Goal: Task Accomplishment & Management: Manage account settings

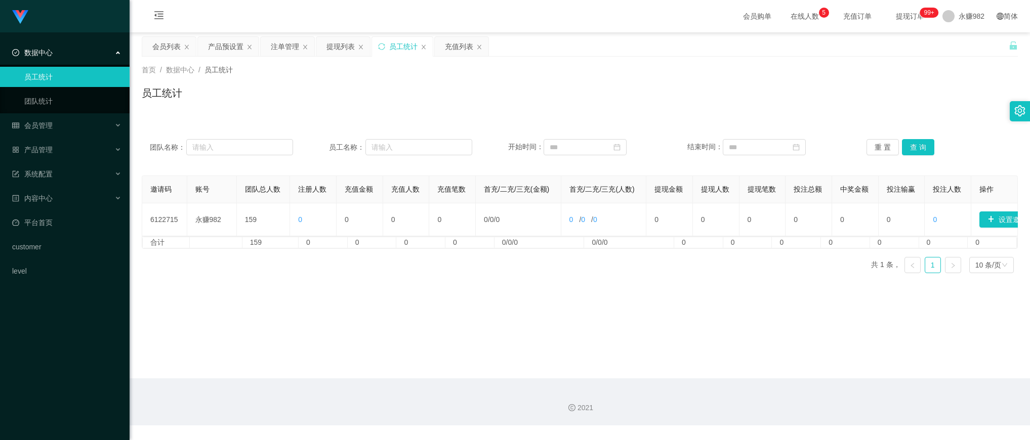
click at [915, 148] on button "查 询" at bounding box center [918, 147] width 32 height 16
click at [23, 323] on div "Shopee工作台代理端 数据中心 员工统计 团队统计 会员管理 会员列表 会员加减打码量 提现列表 赠送彩金 在线用户 陪玩用户 充值列表 会员加扣款 产品…" at bounding box center [65, 220] width 130 height 440
click at [904, 148] on button "查 询" at bounding box center [918, 147] width 32 height 16
click at [903, 148] on button "查 询" at bounding box center [918, 147] width 32 height 16
click at [165, 45] on div "会员列表" at bounding box center [166, 46] width 28 height 19
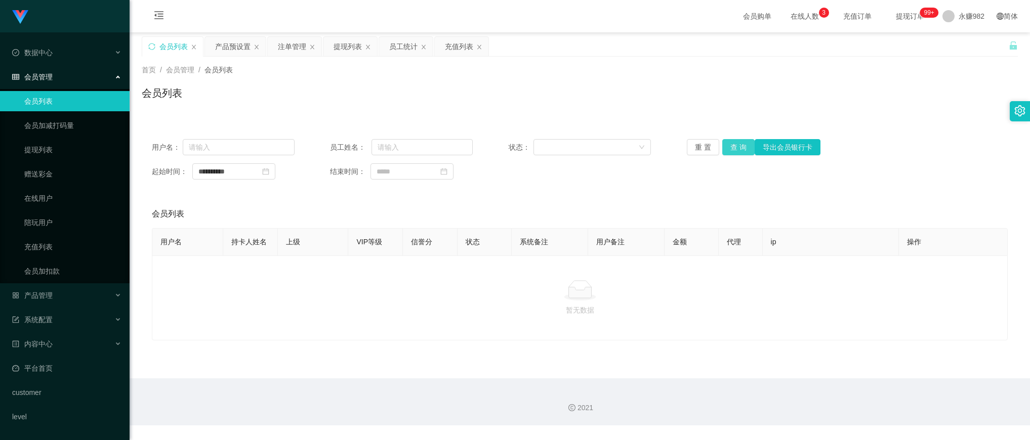
click at [732, 152] on button "查 询" at bounding box center [738, 147] width 32 height 16
click at [227, 44] on div "产品预设置" at bounding box center [232, 46] width 35 height 19
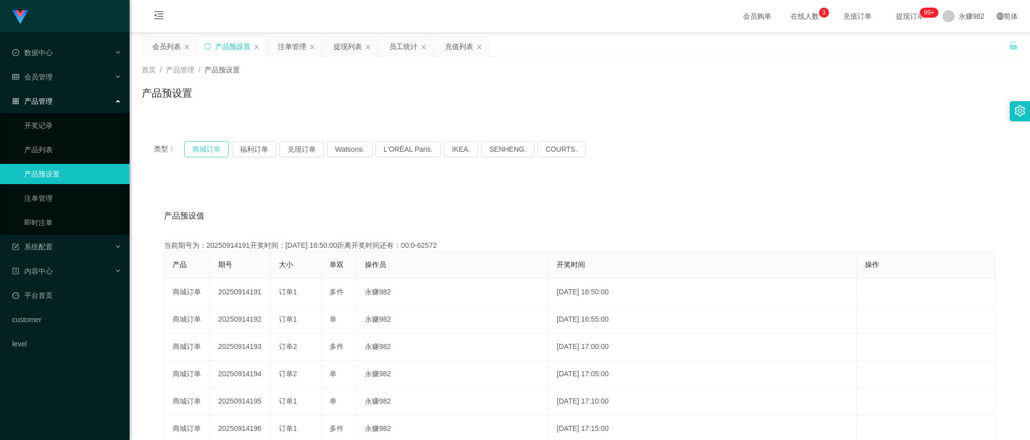
click at [213, 145] on button "商城订单" at bounding box center [206, 149] width 45 height 16
click at [156, 50] on div "会员列表" at bounding box center [166, 46] width 28 height 19
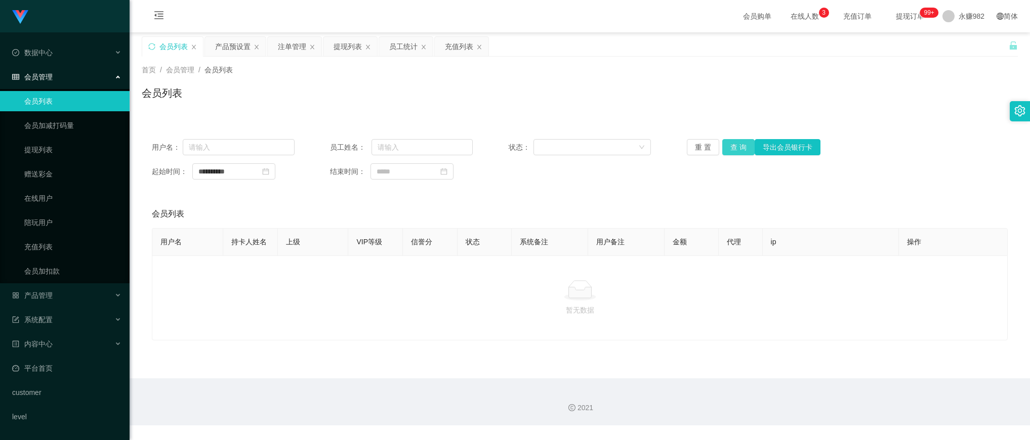
click at [735, 145] on button "查 询" at bounding box center [738, 147] width 32 height 16
click at [735, 144] on button "查 询" at bounding box center [738, 147] width 32 height 16
drag, startPoint x: 391, startPoint y: 86, endPoint x: 414, endPoint y: 85, distance: 22.8
click at [391, 86] on div "会员列表" at bounding box center [580, 97] width 876 height 23
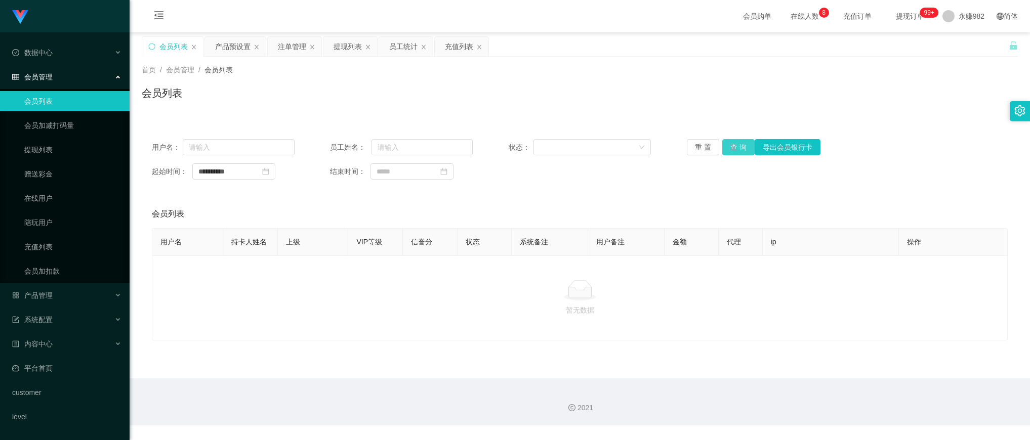
click at [737, 144] on button "查 询" at bounding box center [738, 147] width 32 height 16
click at [414, 98] on div "会员列表" at bounding box center [580, 97] width 876 height 23
click at [604, 104] on div "会员列表" at bounding box center [580, 97] width 876 height 23
click at [737, 140] on button "查 询" at bounding box center [738, 147] width 32 height 16
click at [742, 142] on button "查 询" at bounding box center [738, 147] width 32 height 16
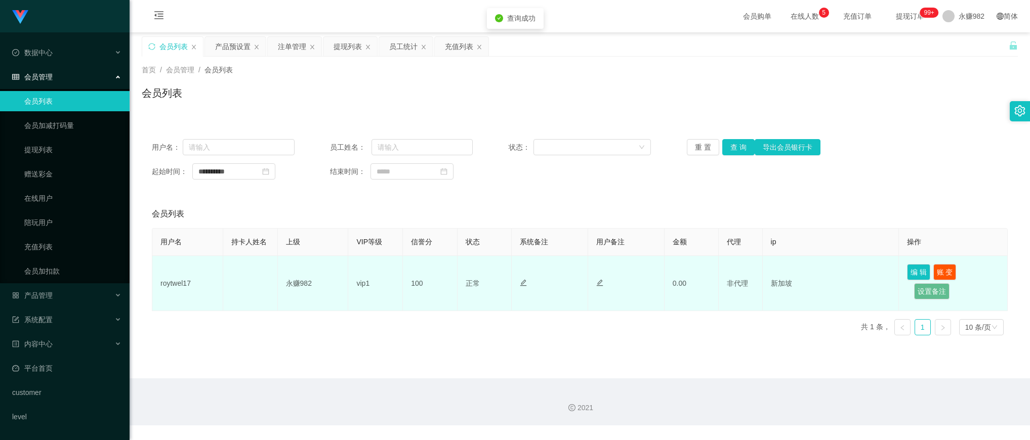
click at [185, 284] on td "roytwel17" at bounding box center [187, 283] width 71 height 55
copy td "roytwel17"
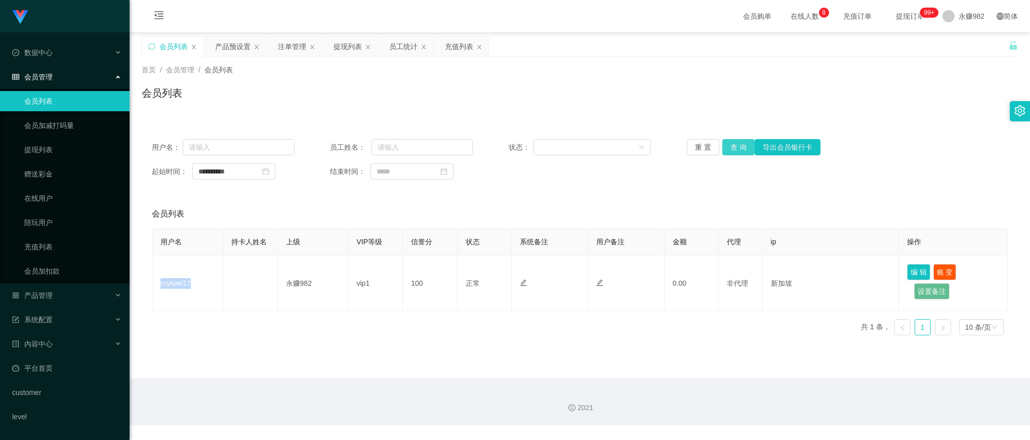
click at [725, 149] on button "查 询" at bounding box center [738, 147] width 32 height 16
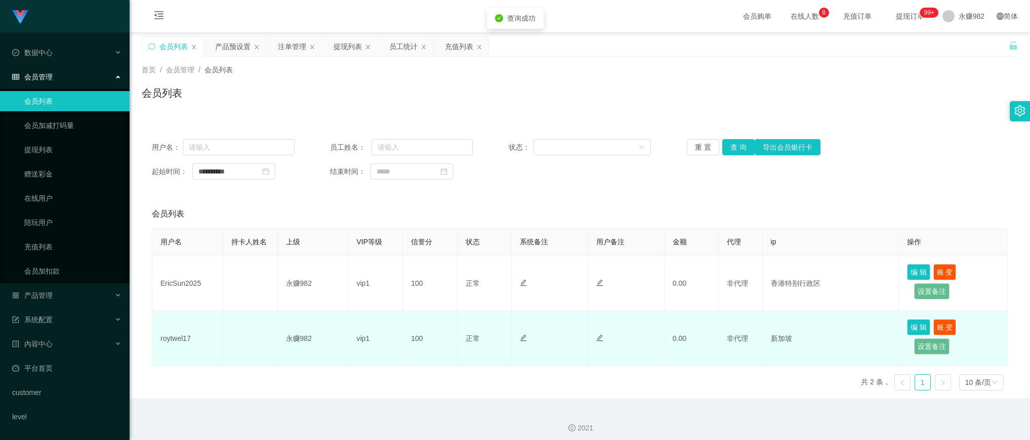
click at [180, 340] on td "roytwel17" at bounding box center [187, 338] width 71 height 55
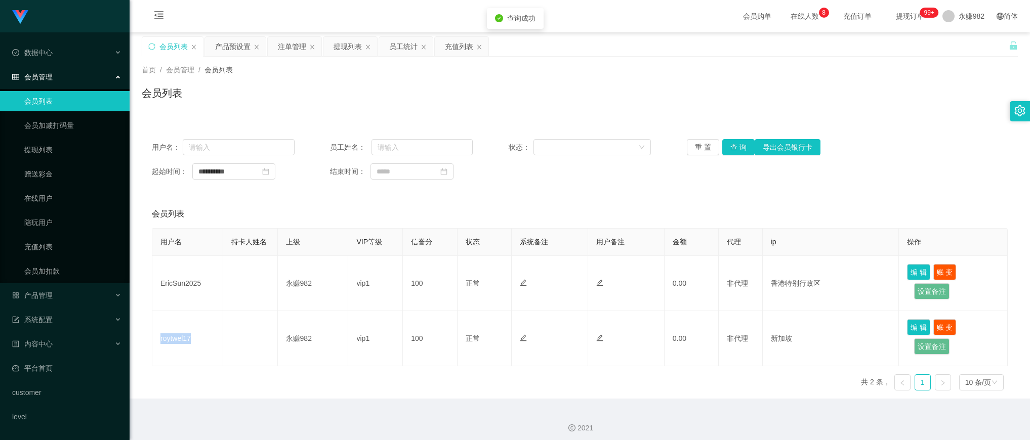
copy td "roytwel17"
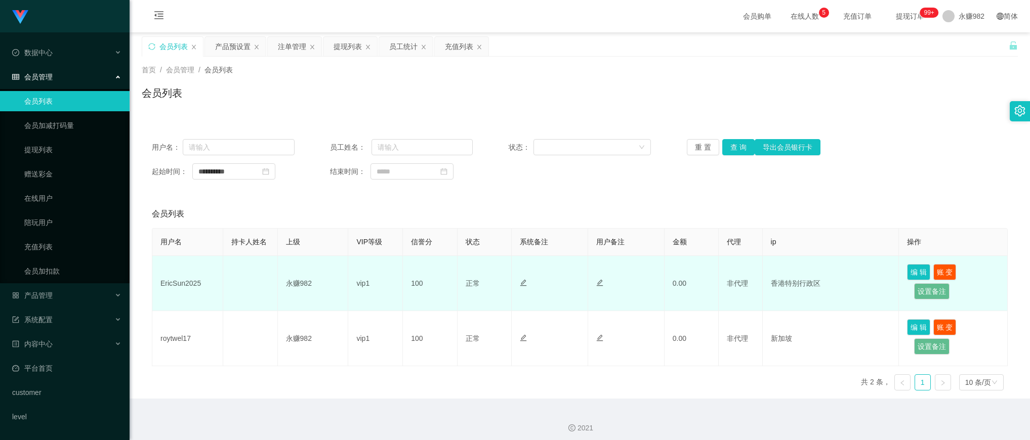
click at [181, 284] on td "EricSun2025" at bounding box center [187, 283] width 71 height 55
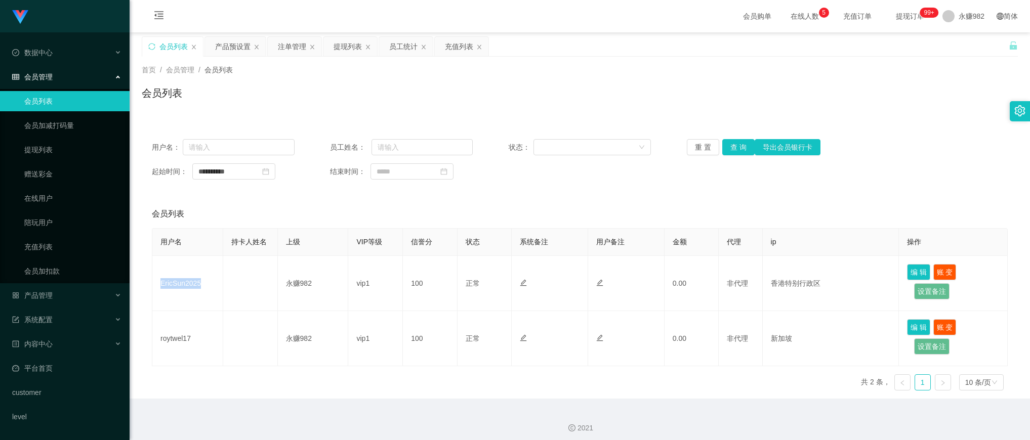
copy td "EricSun2025"
drag, startPoint x: 537, startPoint y: 210, endPoint x: 573, endPoint y: 204, distance: 36.5
click at [537, 210] on div "会员列表" at bounding box center [580, 214] width 856 height 28
click at [737, 149] on button "查 询" at bounding box center [738, 147] width 32 height 16
click at [735, 154] on button "查 询" at bounding box center [738, 147] width 32 height 16
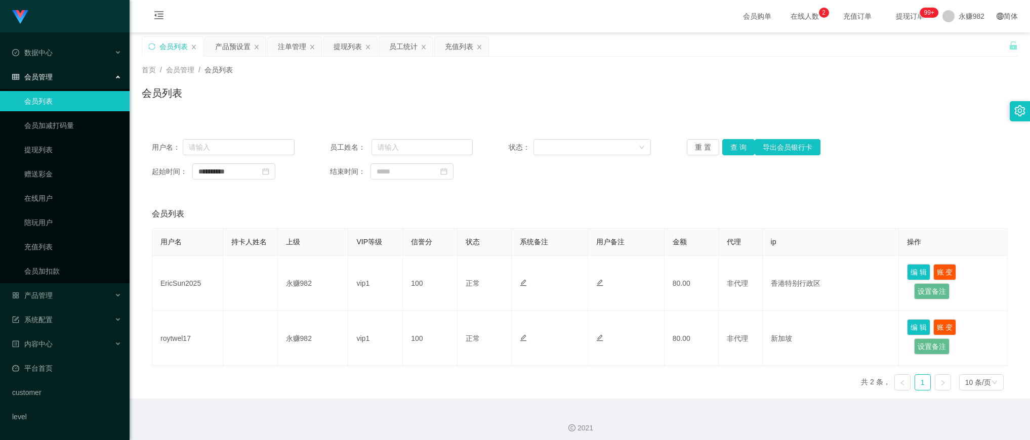
drag, startPoint x: 579, startPoint y: 216, endPoint x: 638, endPoint y: 214, distance: 59.8
click at [579, 216] on div "会员列表" at bounding box center [580, 214] width 856 height 28
click at [727, 154] on button "查 询" at bounding box center [738, 147] width 32 height 16
click at [738, 147] on button "查 询" at bounding box center [738, 147] width 32 height 16
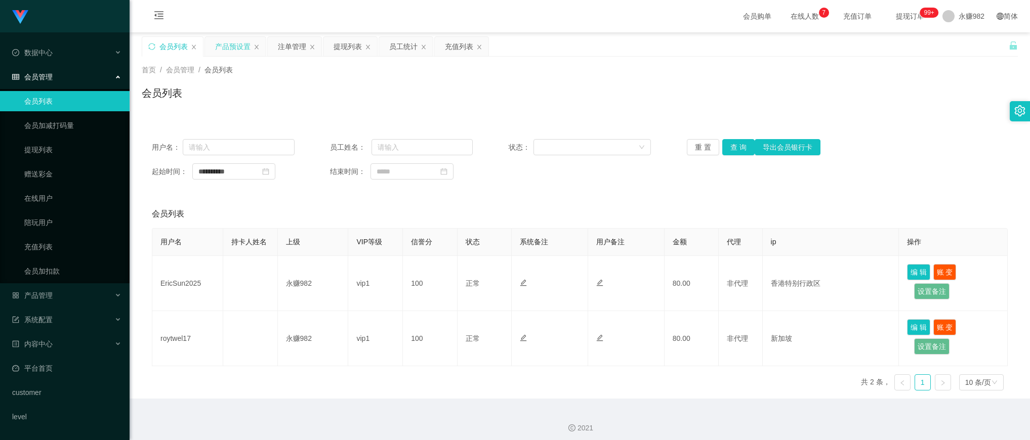
click at [242, 49] on div "产品预设置" at bounding box center [232, 46] width 35 height 19
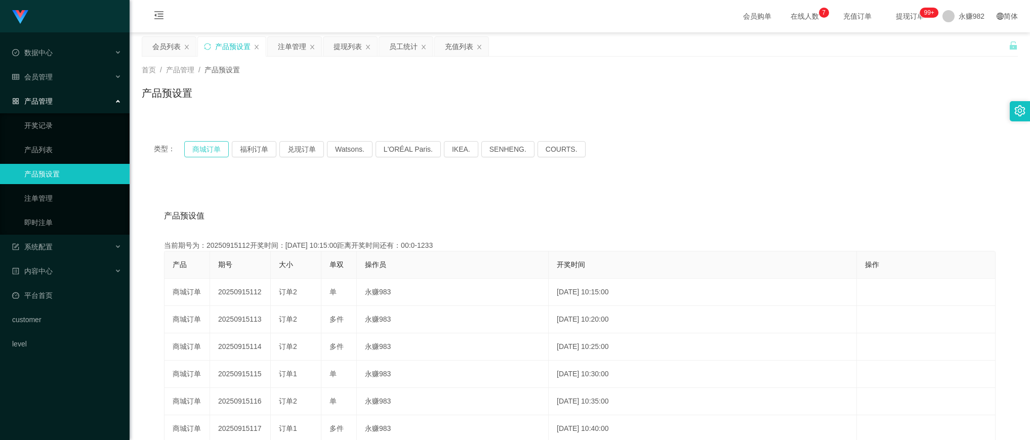
click at [204, 148] on button "商城订单" at bounding box center [206, 149] width 45 height 16
click at [471, 121] on div "类型： 商城订单 福利订单 兑现订单 Watsons. L'ORÉAL Paris. IKEA. [GEOGRAPHIC_DATA]. COURTS. 产品预…" at bounding box center [580, 357] width 876 height 480
click at [525, 79] on div "首页 / 产品管理 / 产品预设置 / 产品预设置" at bounding box center [580, 87] width 876 height 44
click at [201, 148] on button "商城订单" at bounding box center [206, 149] width 45 height 16
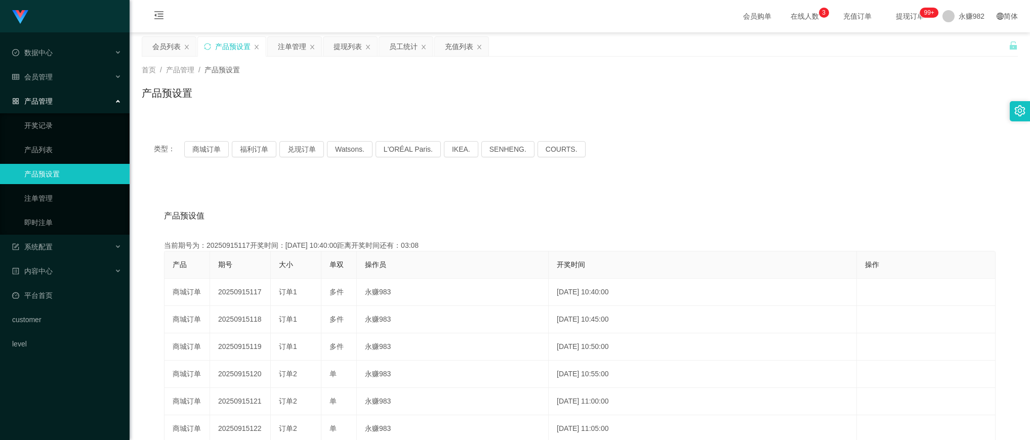
click at [1021, 23] on div "会员购单 在线人数 0 1 2 3 4 5 6 7 8 9 0 1 2 3 4 5 6 7 8 9 0 1 2 3 4 5 6 7 8 9 充值订单 提现订单…" at bounding box center [580, 16] width 901 height 33
click at [209, 178] on div "类型： 商城订单 福利订单 兑现订单 Watsons. L'ORÉAL Paris. IKEA. [GEOGRAPHIC_DATA]. COURTS. 产品预…" at bounding box center [580, 363] width 876 height 468
click at [295, 55] on div "注单管理" at bounding box center [292, 46] width 28 height 19
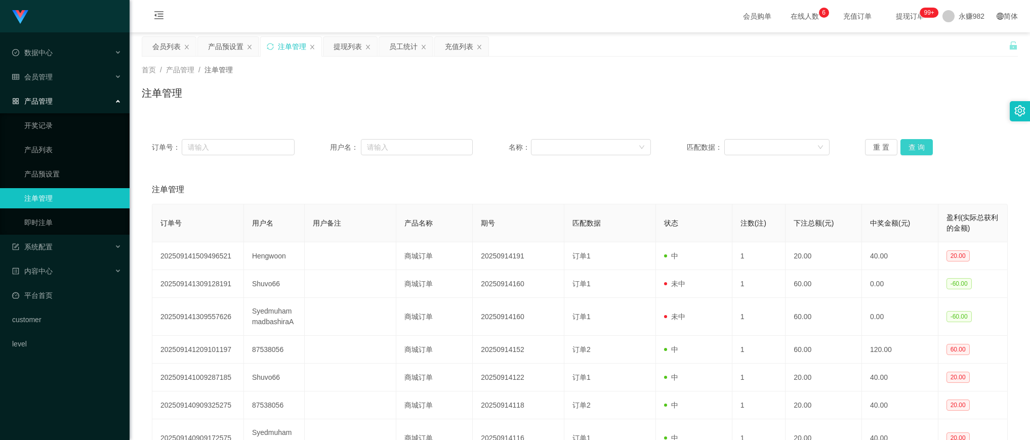
click at [905, 146] on button "查 询" at bounding box center [917, 147] width 32 height 16
click at [909, 146] on button "查 询" at bounding box center [917, 147] width 32 height 16
click at [909, 147] on button "查 询" at bounding box center [917, 147] width 32 height 16
click at [910, 142] on button "查 询" at bounding box center [917, 147] width 32 height 16
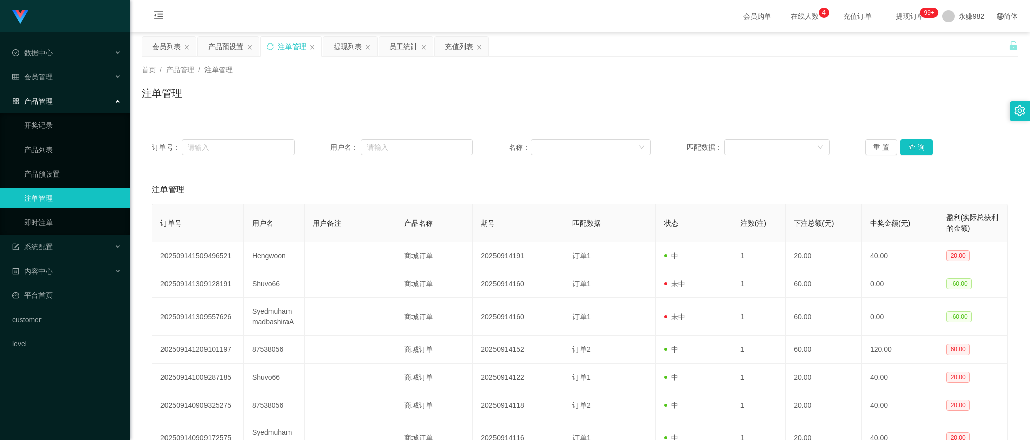
drag, startPoint x: 434, startPoint y: 113, endPoint x: 814, endPoint y: 114, distance: 379.7
click at [436, 112] on div "首页 / 产品管理 / 注单管理 / 注单管理" at bounding box center [580, 87] width 901 height 60
click at [907, 147] on button "查 询" at bounding box center [917, 147] width 32 height 16
click at [615, 87] on div "注单管理" at bounding box center [580, 97] width 876 height 23
click at [912, 138] on div "订单号： 用户名： 名称： 匹配数据： 重 置 查 询" at bounding box center [580, 147] width 876 height 36
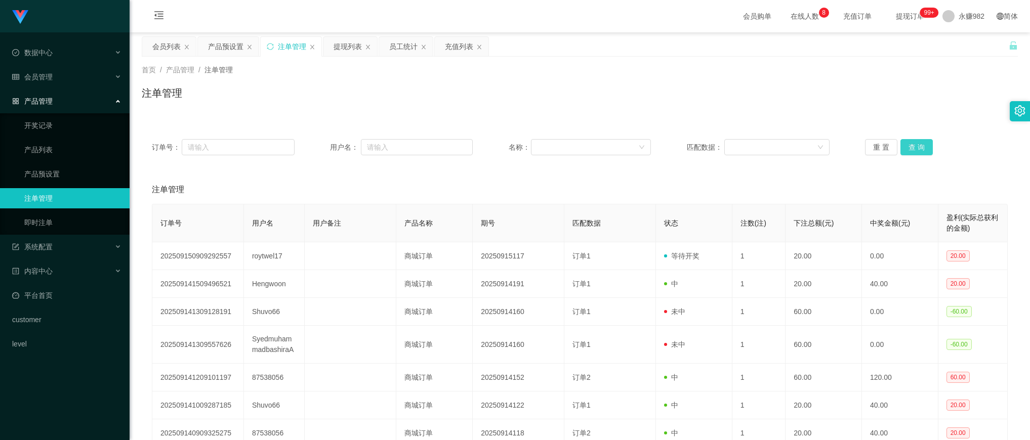
click at [914, 144] on button "查 询" at bounding box center [917, 147] width 32 height 16
click at [606, 185] on div "注单管理" at bounding box center [580, 190] width 856 height 28
click at [160, 43] on div "会员列表" at bounding box center [166, 46] width 28 height 19
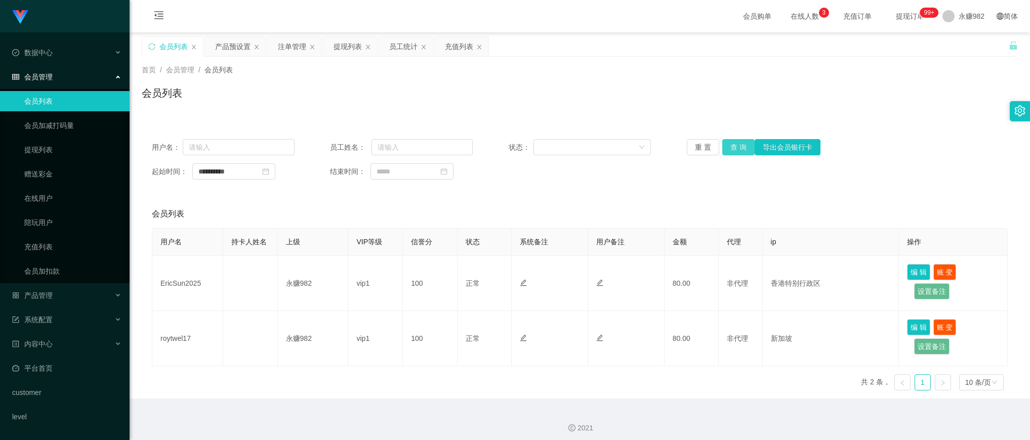
click at [727, 150] on button "查 询" at bounding box center [738, 147] width 32 height 16
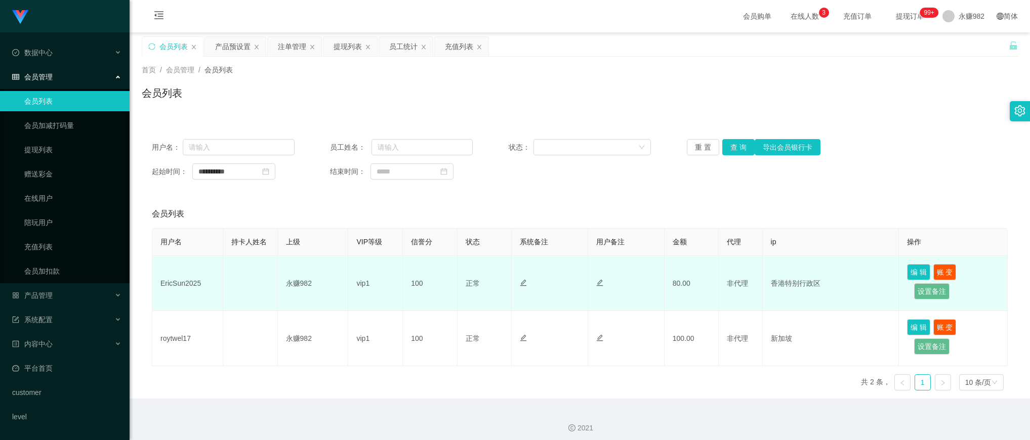
click at [339, 282] on td "永赚982" at bounding box center [313, 283] width 71 height 55
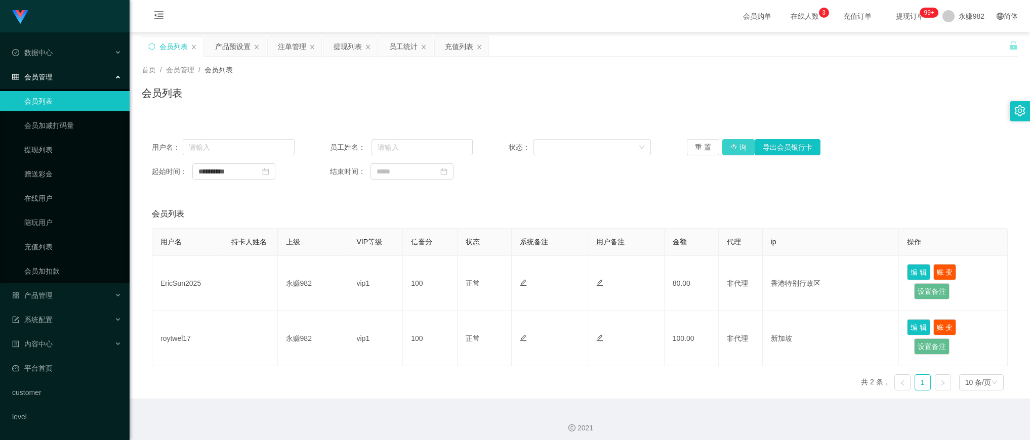
click at [732, 148] on button "查 询" at bounding box center [738, 147] width 32 height 16
click at [340, 200] on div "会员列表" at bounding box center [580, 214] width 856 height 28
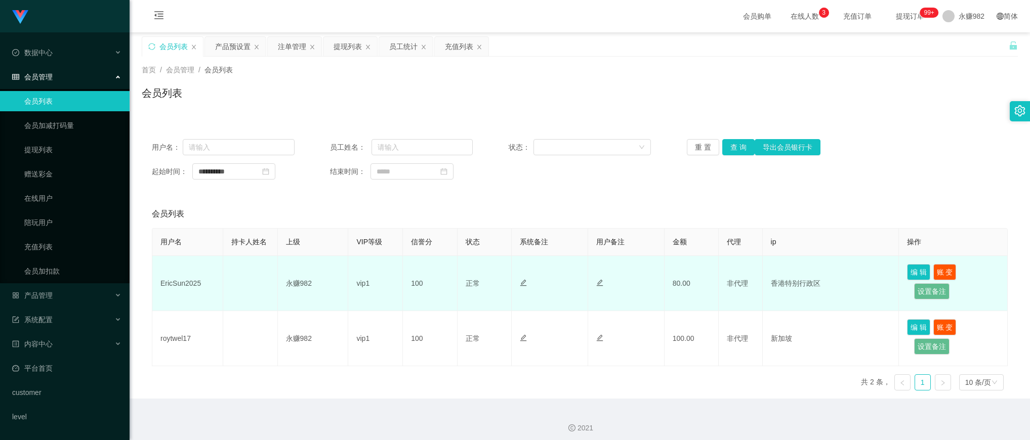
click at [178, 279] on td "EricSun2025" at bounding box center [187, 283] width 71 height 55
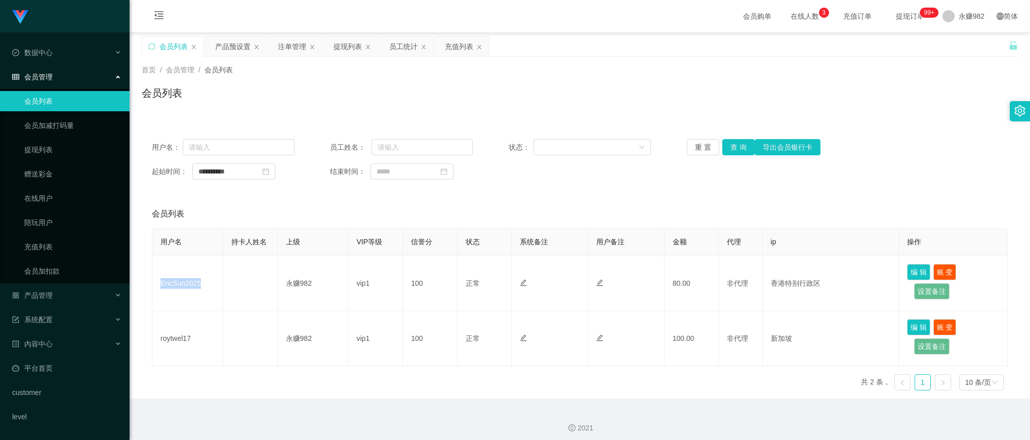
copy td "EricSun2025"
click at [730, 152] on button "查 询" at bounding box center [738, 147] width 32 height 16
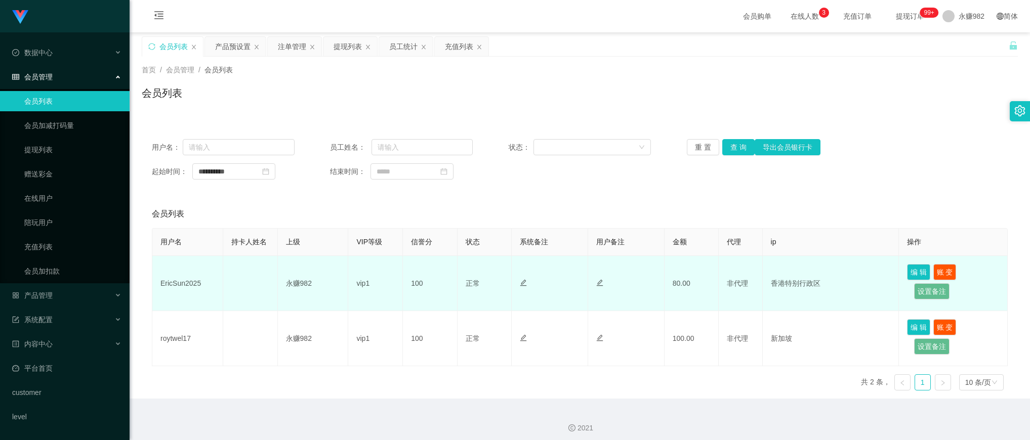
click at [632, 297] on td at bounding box center [626, 283] width 76 height 55
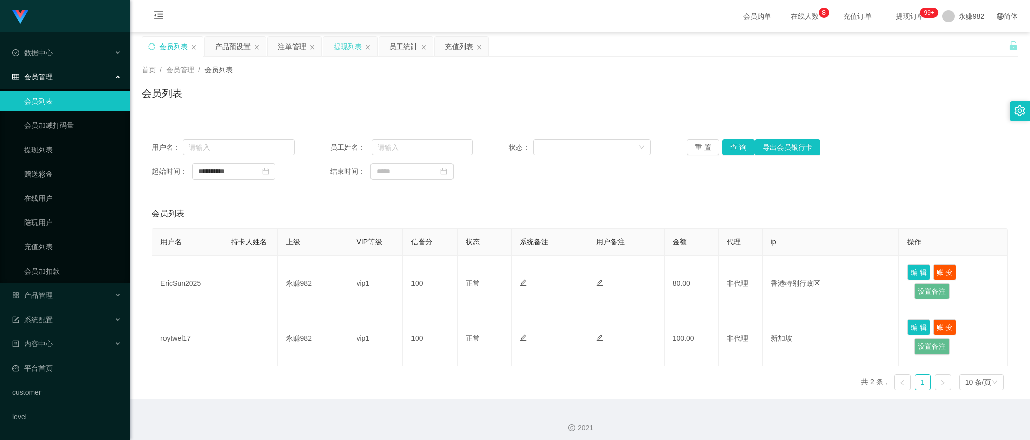
click at [345, 42] on div "提现列表" at bounding box center [348, 46] width 28 height 19
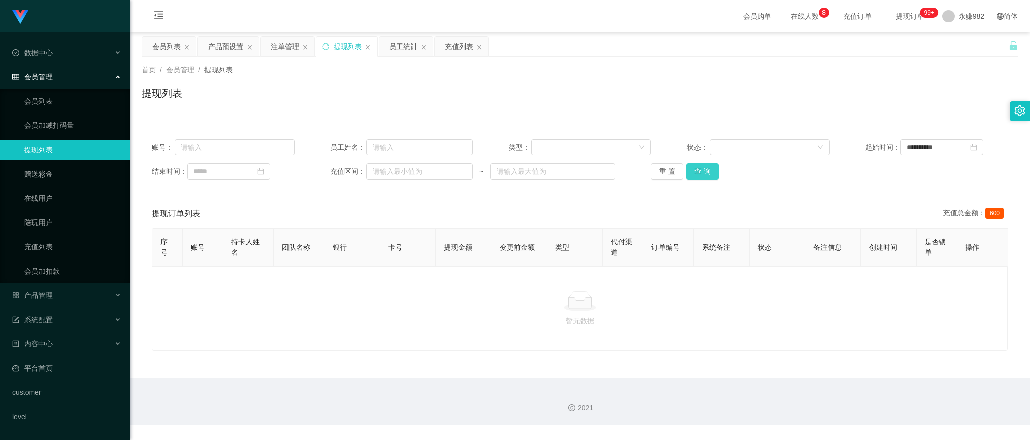
click at [700, 166] on button "查 询" at bounding box center [703, 172] width 32 height 16
click at [702, 171] on button "查 询" at bounding box center [703, 172] width 32 height 16
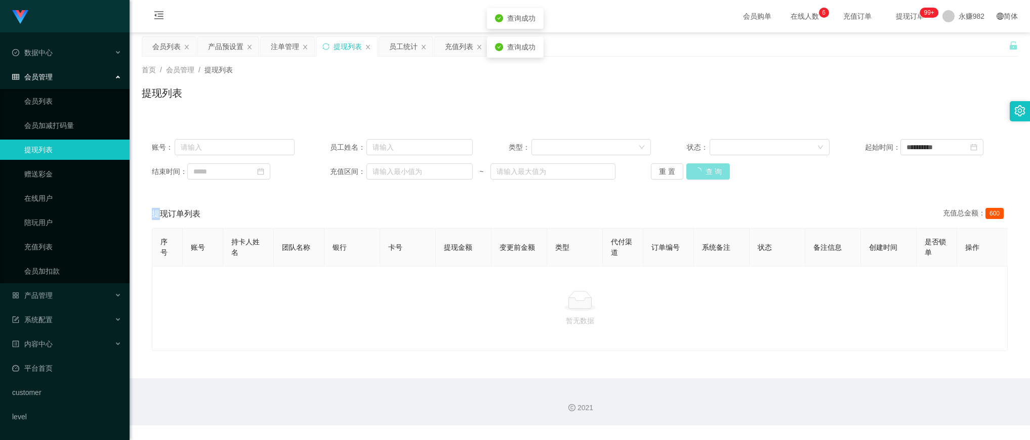
click at [702, 171] on div "重 置 查 询" at bounding box center [722, 172] width 143 height 16
click at [702, 171] on button "查 询" at bounding box center [703, 172] width 32 height 16
click at [692, 168] on button "查 询" at bounding box center [703, 172] width 32 height 16
click at [528, 209] on div "提现订单列表 充值总金额： 600" at bounding box center [580, 214] width 856 height 28
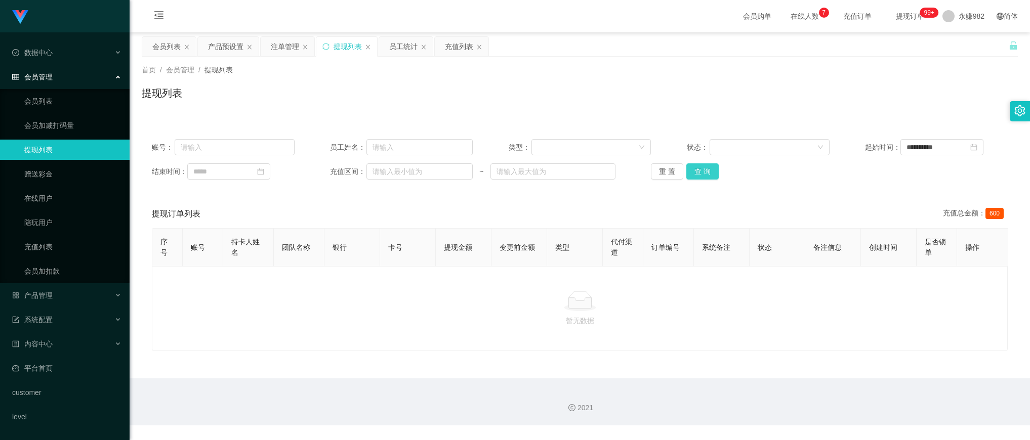
click at [711, 176] on button "查 询" at bounding box center [703, 172] width 32 height 16
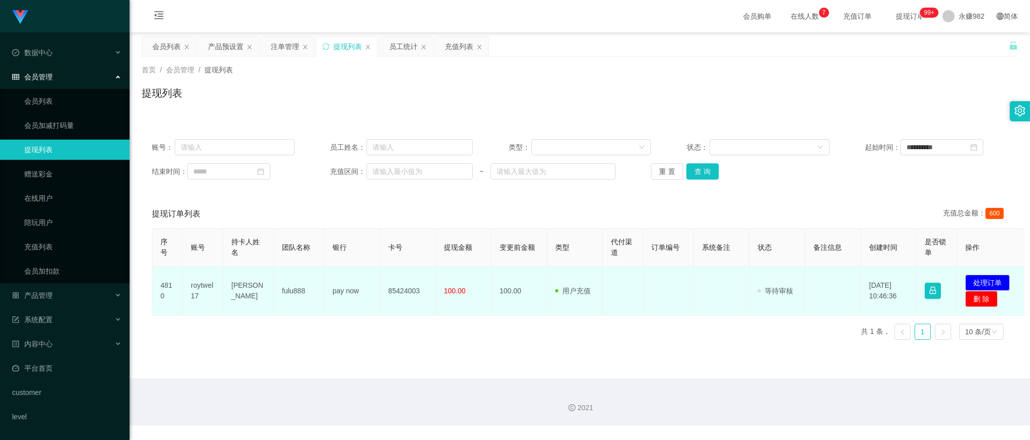
click at [398, 297] on td "85424003" at bounding box center [408, 291] width 56 height 49
click at [401, 294] on td "85424003" at bounding box center [408, 291] width 56 height 49
copy td "85424003"
drag, startPoint x: 677, startPoint y: 337, endPoint x: 702, endPoint y: 310, distance: 36.5
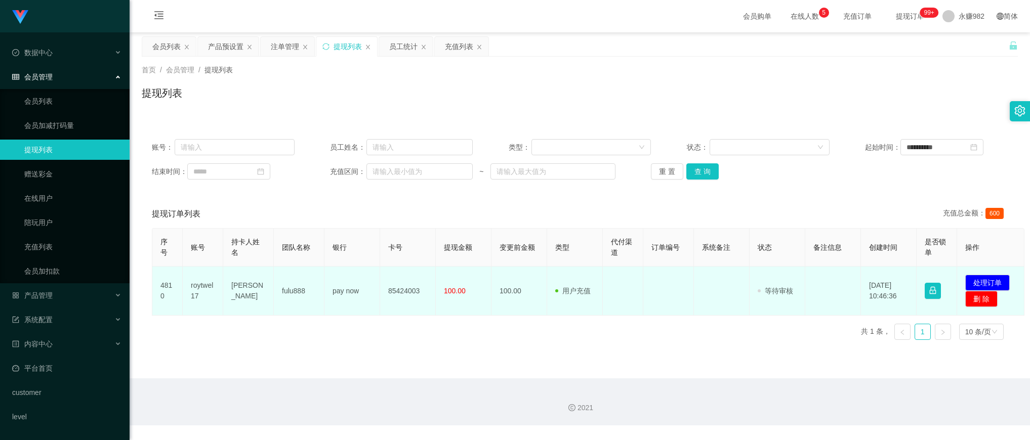
click at [677, 337] on div "序号 账号 持卡人姓名 团队名称 银行 卡号 提现金额 变更前金额 类型 代付渠道 订单编号 系统备注 状态 备注信息 创建时间 是否锁单 操作 4810 r…" at bounding box center [580, 288] width 856 height 120
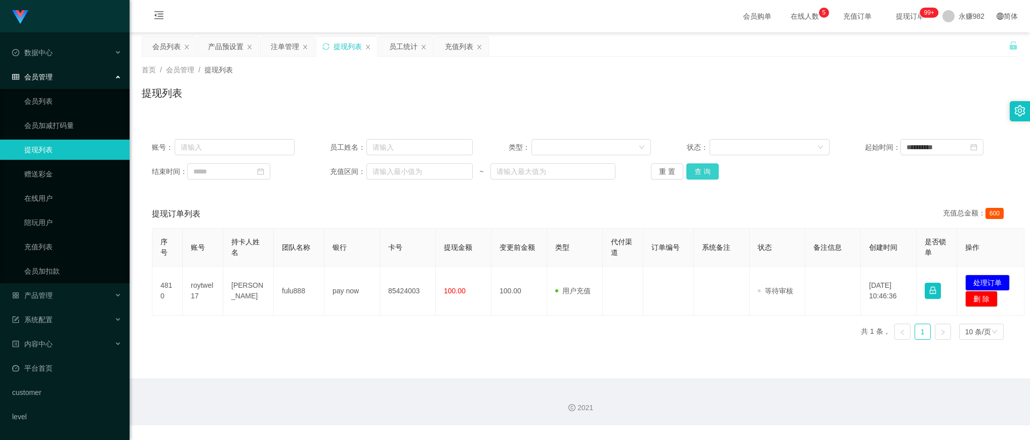
click at [704, 176] on button "查 询" at bounding box center [703, 172] width 32 height 16
click at [705, 166] on button "查 询" at bounding box center [703, 172] width 32 height 16
click at [154, 52] on div "会员列表" at bounding box center [166, 46] width 28 height 19
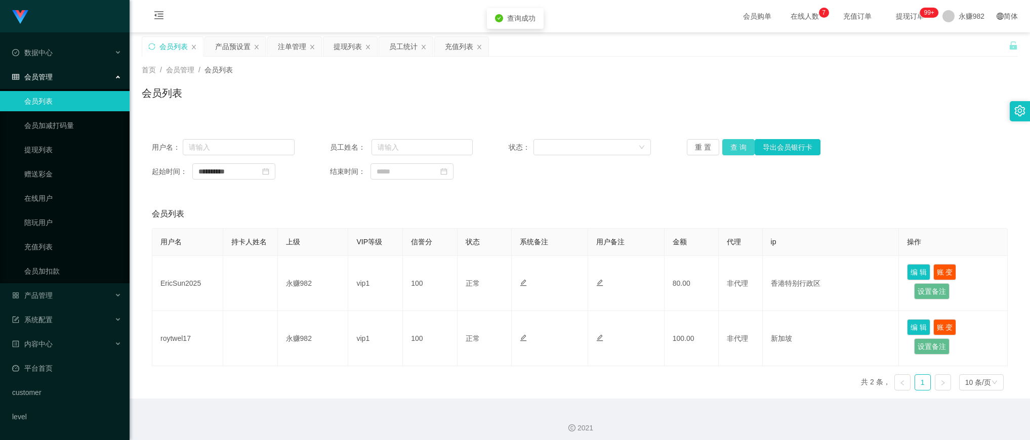
click at [734, 146] on button "查 询" at bounding box center [738, 147] width 32 height 16
click at [733, 147] on button "查 询" at bounding box center [738, 147] width 32 height 16
click at [339, 41] on div "提现列表" at bounding box center [348, 46] width 28 height 19
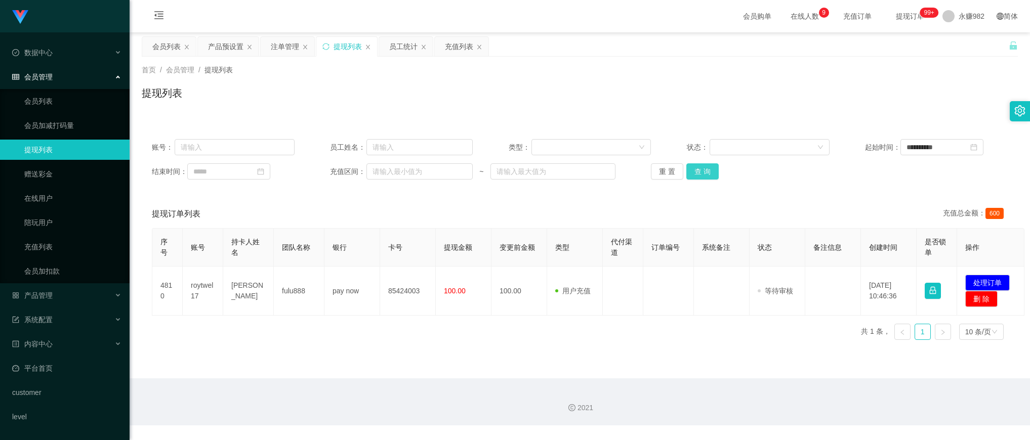
click at [706, 164] on button "查 询" at bounding box center [703, 172] width 32 height 16
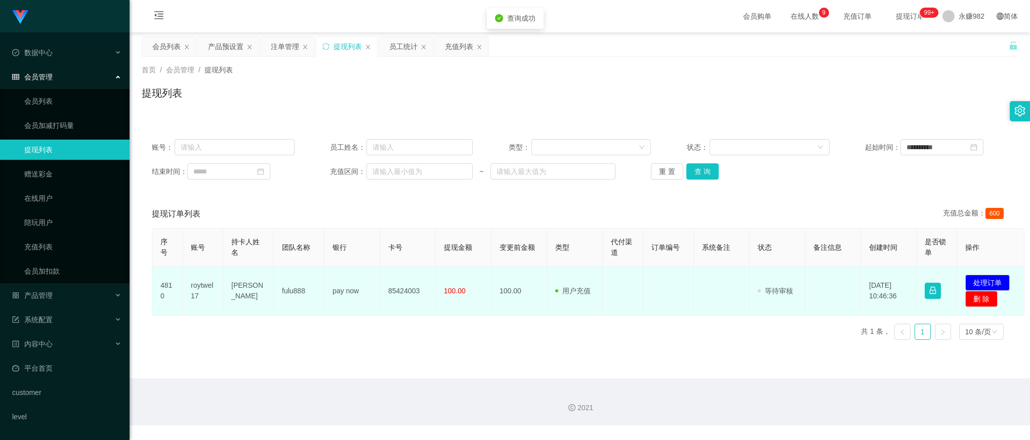
click at [198, 282] on td "roytwel17" at bounding box center [203, 291] width 41 height 49
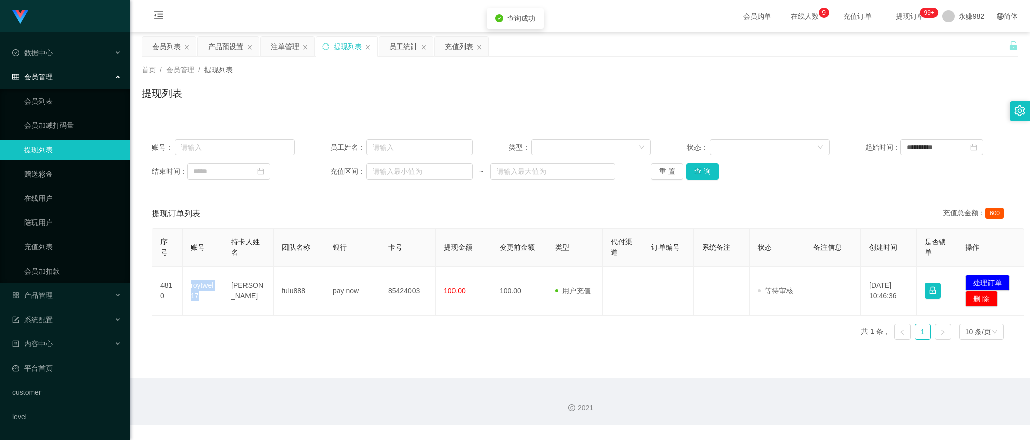
copy td "roytwel17"
drag, startPoint x: 472, startPoint y: 302, endPoint x: 301, endPoint y: 69, distance: 288.3
click at [322, 78] on div "首页 / 会员管理 / 提现列表 / 提现列表" at bounding box center [580, 87] width 876 height 44
click at [282, 39] on div "注单管理" at bounding box center [285, 46] width 28 height 19
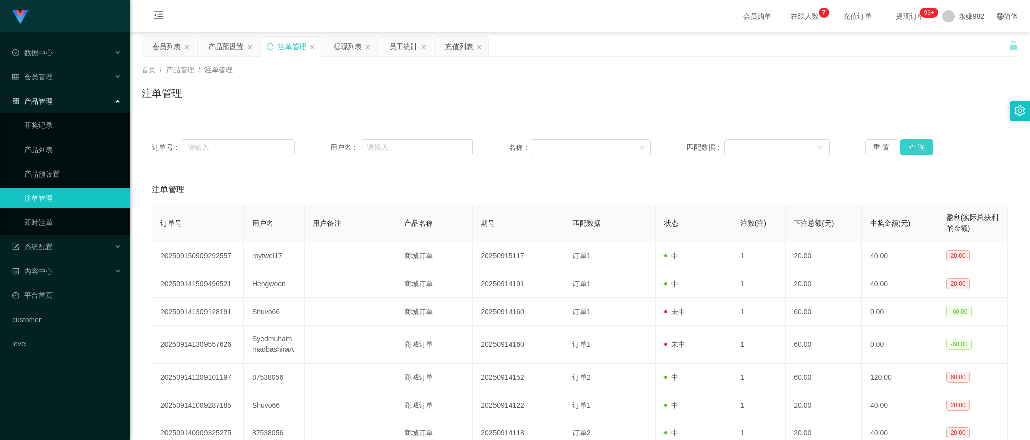
click at [917, 150] on button "查 询" at bounding box center [917, 147] width 32 height 16
click at [211, 51] on div "产品预设置" at bounding box center [225, 46] width 35 height 19
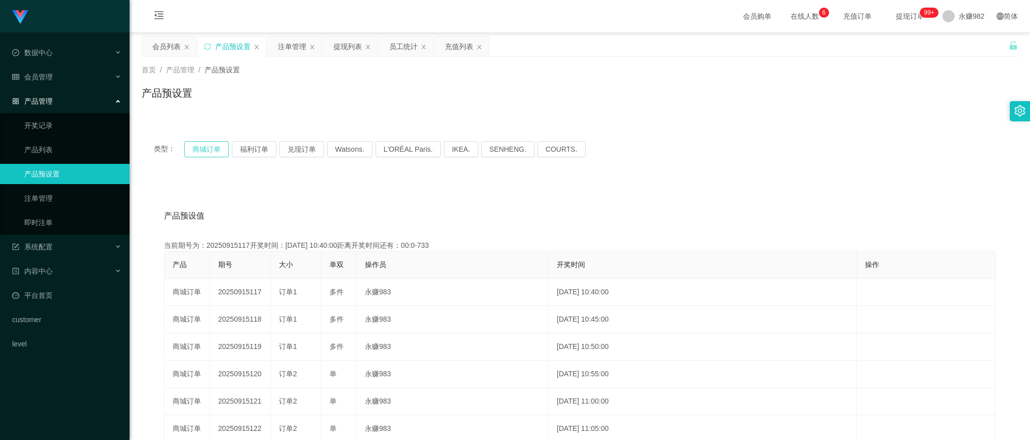
click at [205, 150] on button "商城订单" at bounding box center [206, 149] width 45 height 16
click at [595, 203] on div "产品预设值 添加期号" at bounding box center [580, 216] width 832 height 28
click at [340, 38] on div "提现列表" at bounding box center [348, 46] width 28 height 19
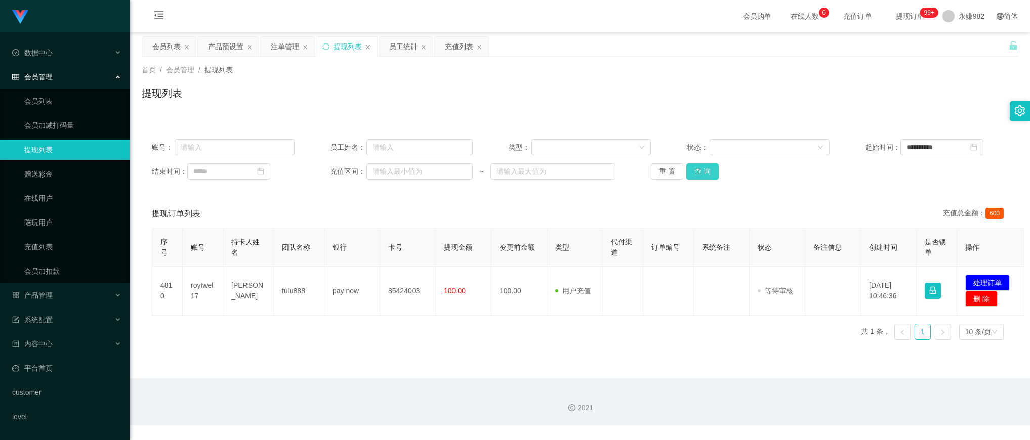
click at [693, 170] on button "查 询" at bounding box center [703, 172] width 32 height 16
click at [287, 46] on div "注单管理" at bounding box center [285, 46] width 28 height 19
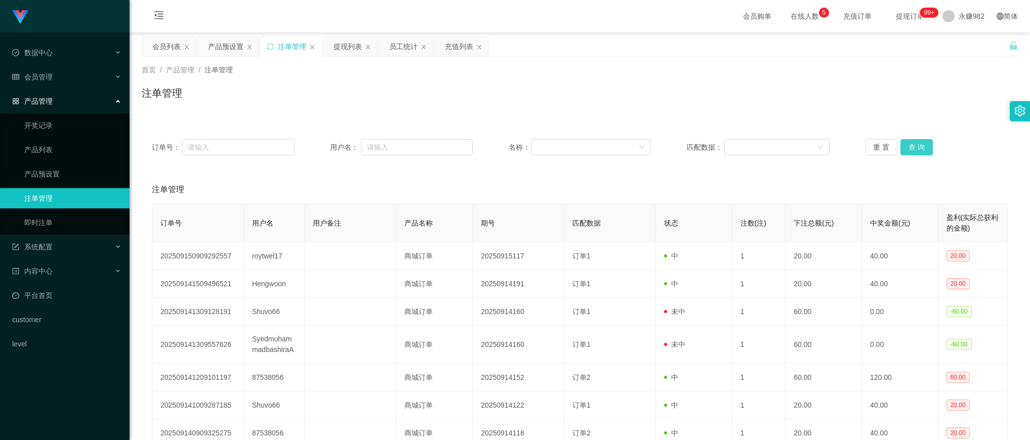
click at [905, 145] on button "查 询" at bounding box center [917, 147] width 32 height 16
click at [168, 47] on div "会员列表" at bounding box center [166, 46] width 28 height 19
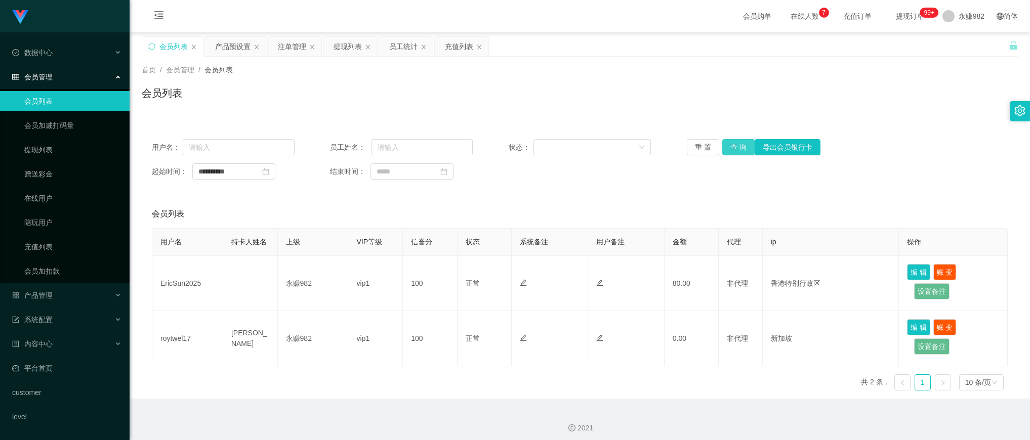
click at [732, 148] on button "查 询" at bounding box center [738, 147] width 32 height 16
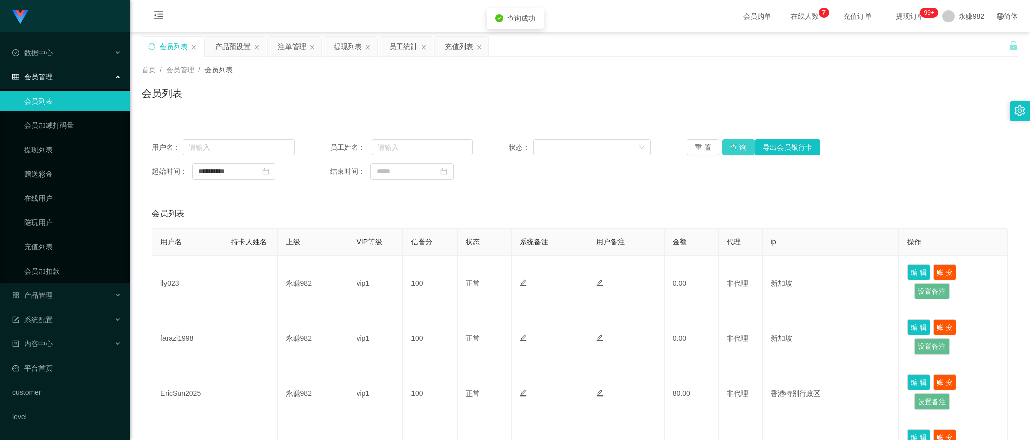
click at [732, 148] on button "查 询" at bounding box center [738, 147] width 32 height 16
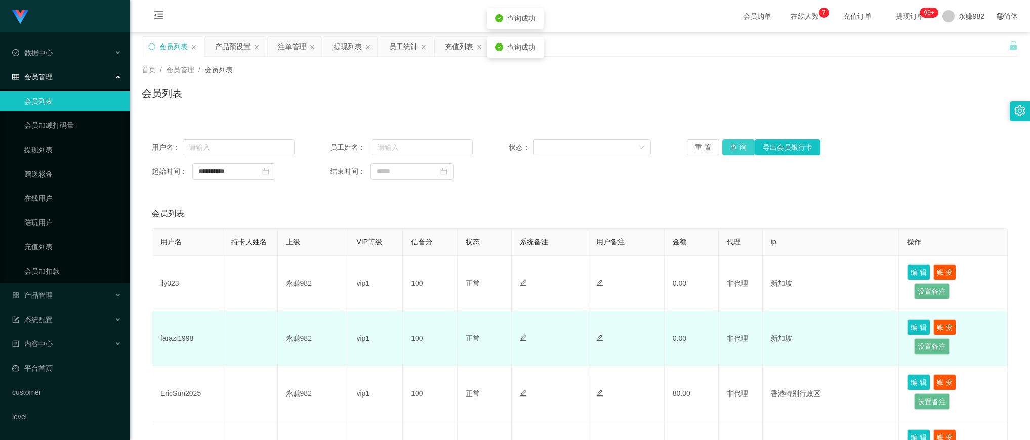
scroll to position [116, 0]
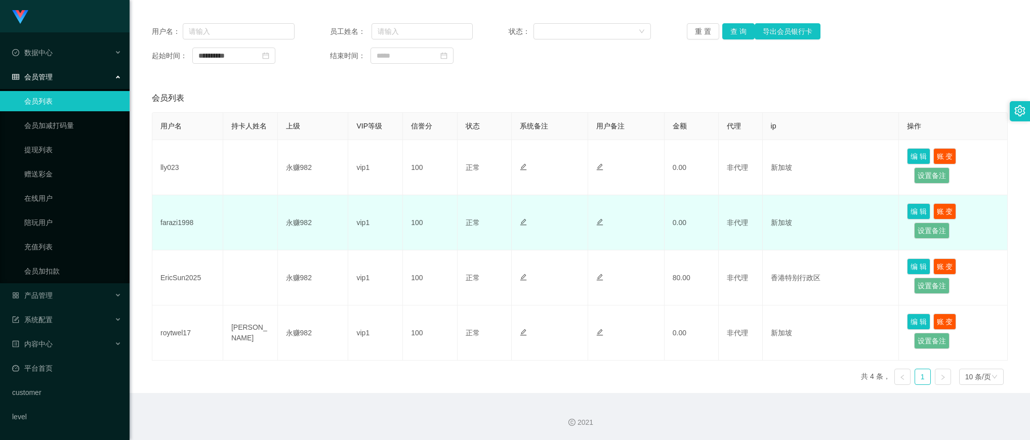
click at [181, 225] on td "farazi1998" at bounding box center [187, 222] width 71 height 55
copy td "farazi1998"
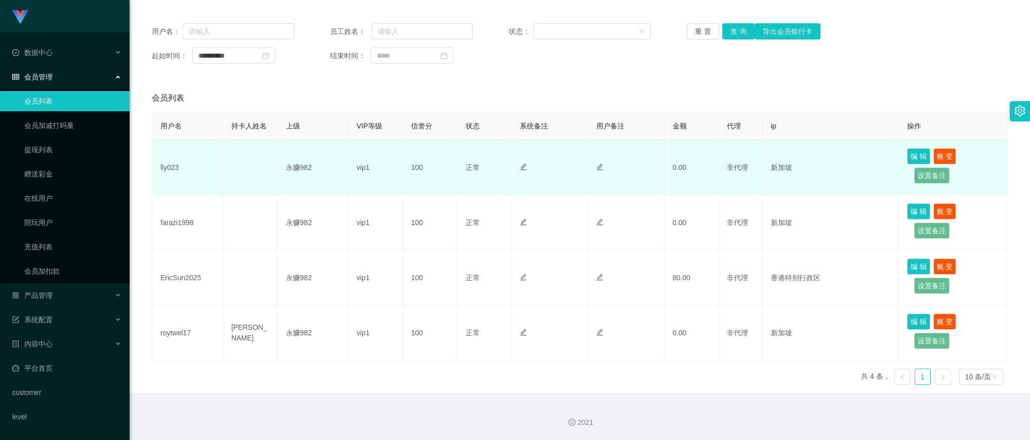
click at [163, 166] on td "lly023" at bounding box center [187, 167] width 71 height 55
copy td "lly023"
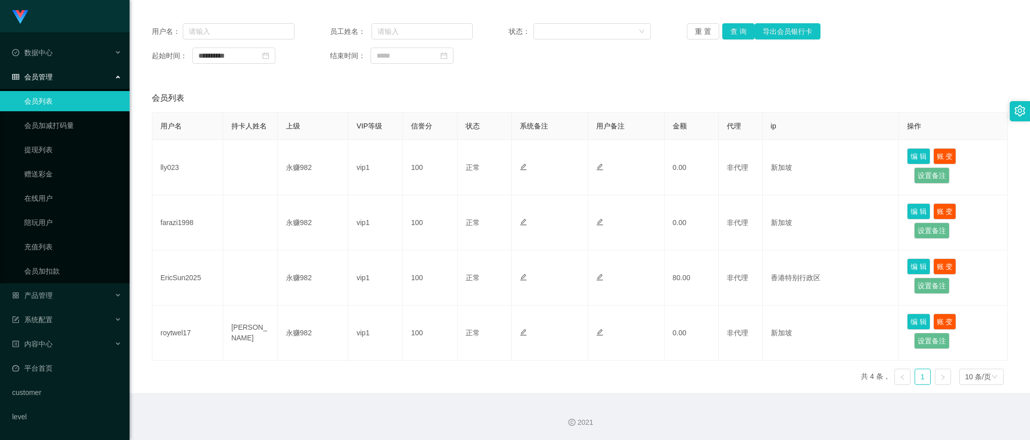
click at [521, 94] on div "会员列表" at bounding box center [580, 98] width 856 height 28
click at [734, 33] on button "查 询" at bounding box center [738, 31] width 32 height 16
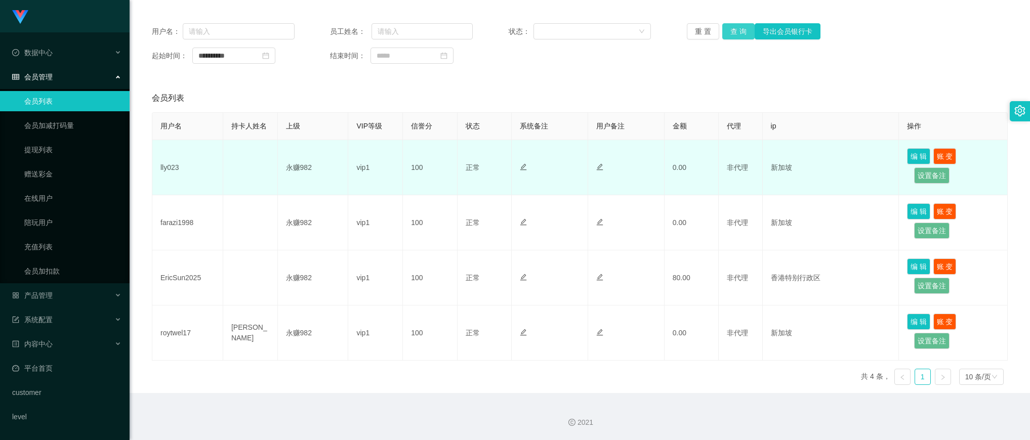
scroll to position [0, 0]
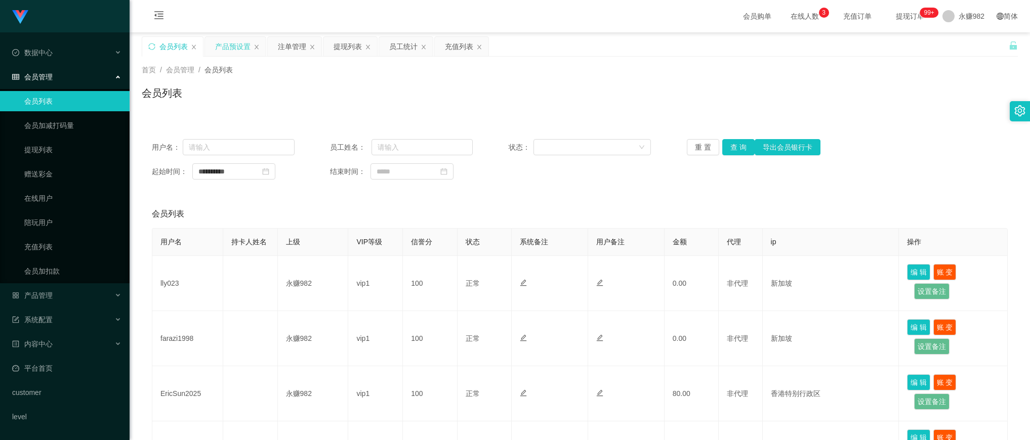
click at [228, 46] on div "产品预设置" at bounding box center [232, 46] width 35 height 19
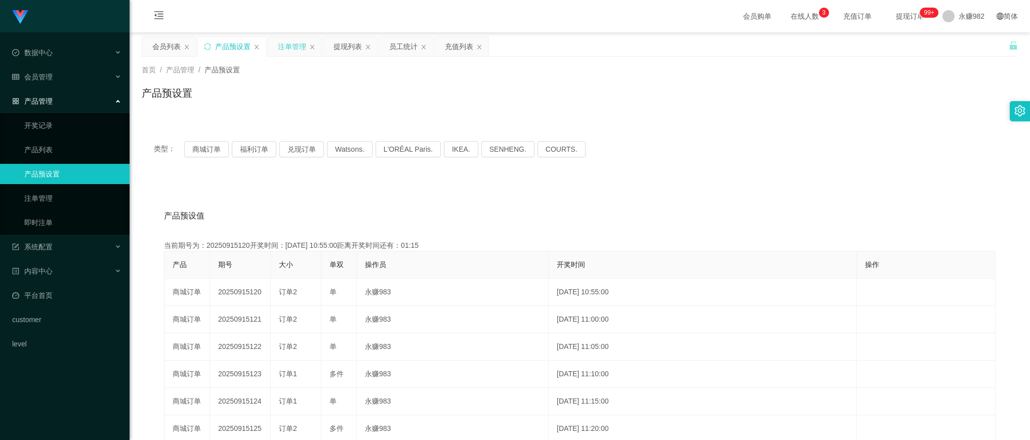
click at [287, 46] on div "注单管理" at bounding box center [292, 46] width 28 height 19
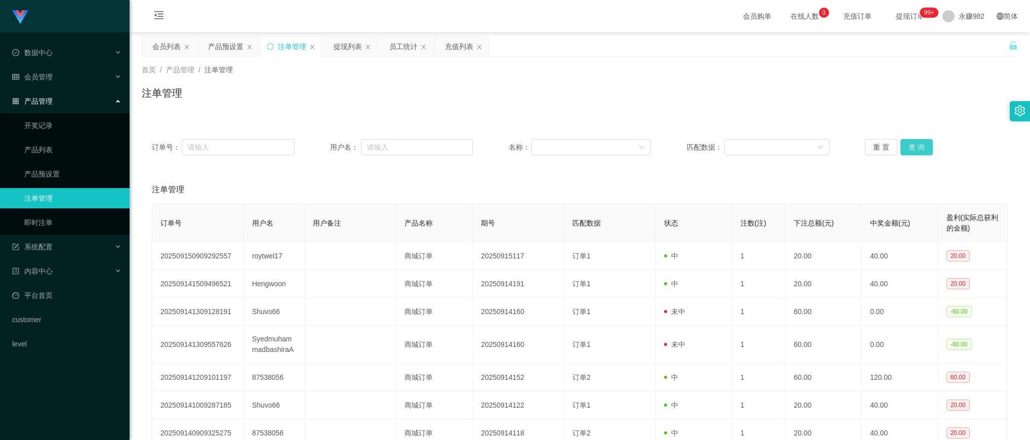
click at [917, 139] on button "查 询" at bounding box center [917, 147] width 32 height 16
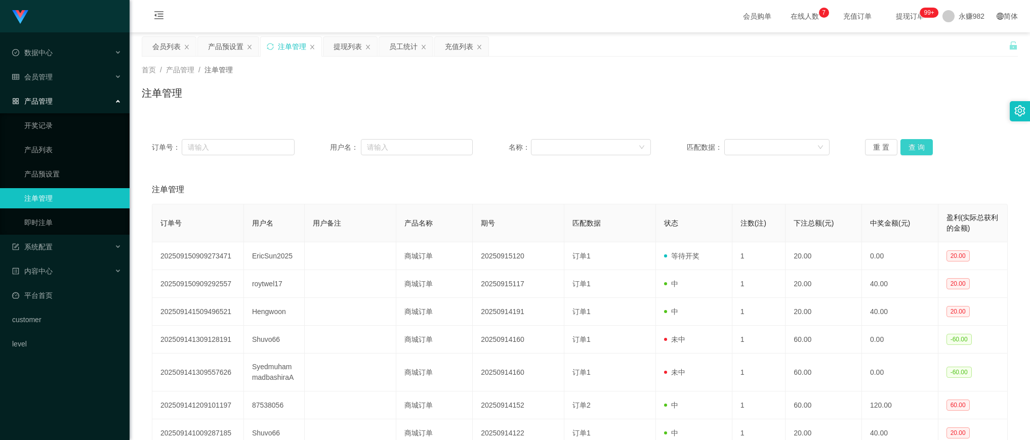
click at [911, 150] on button "查 询" at bounding box center [917, 147] width 32 height 16
click at [169, 39] on div "会员列表" at bounding box center [166, 46] width 28 height 19
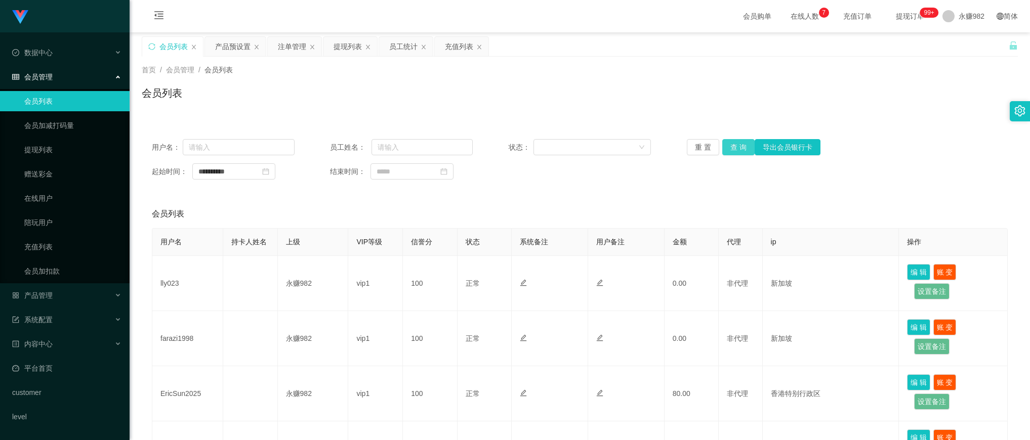
click at [731, 151] on button "查 询" at bounding box center [738, 147] width 32 height 16
click at [269, 205] on div "会员列表" at bounding box center [580, 214] width 856 height 28
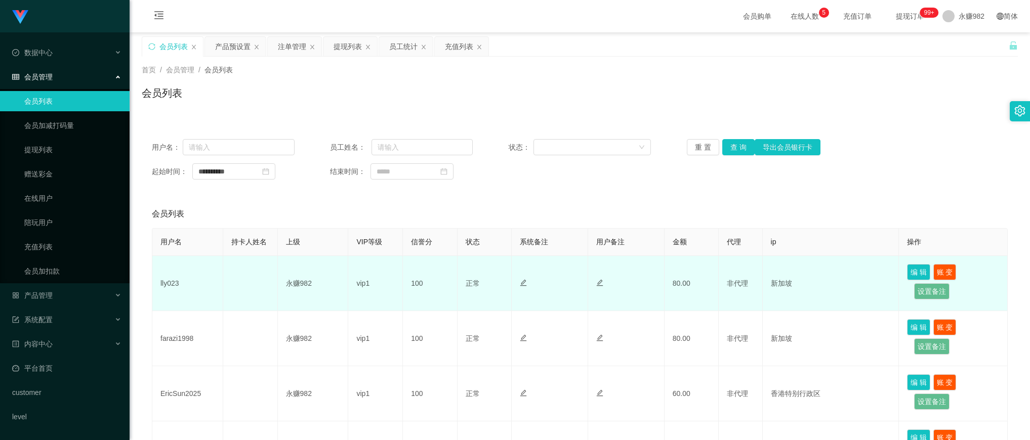
click at [168, 285] on td "lly023" at bounding box center [187, 283] width 71 height 55
copy td "lly023"
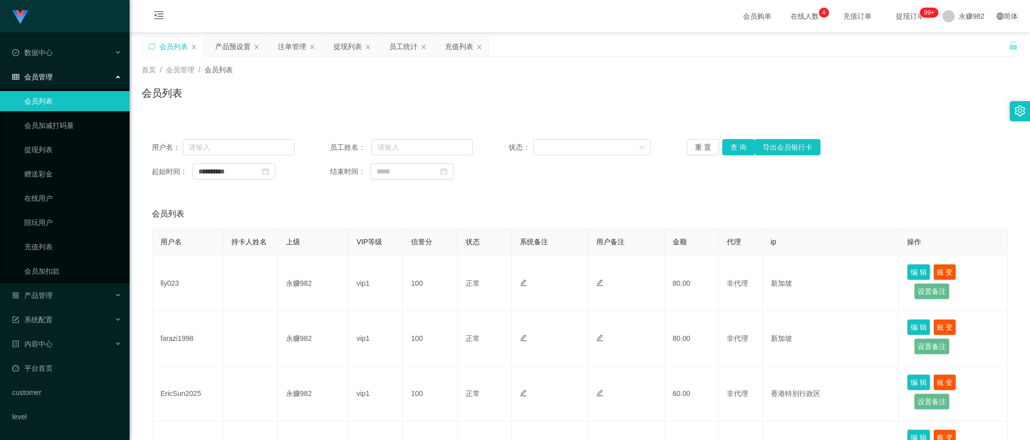
click at [567, 181] on div "**********" at bounding box center [580, 159] width 876 height 61
click at [730, 153] on button "查 询" at bounding box center [738, 147] width 32 height 16
click at [290, 46] on div "注单管理" at bounding box center [292, 46] width 28 height 19
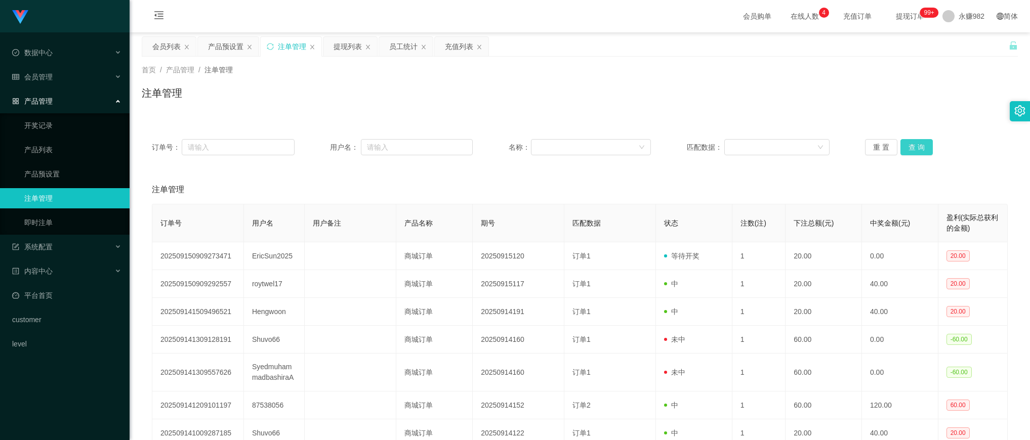
click at [910, 144] on button "查 询" at bounding box center [917, 147] width 32 height 16
click at [911, 144] on button "查 询" at bounding box center [917, 147] width 32 height 16
click at [917, 147] on button "查 询" at bounding box center [917, 147] width 32 height 16
click at [165, 47] on div "会员列表" at bounding box center [166, 46] width 28 height 19
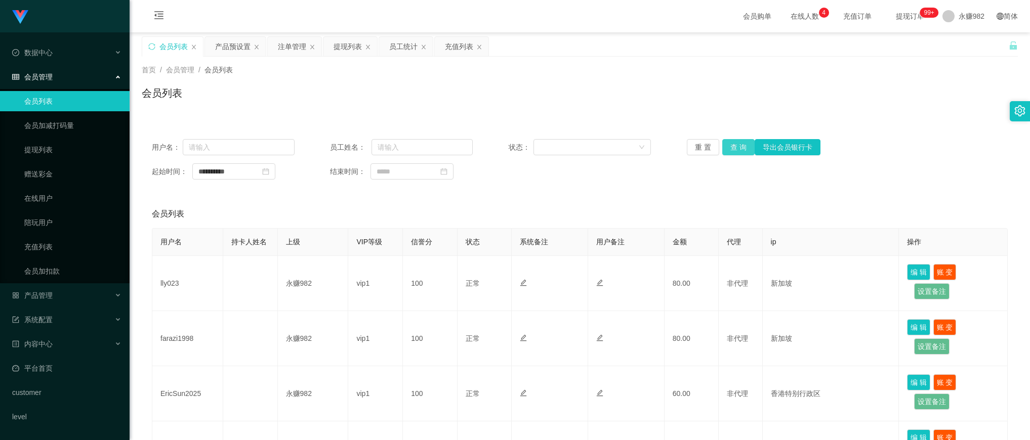
click at [729, 145] on button "查 询" at bounding box center [738, 147] width 32 height 16
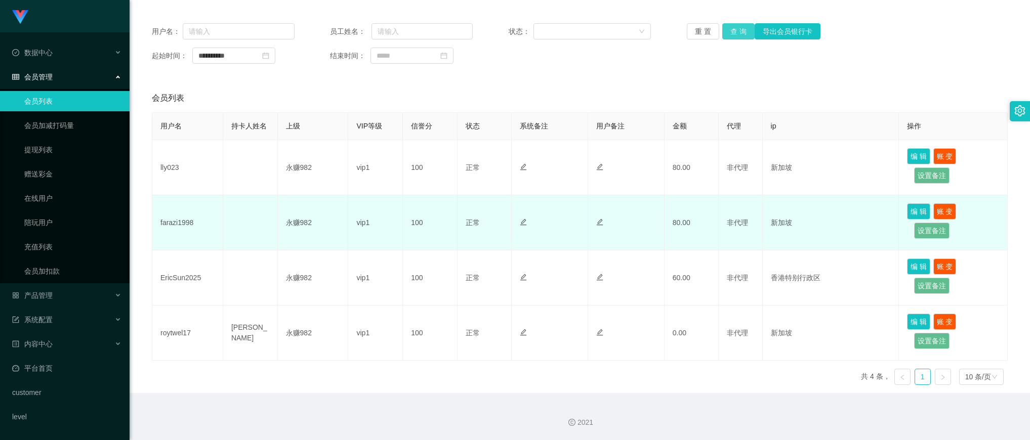
scroll to position [53, 0]
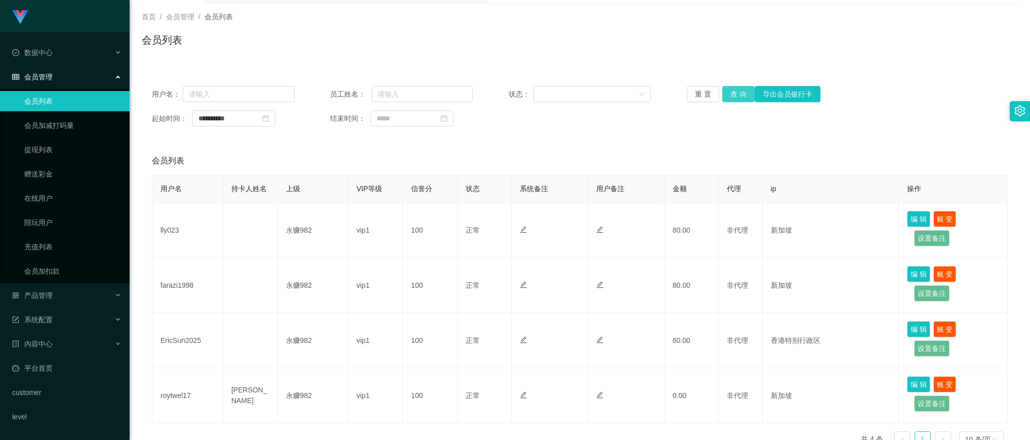
click at [736, 97] on button "查 询" at bounding box center [738, 94] width 32 height 16
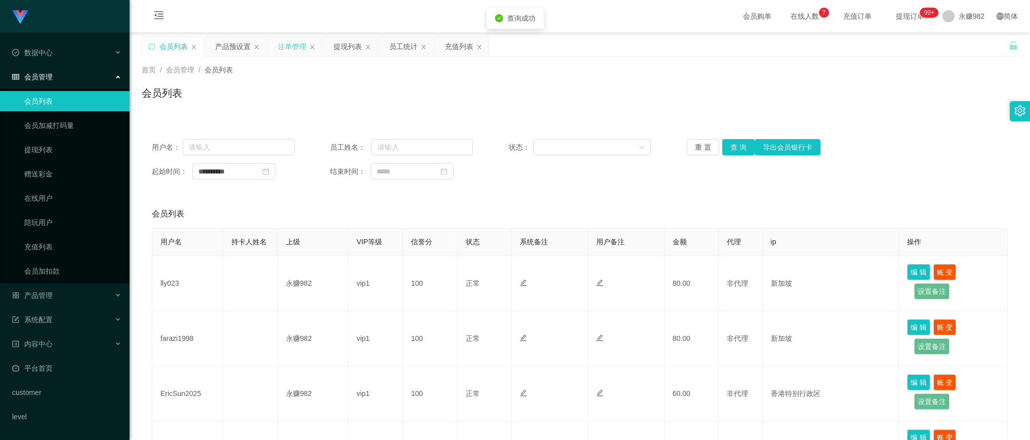
click at [285, 49] on div "注单管理" at bounding box center [292, 46] width 28 height 19
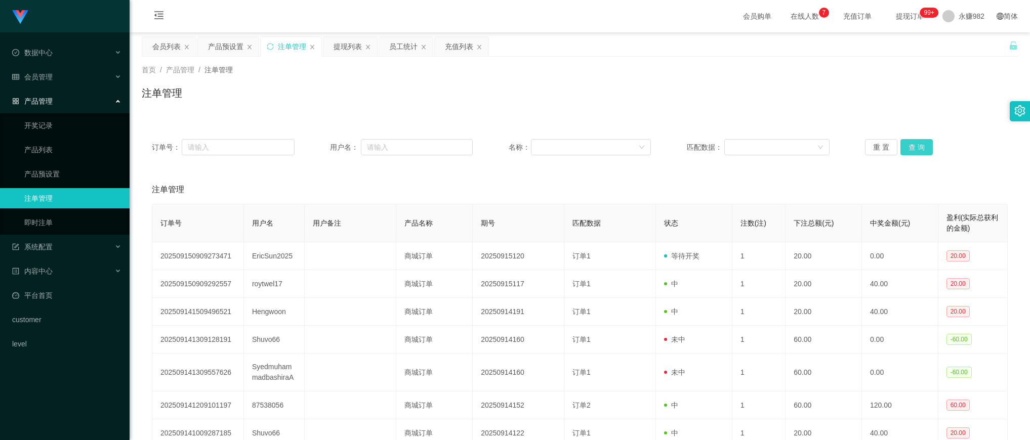
click at [922, 146] on button "查 询" at bounding box center [917, 147] width 32 height 16
click at [581, 196] on div "注单管理" at bounding box center [580, 190] width 856 height 28
click at [909, 151] on button "查 询" at bounding box center [917, 147] width 32 height 16
click at [919, 149] on button "查 询" at bounding box center [917, 147] width 32 height 16
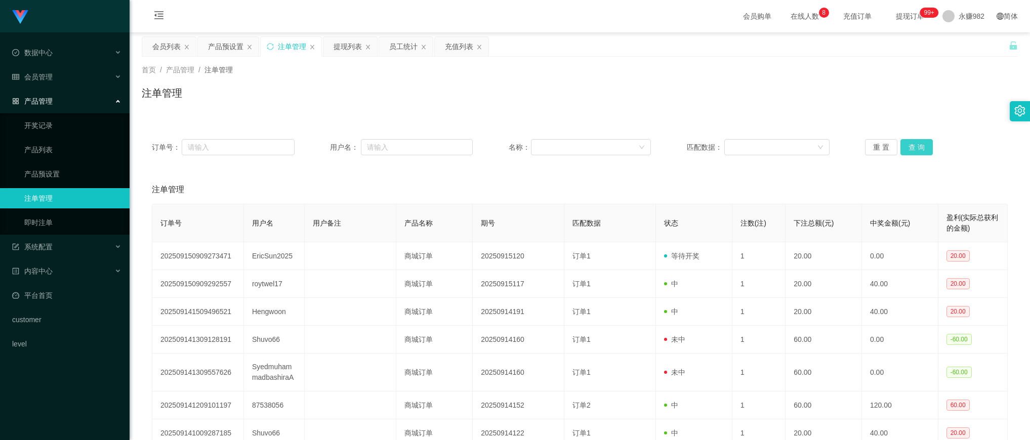
click at [919, 149] on button "查 询" at bounding box center [917, 147] width 32 height 16
click at [909, 148] on button "查 询" at bounding box center [917, 147] width 32 height 16
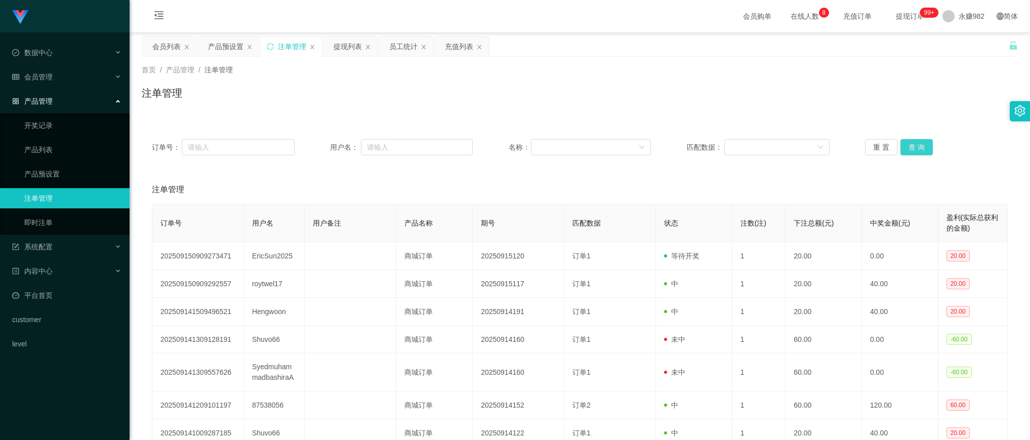
click at [909, 148] on button "查 询" at bounding box center [917, 147] width 32 height 16
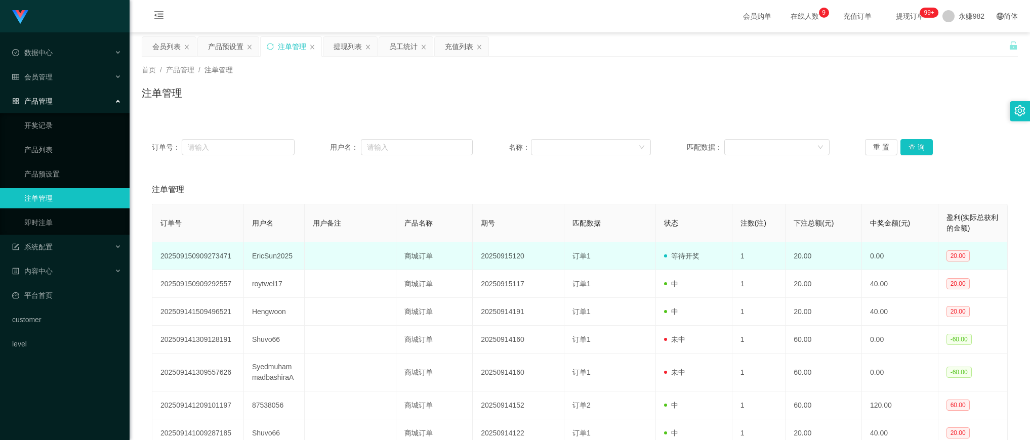
click at [271, 258] on td "EricSun2025" at bounding box center [274, 257] width 61 height 28
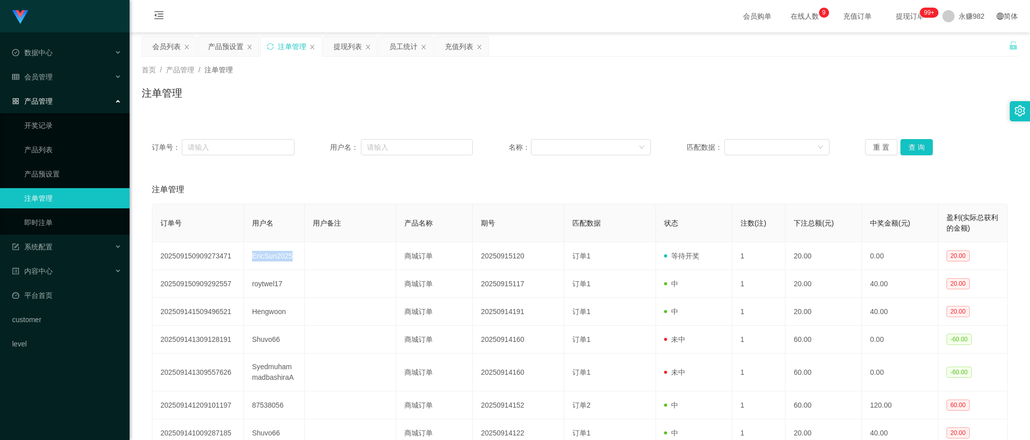
copy td "EricSun2025"
click at [228, 46] on div "产品预设置" at bounding box center [225, 46] width 35 height 19
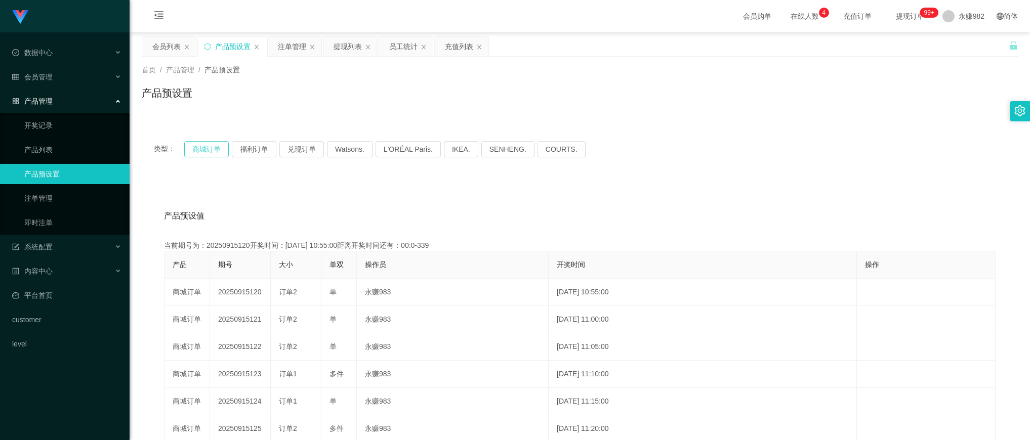
click at [197, 150] on button "商城订单" at bounding box center [206, 149] width 45 height 16
click at [290, 47] on div "注单管理" at bounding box center [292, 46] width 28 height 19
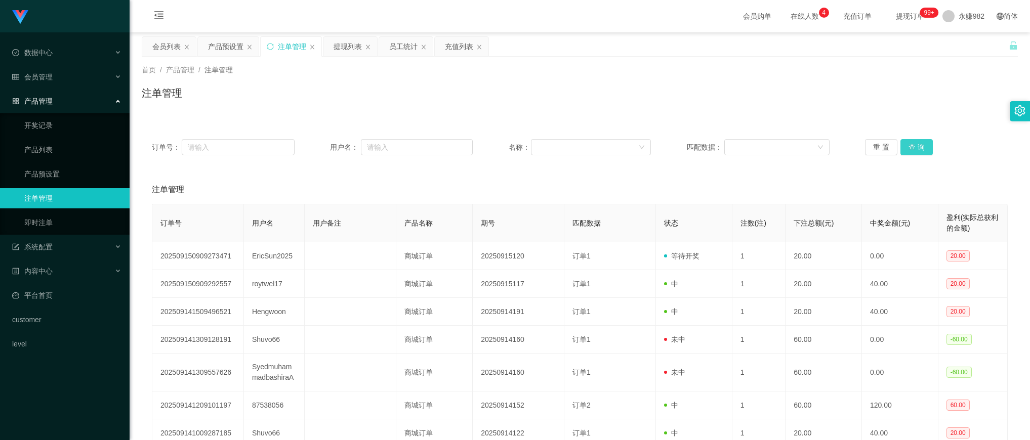
click at [913, 147] on button "查 询" at bounding box center [917, 147] width 32 height 16
drag, startPoint x: 534, startPoint y: 191, endPoint x: 552, endPoint y: 186, distance: 18.9
click at [534, 191] on div "注单管理" at bounding box center [580, 190] width 856 height 28
click at [907, 147] on button "查 询" at bounding box center [917, 147] width 32 height 16
click at [906, 145] on button "查 询" at bounding box center [917, 147] width 32 height 16
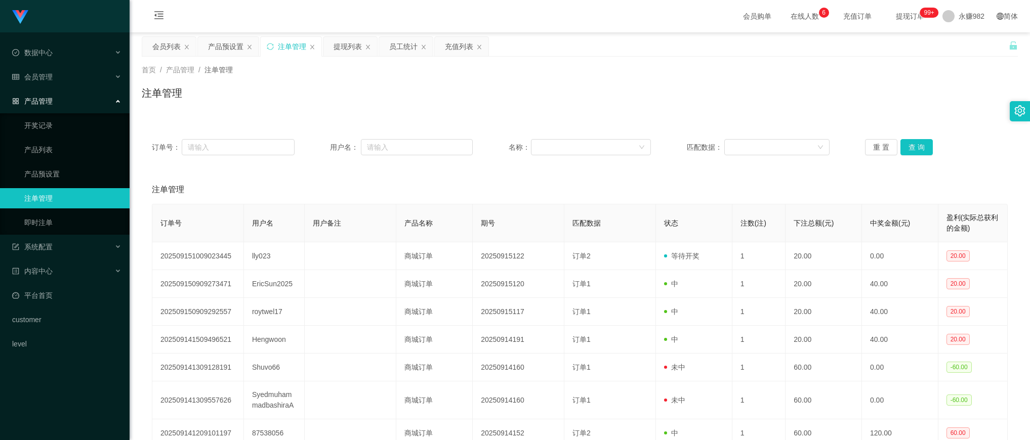
click at [457, 115] on div "首页 / 产品管理 / 注单管理 / 注单管理" at bounding box center [580, 87] width 901 height 60
click at [921, 147] on button "查 询" at bounding box center [917, 147] width 32 height 16
click at [170, 46] on div "会员列表" at bounding box center [166, 46] width 28 height 19
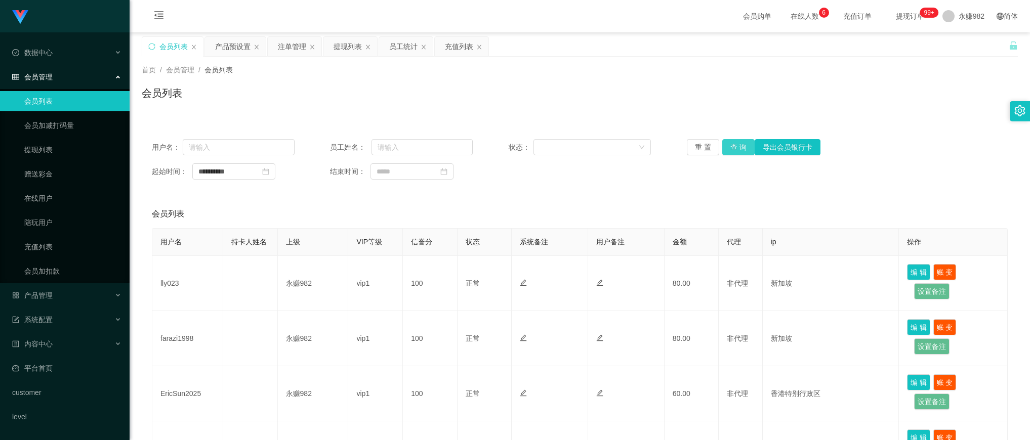
click at [737, 147] on button "查 询" at bounding box center [738, 147] width 32 height 16
click at [342, 42] on div "提现列表" at bounding box center [348, 46] width 28 height 19
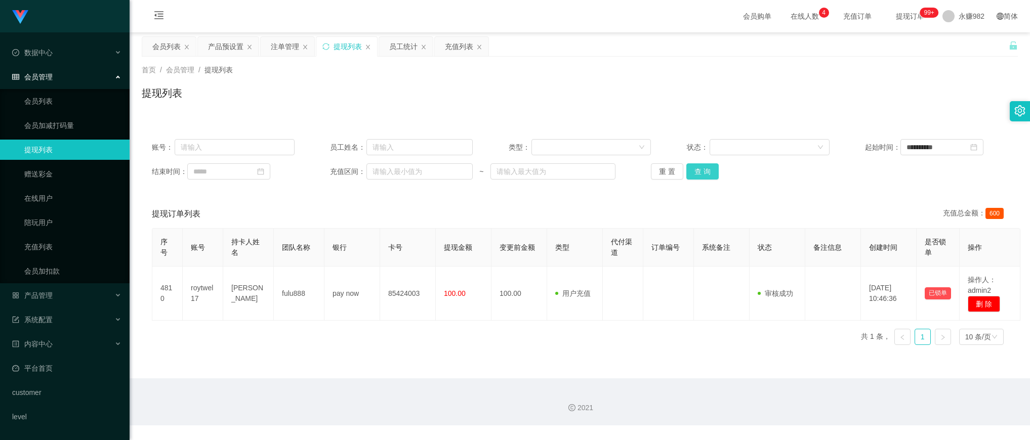
click at [710, 173] on button "查 询" at bounding box center [703, 172] width 32 height 16
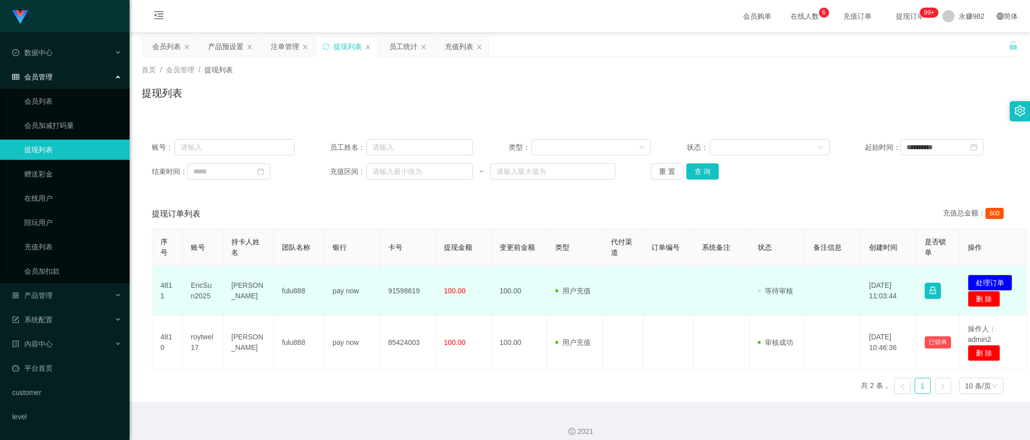
click at [406, 292] on td "91598619" at bounding box center [408, 291] width 56 height 49
click at [201, 289] on td "EricSun2025" at bounding box center [203, 291] width 41 height 49
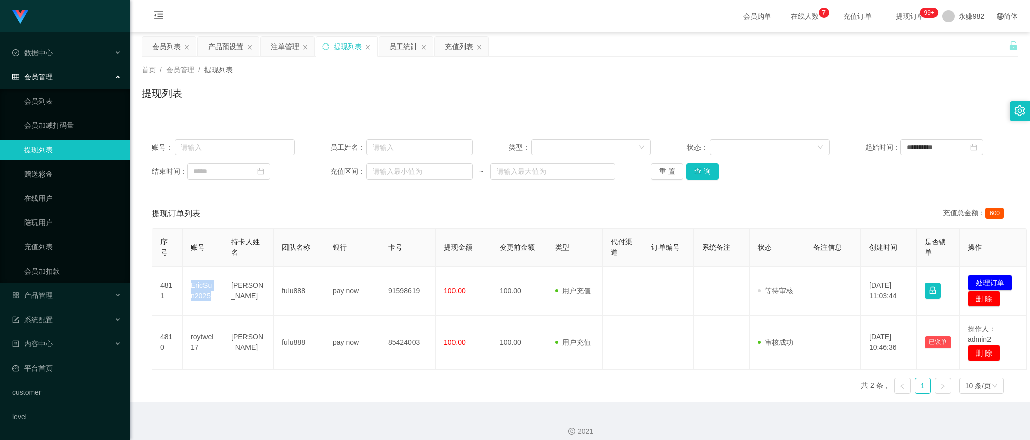
click at [353, 209] on div "提现订单列表 充值总金额： 600" at bounding box center [580, 214] width 856 height 28
click at [699, 178] on button "查 询" at bounding box center [703, 172] width 32 height 16
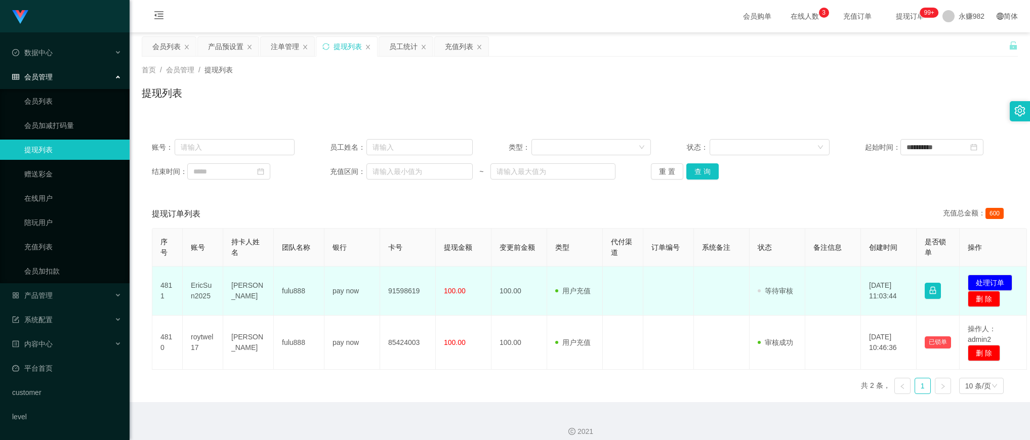
drag, startPoint x: 662, startPoint y: 327, endPoint x: 668, endPoint y: 272, distance: 55.1
click at [662, 327] on td at bounding box center [669, 343] width 51 height 54
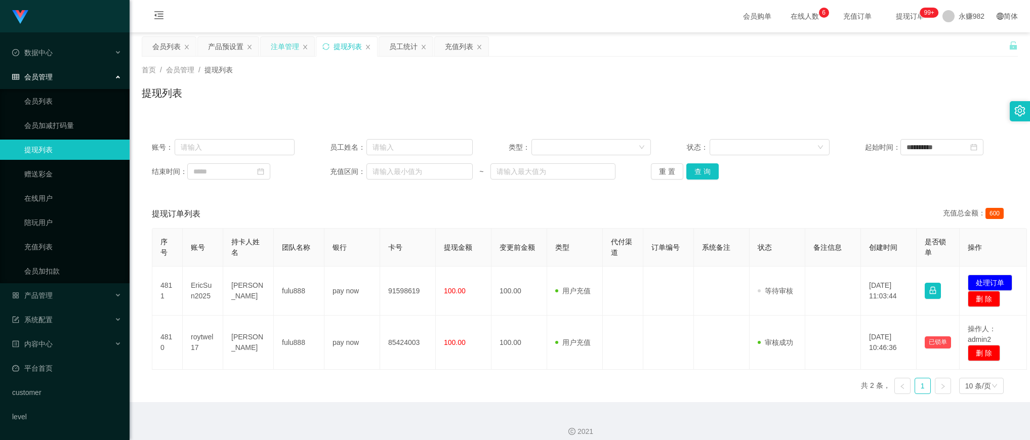
click at [275, 47] on div "注单管理" at bounding box center [285, 46] width 28 height 19
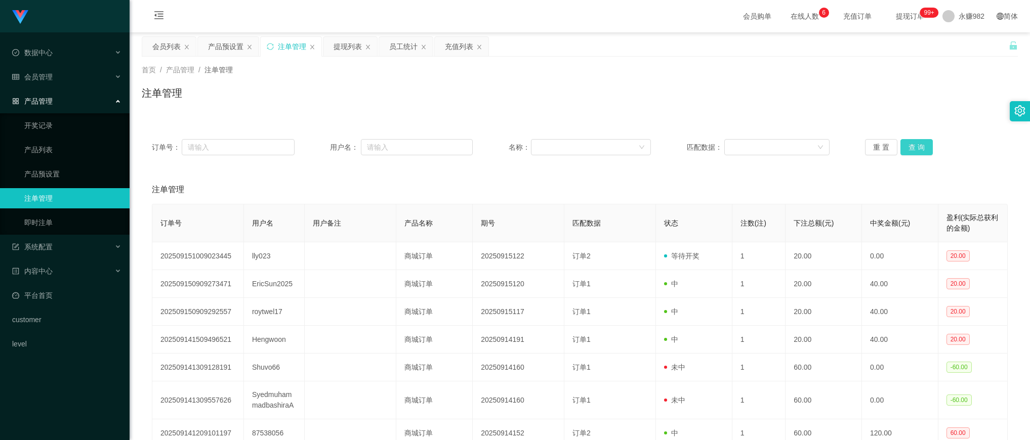
click at [903, 148] on button "查 询" at bounding box center [917, 147] width 32 height 16
click at [915, 148] on button "查 询" at bounding box center [917, 147] width 32 height 16
drag, startPoint x: 320, startPoint y: 184, endPoint x: 278, endPoint y: 138, distance: 61.6
click at [320, 184] on div "注单管理" at bounding box center [580, 190] width 856 height 28
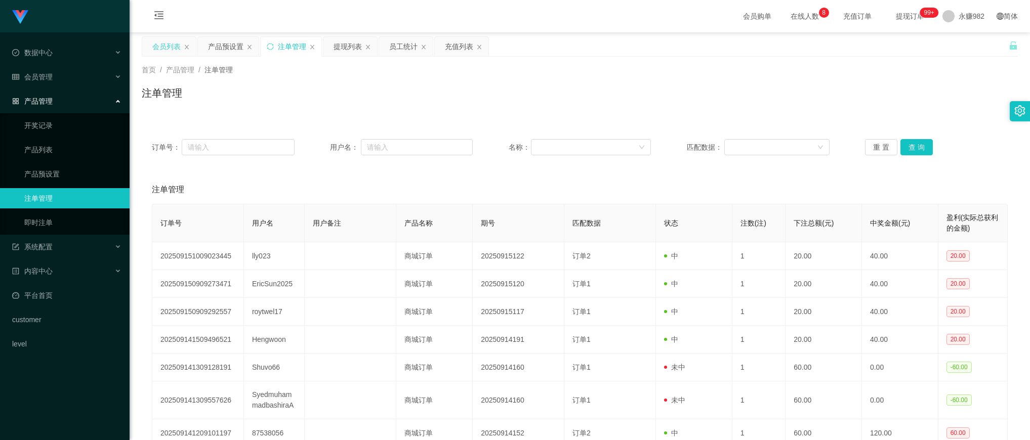
click at [158, 46] on div "会员列表" at bounding box center [166, 46] width 28 height 19
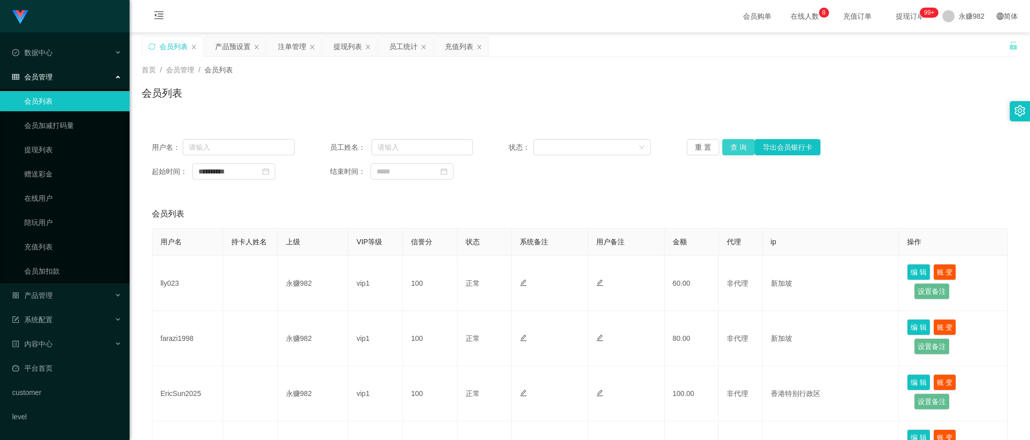
click at [743, 144] on button "查 询" at bounding box center [738, 147] width 32 height 16
click at [653, 95] on div "会员列表" at bounding box center [580, 97] width 876 height 23
click at [742, 145] on button "查 询" at bounding box center [738, 147] width 32 height 16
click at [737, 147] on button "查 询" at bounding box center [738, 147] width 32 height 16
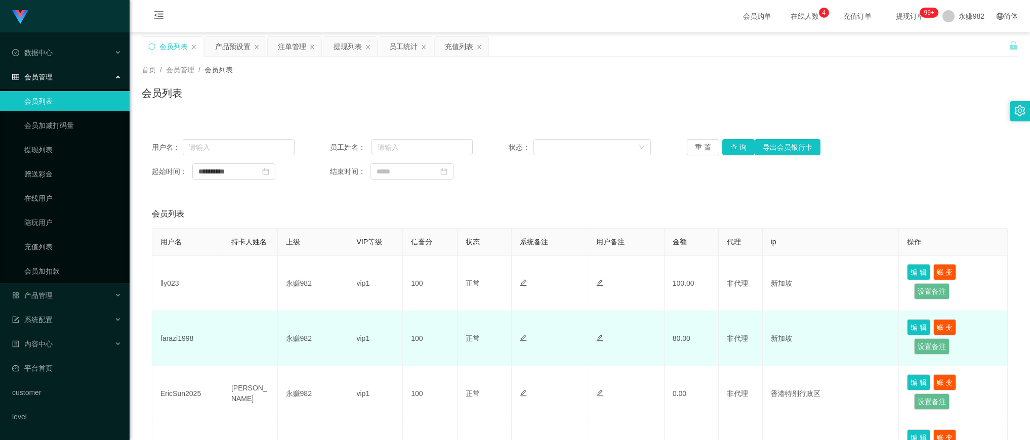
click at [183, 342] on td "farazi1998" at bounding box center [187, 338] width 71 height 55
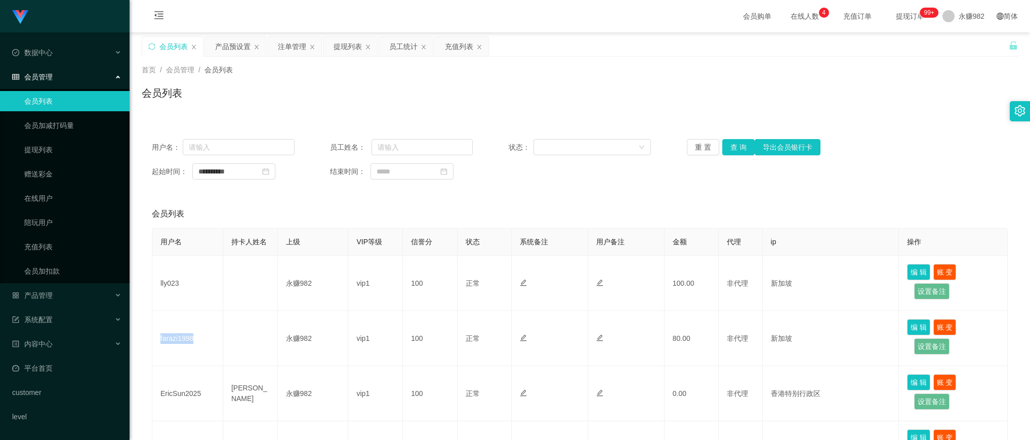
click at [894, 104] on div "会员列表" at bounding box center [580, 97] width 876 height 23
click at [736, 142] on button "查 询" at bounding box center [738, 147] width 32 height 16
click at [495, 168] on div "**********" at bounding box center [580, 172] width 856 height 16
click at [354, 52] on div "提现列表" at bounding box center [348, 46] width 28 height 19
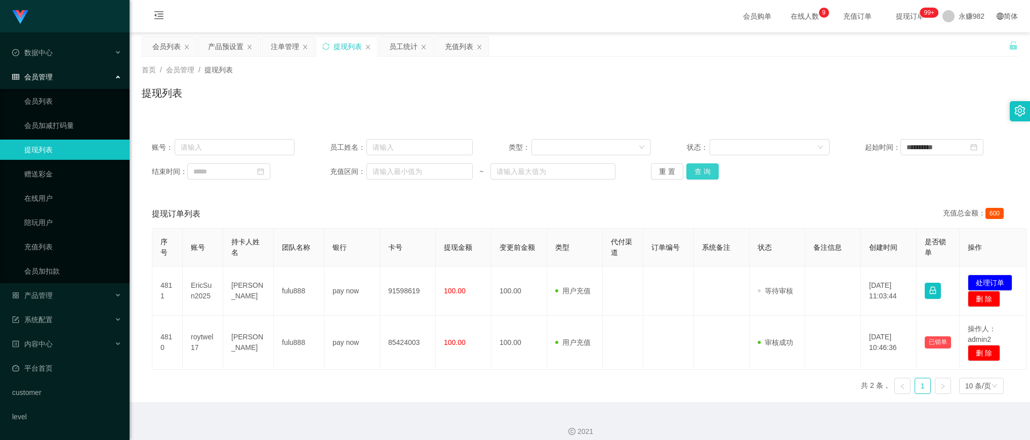
click at [700, 168] on button "查 询" at bounding box center [703, 172] width 32 height 16
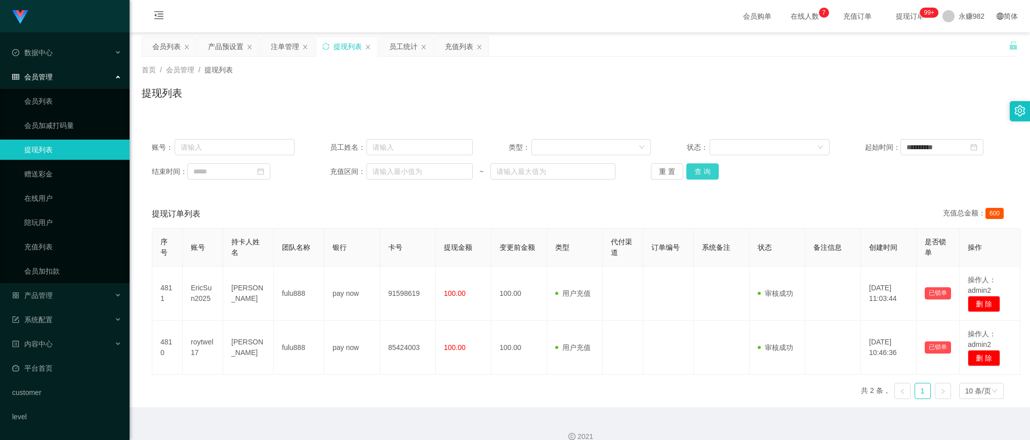
click at [708, 167] on button "查 询" at bounding box center [703, 172] width 32 height 16
click at [595, 92] on div "提现列表" at bounding box center [580, 97] width 876 height 23
click at [702, 176] on button "查 询" at bounding box center [703, 172] width 32 height 16
click at [704, 165] on button "查 询" at bounding box center [703, 172] width 32 height 16
click at [702, 176] on button "查 询" at bounding box center [703, 172] width 32 height 16
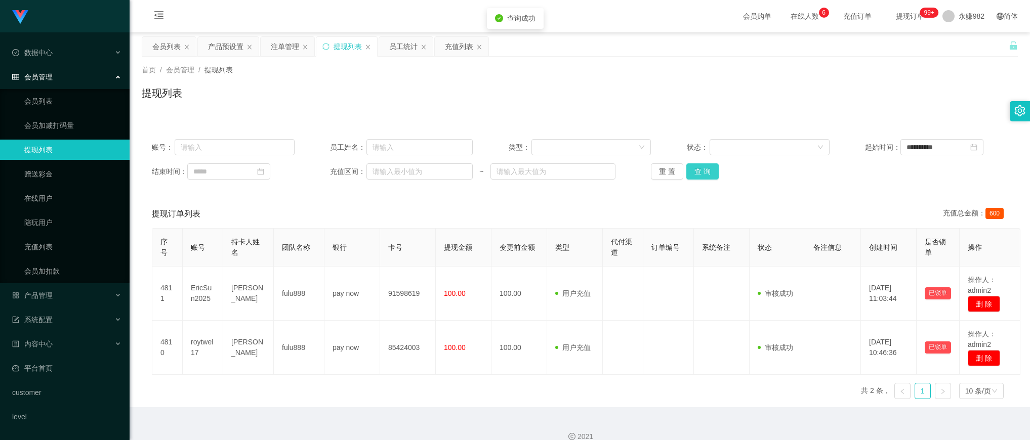
click at [702, 176] on button "查 询" at bounding box center [703, 172] width 32 height 16
click at [433, 93] on div "提现列表" at bounding box center [580, 97] width 876 height 23
click at [694, 174] on button "查 询" at bounding box center [703, 172] width 32 height 16
click at [171, 52] on div "会员列表" at bounding box center [166, 46] width 28 height 19
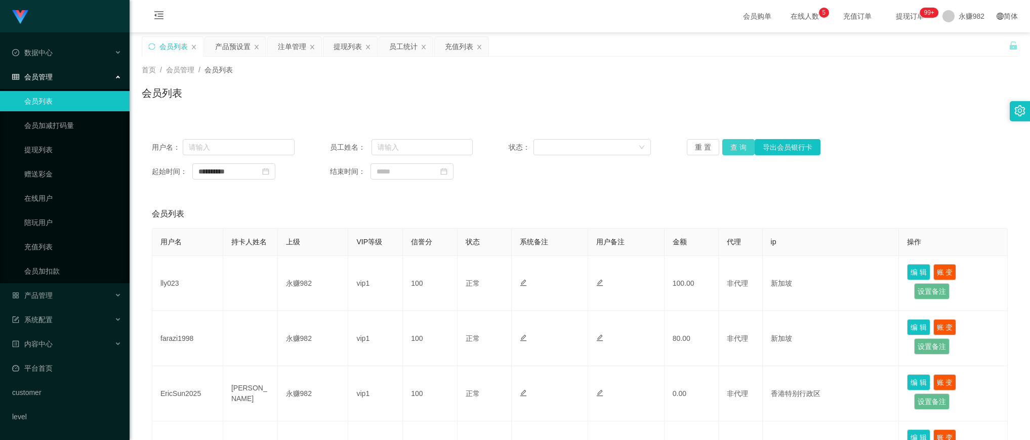
click at [729, 147] on button "查 询" at bounding box center [738, 147] width 32 height 16
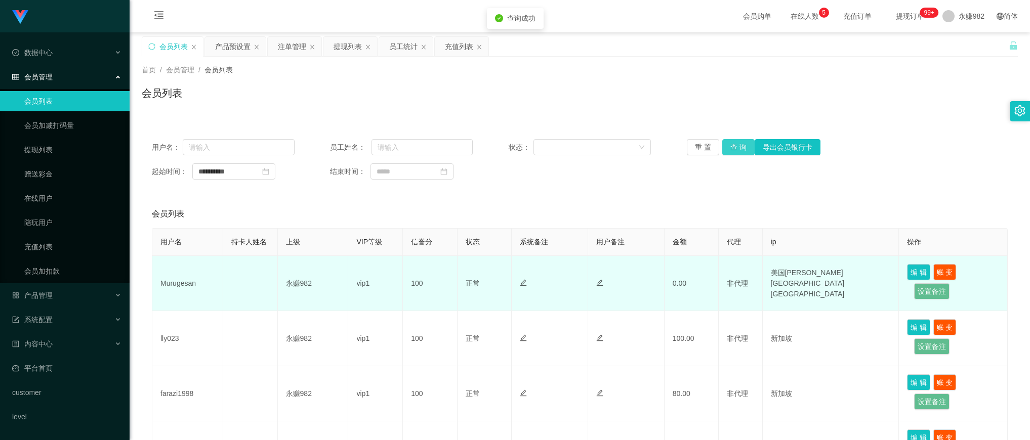
scroll to position [127, 0]
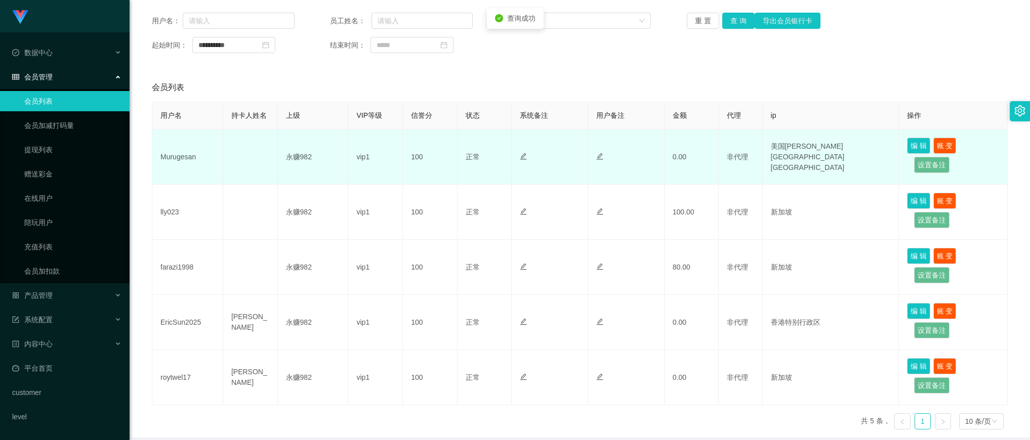
click at [165, 153] on td "Murugesan" at bounding box center [187, 157] width 71 height 55
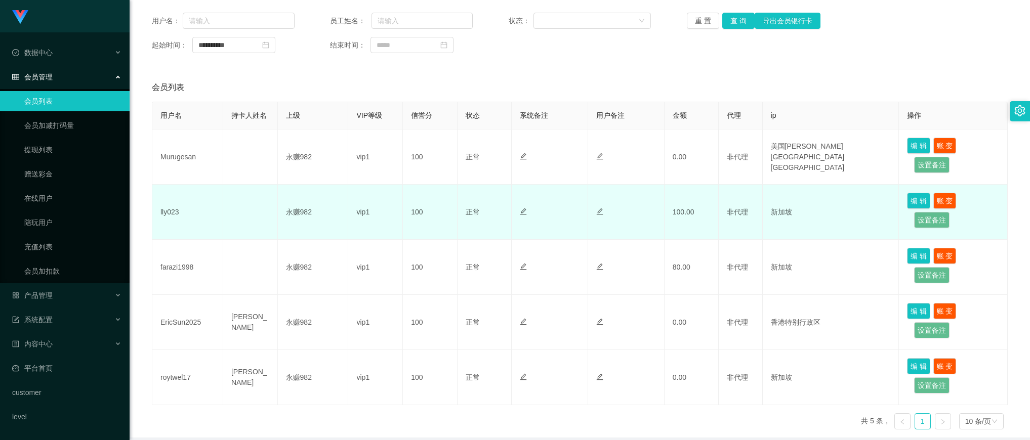
click at [235, 220] on td at bounding box center [250, 212] width 55 height 55
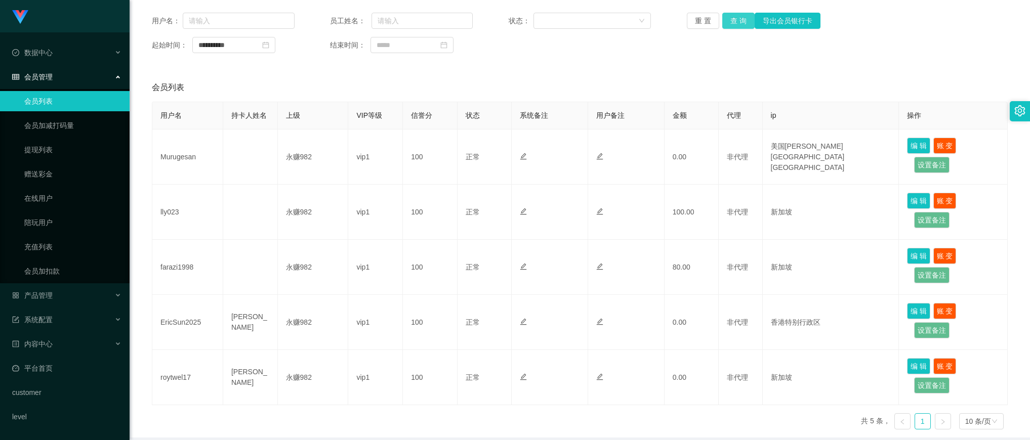
click at [738, 20] on button "查 询" at bounding box center [738, 21] width 32 height 16
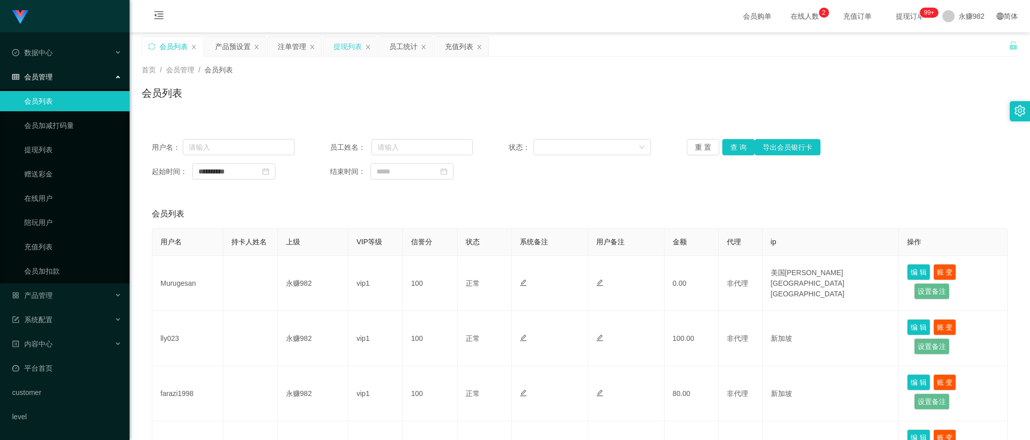
click at [350, 41] on div "提现列表" at bounding box center [348, 46] width 28 height 19
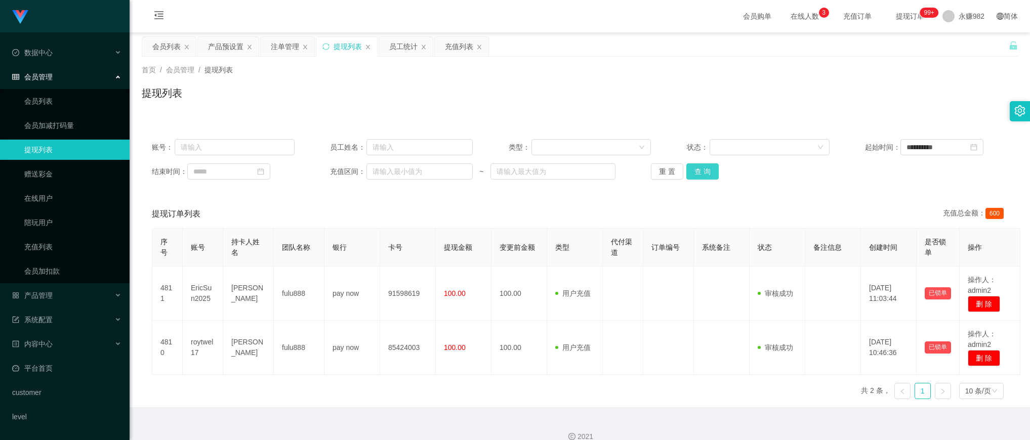
click at [697, 171] on button "查 询" at bounding box center [703, 172] width 32 height 16
click at [609, 67] on div "首页 / 会员管理 / 提现列表 /" at bounding box center [580, 70] width 876 height 11
click at [704, 175] on button "查 询" at bounding box center [703, 172] width 32 height 16
click at [698, 173] on button "查 询" at bounding box center [703, 172] width 32 height 16
click at [707, 172] on button "查 询" at bounding box center [703, 172] width 32 height 16
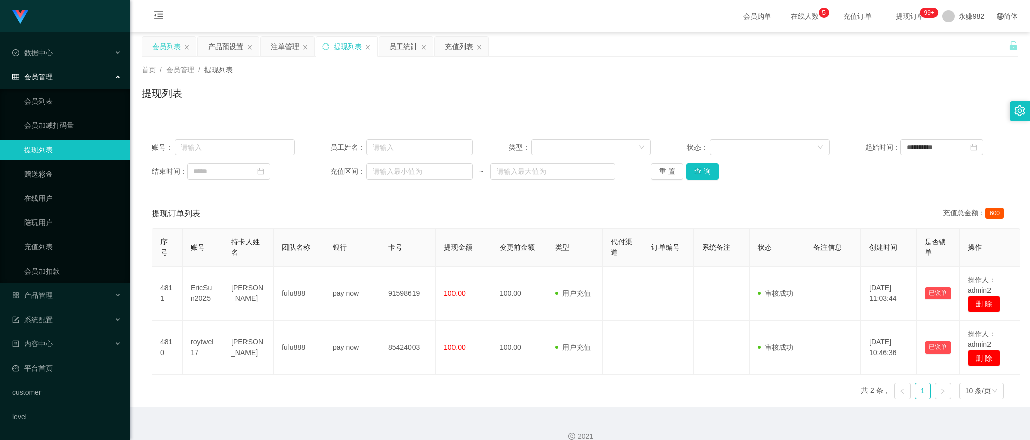
click at [150, 48] on div "会员列表" at bounding box center [169, 46] width 54 height 19
click at [149, 47] on div "会员列表" at bounding box center [169, 46] width 54 height 19
click at [160, 51] on div "会员列表" at bounding box center [166, 46] width 28 height 19
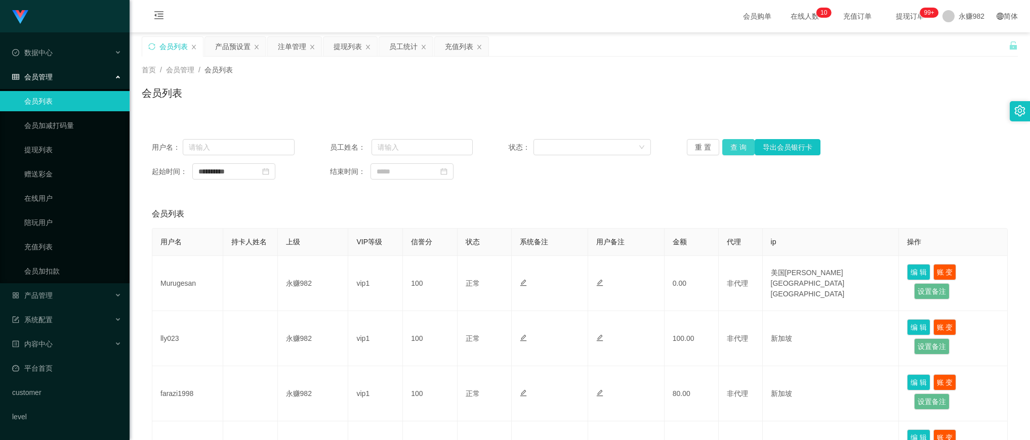
click at [740, 149] on button "查 询" at bounding box center [738, 147] width 32 height 16
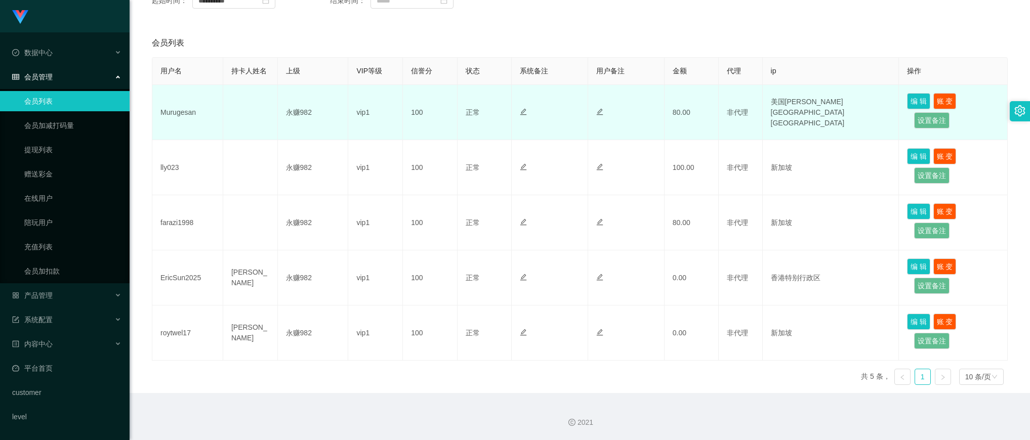
scroll to position [46, 0]
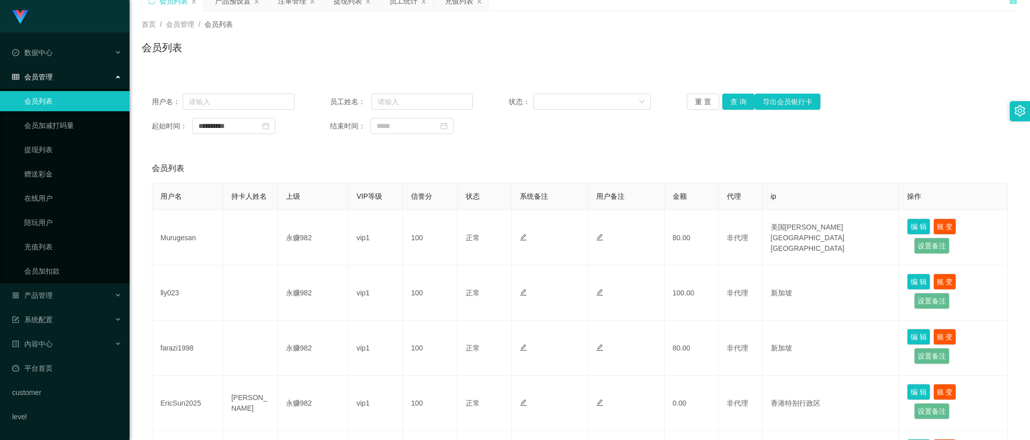
drag, startPoint x: 529, startPoint y: 166, endPoint x: 659, endPoint y: 153, distance: 130.7
click at [528, 166] on div "会员列表" at bounding box center [580, 168] width 856 height 28
click at [729, 109] on button "查 询" at bounding box center [738, 102] width 32 height 16
click at [722, 95] on button "查 询" at bounding box center [738, 102] width 32 height 16
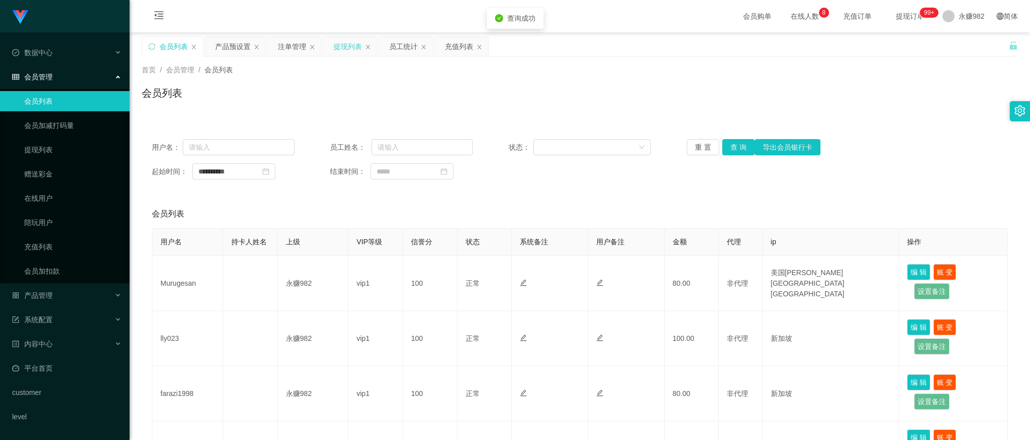
click at [353, 46] on div "提现列表" at bounding box center [348, 46] width 28 height 19
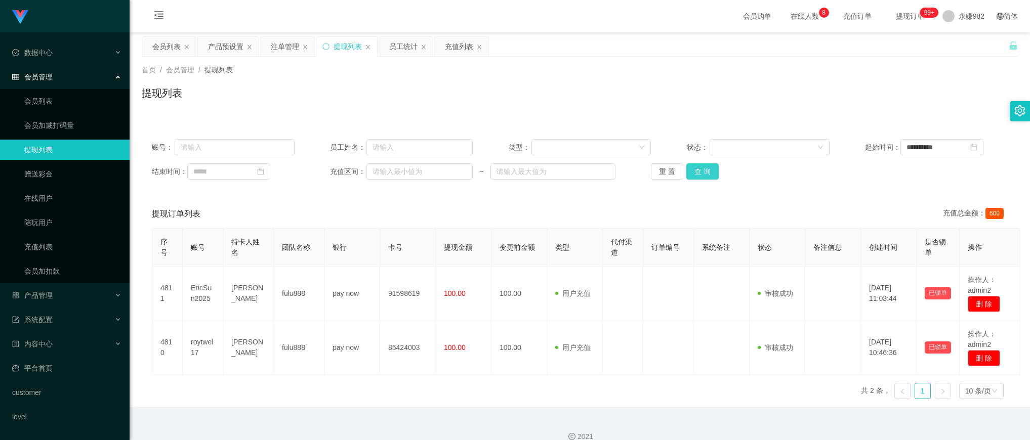
click at [694, 171] on button "查 询" at bounding box center [703, 172] width 32 height 16
click at [695, 171] on button "查 询" at bounding box center [703, 172] width 32 height 16
click at [698, 170] on button "查 询" at bounding box center [703, 172] width 32 height 16
click at [705, 176] on button "查 询" at bounding box center [703, 172] width 32 height 16
click at [710, 176] on button "查 询" at bounding box center [703, 172] width 32 height 16
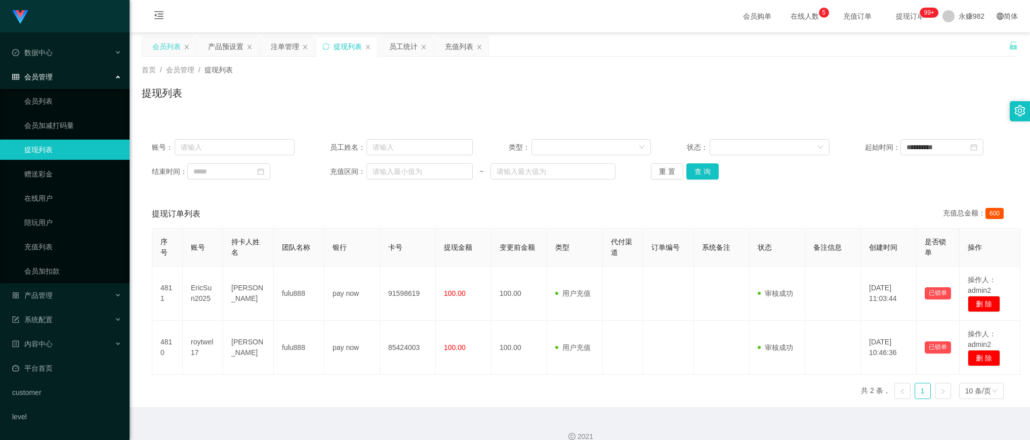
click at [168, 49] on div "会员列表" at bounding box center [166, 46] width 28 height 19
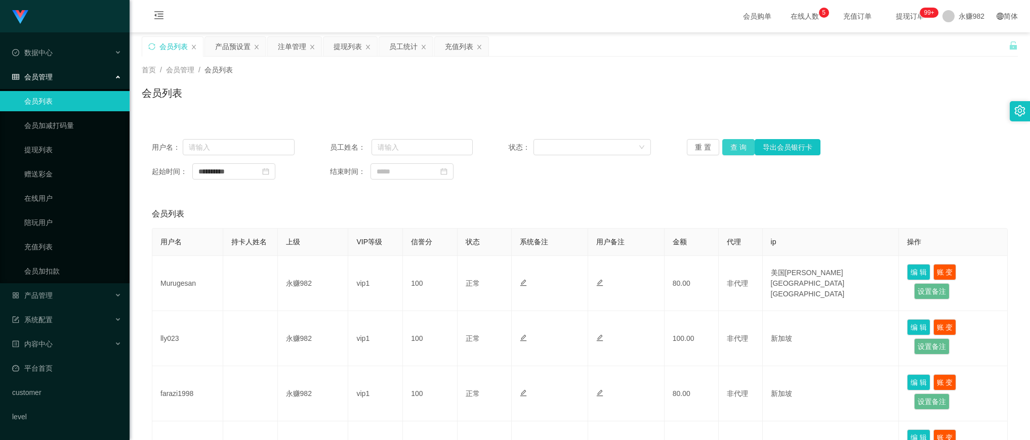
click at [730, 154] on button "查 询" at bounding box center [738, 147] width 32 height 16
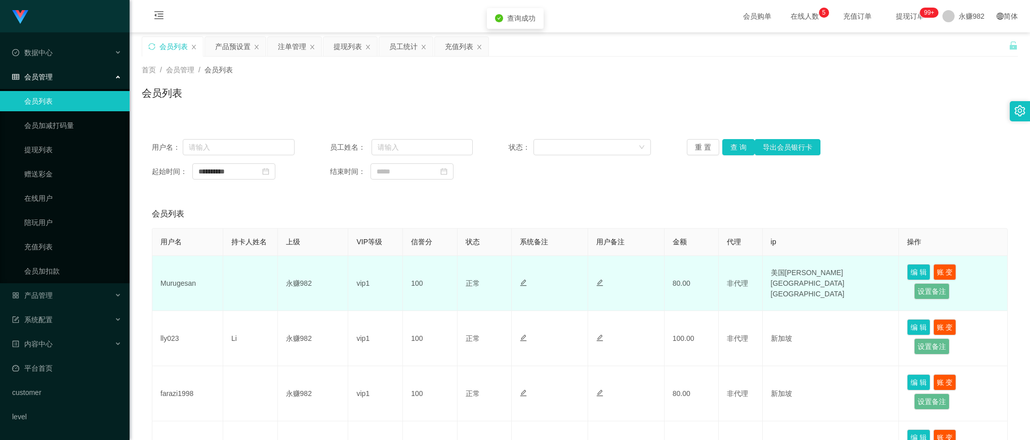
click at [170, 287] on td "Murugesan" at bounding box center [187, 283] width 71 height 55
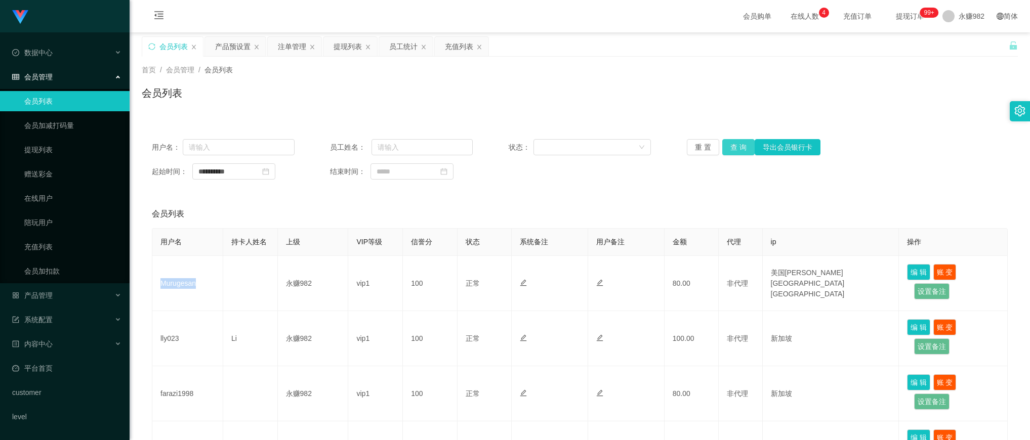
click at [732, 149] on button "查 询" at bounding box center [738, 147] width 32 height 16
click at [347, 43] on div "提现列表" at bounding box center [348, 46] width 28 height 19
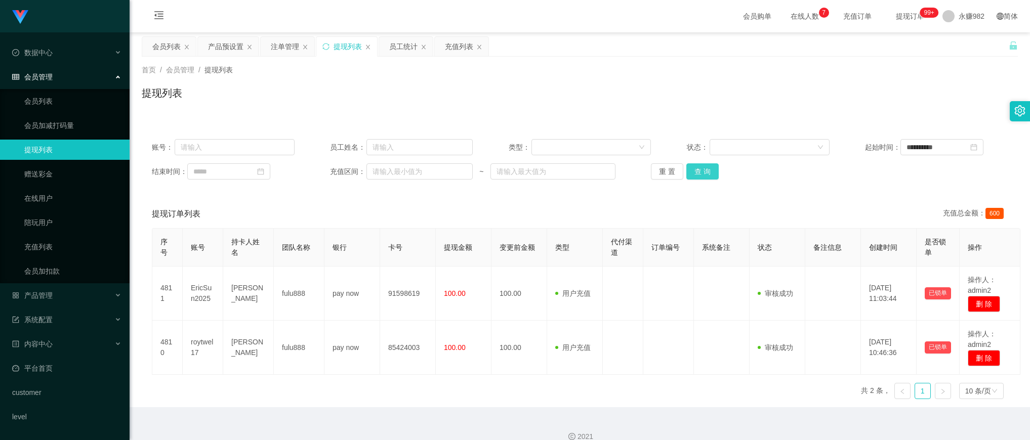
click at [692, 168] on button "查 询" at bounding box center [703, 172] width 32 height 16
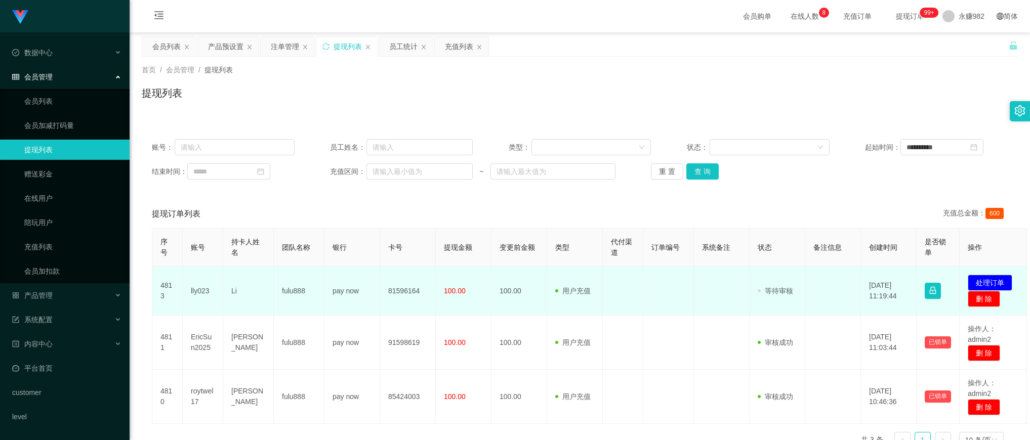
click at [413, 290] on td "81596164" at bounding box center [408, 291] width 56 height 49
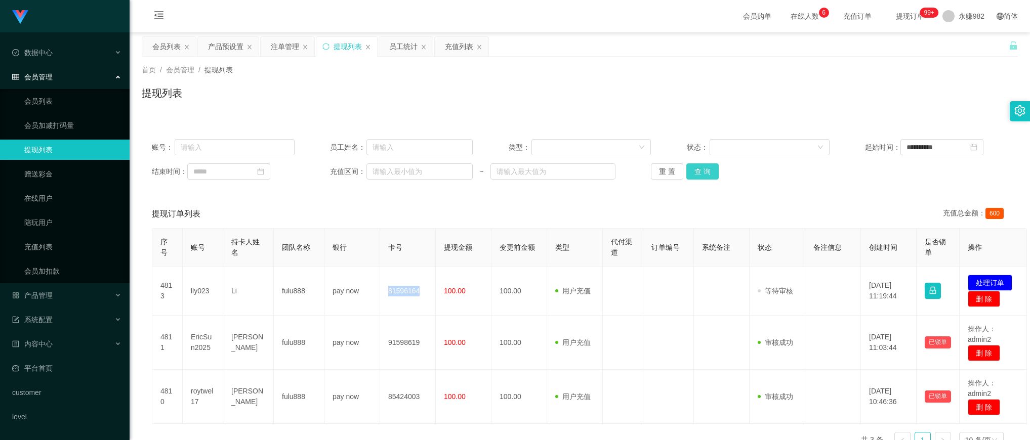
click at [709, 165] on button "查 询" at bounding box center [703, 172] width 32 height 16
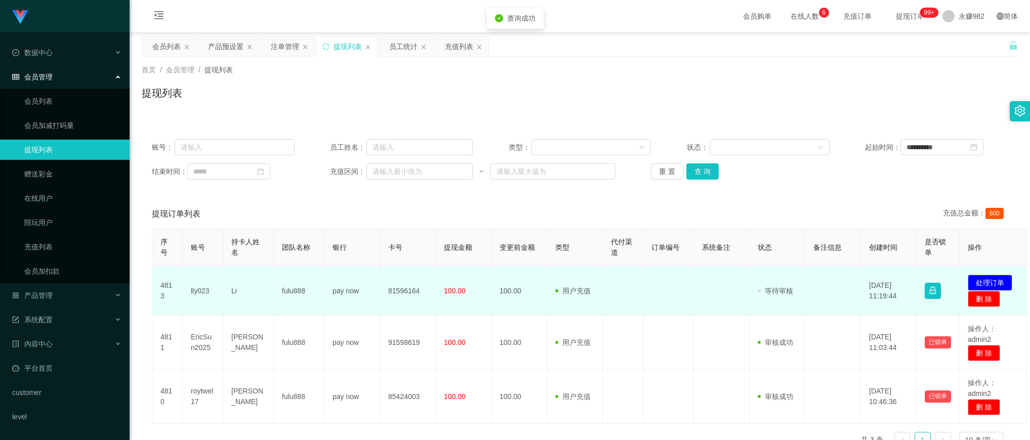
click at [196, 294] on td "lly023" at bounding box center [203, 291] width 41 height 49
click at [624, 295] on td at bounding box center [623, 291] width 41 height 49
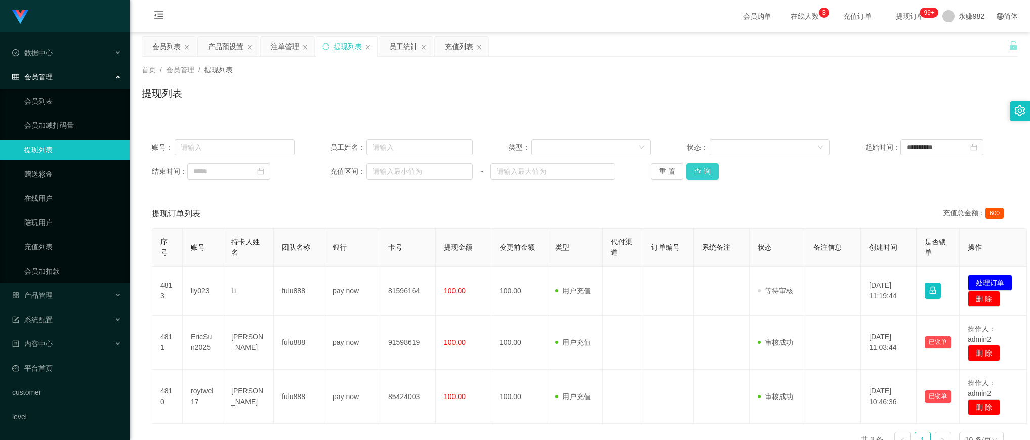
click at [710, 170] on button "查 询" at bounding box center [703, 172] width 32 height 16
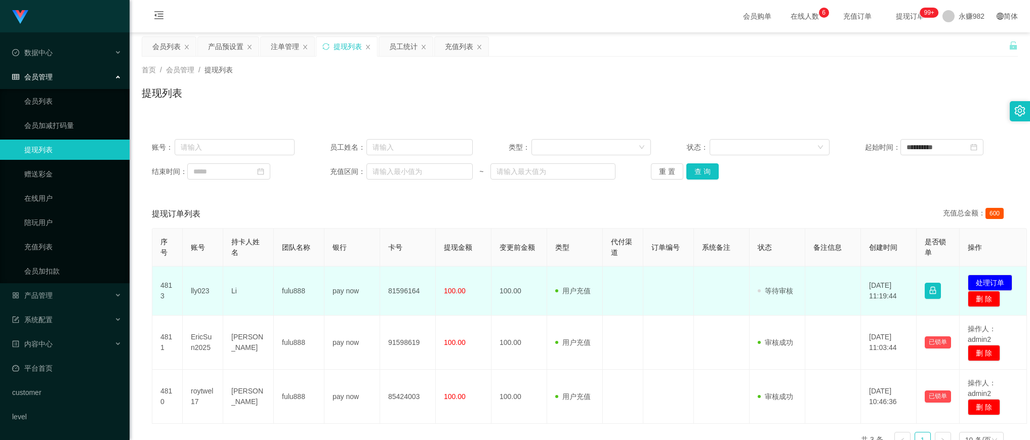
drag, startPoint x: 166, startPoint y: 295, endPoint x: 181, endPoint y: 295, distance: 15.7
click at [166, 295] on td "4813" at bounding box center [167, 291] width 30 height 49
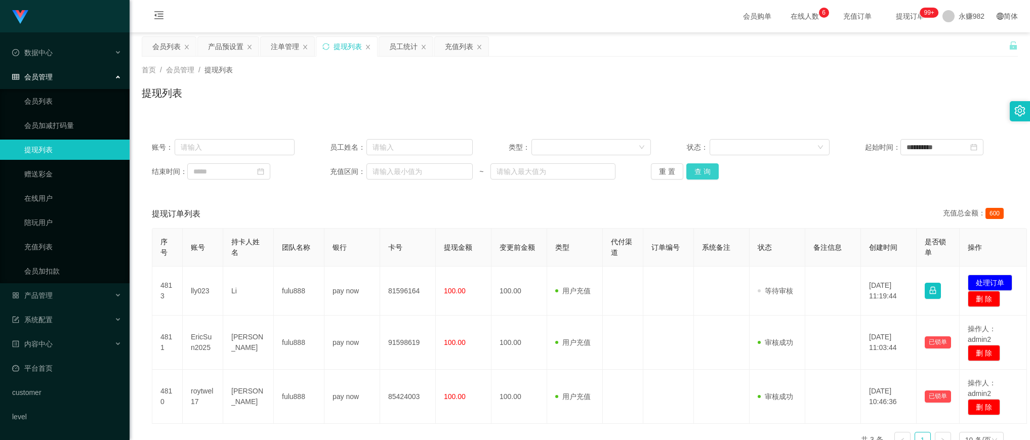
click at [700, 170] on button "查 询" at bounding box center [703, 172] width 32 height 16
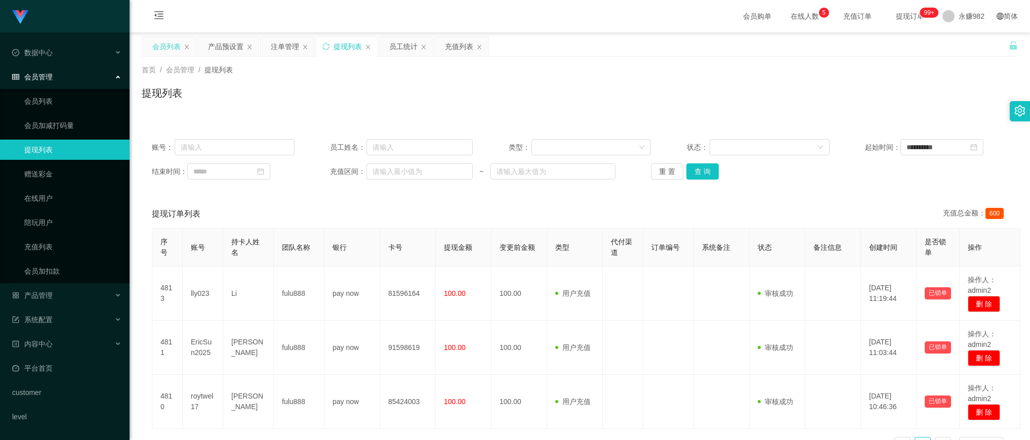
click at [157, 51] on div "会员列表" at bounding box center [166, 46] width 28 height 19
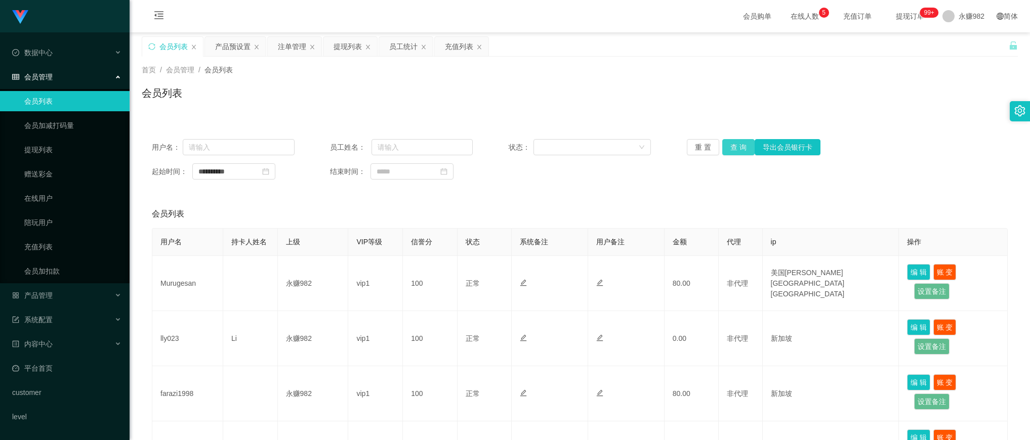
click at [738, 150] on button "查 询" at bounding box center [738, 147] width 32 height 16
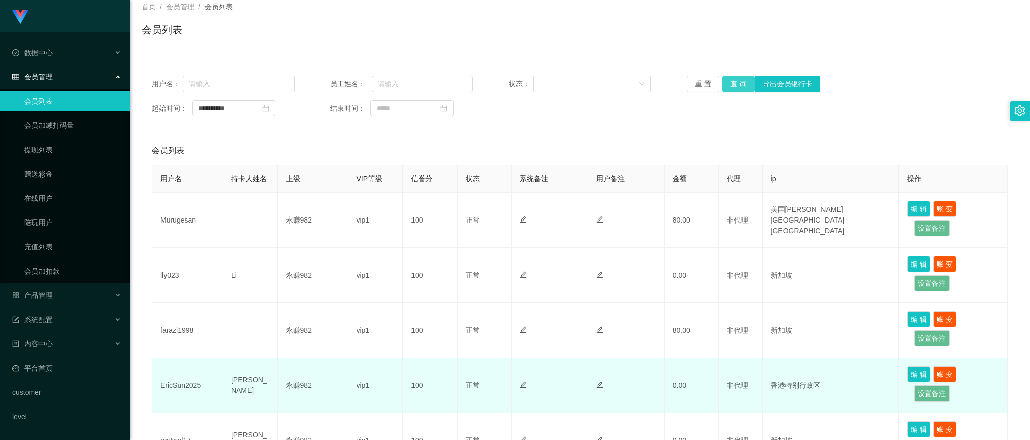
scroll to position [127, 0]
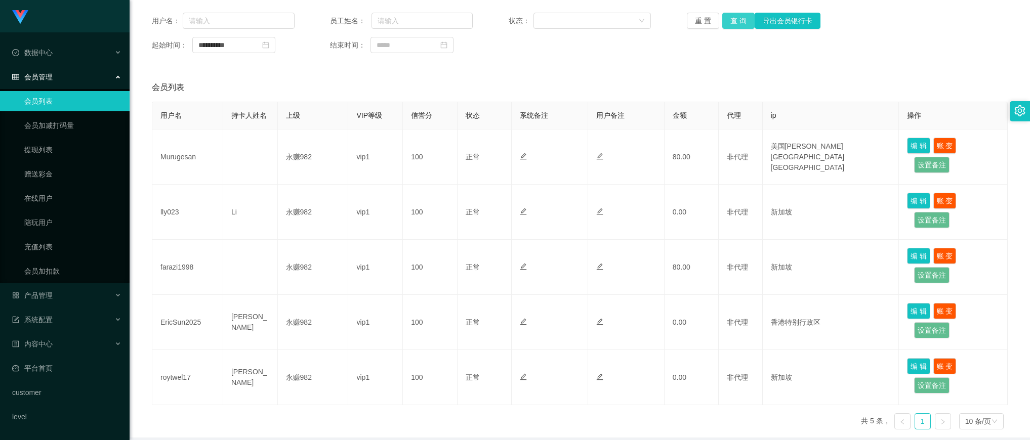
click at [727, 23] on button "查 询" at bounding box center [738, 21] width 32 height 16
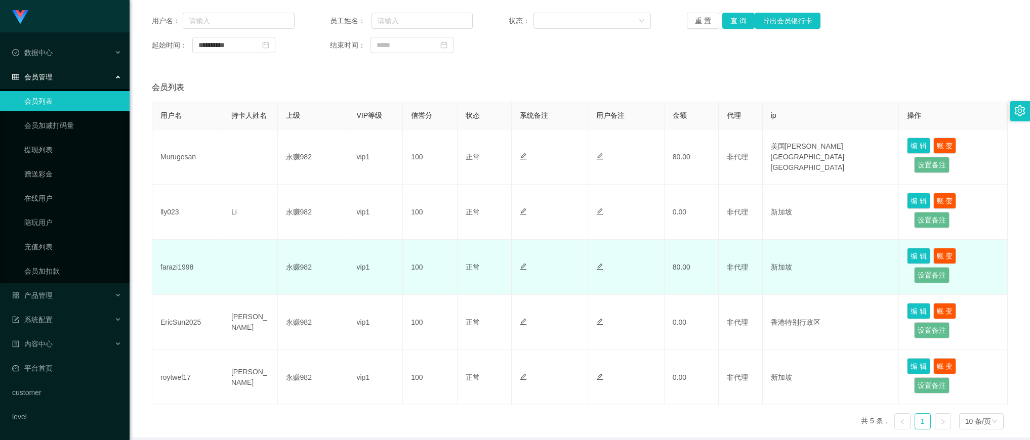
click at [185, 269] on td "farazi1998" at bounding box center [187, 267] width 71 height 55
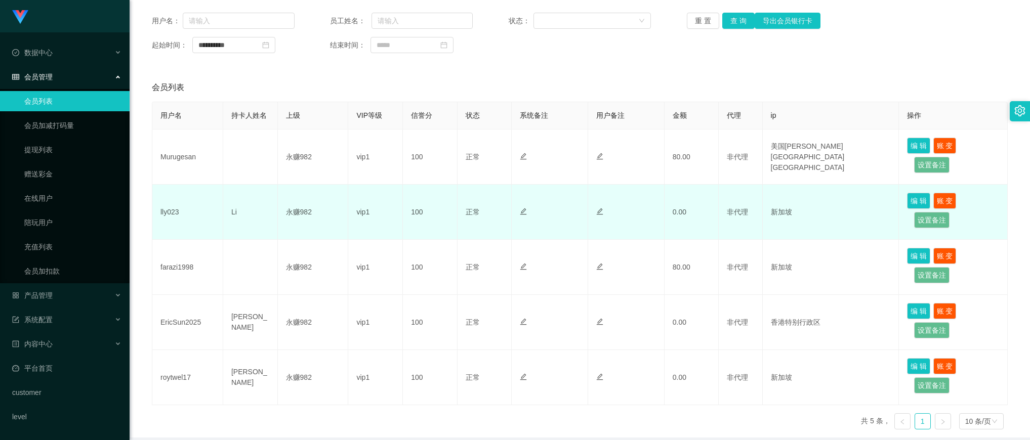
click at [398, 239] on td "vip1" at bounding box center [375, 212] width 55 height 55
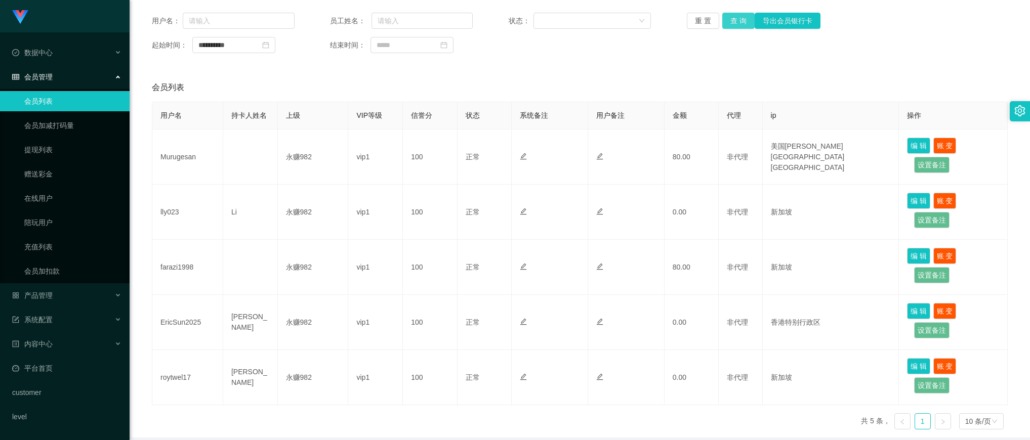
click at [743, 25] on button "查 询" at bounding box center [738, 21] width 32 height 16
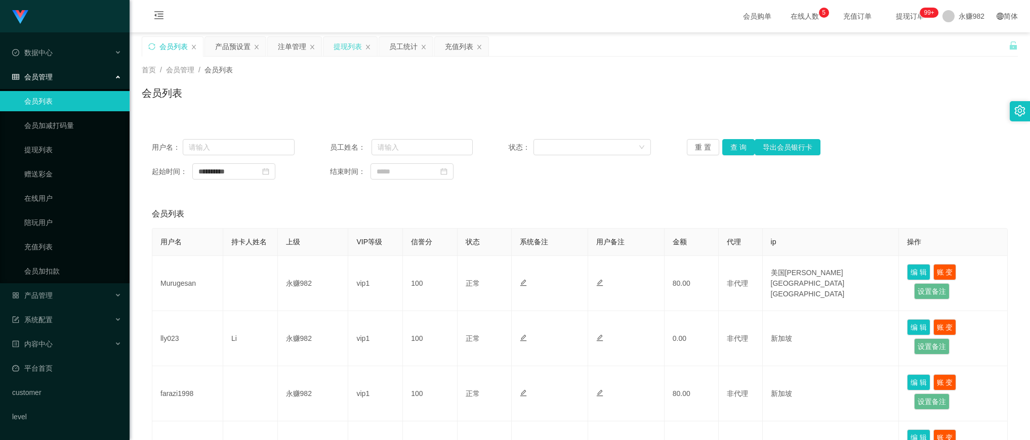
click at [347, 47] on div "提现列表" at bounding box center [348, 46] width 28 height 19
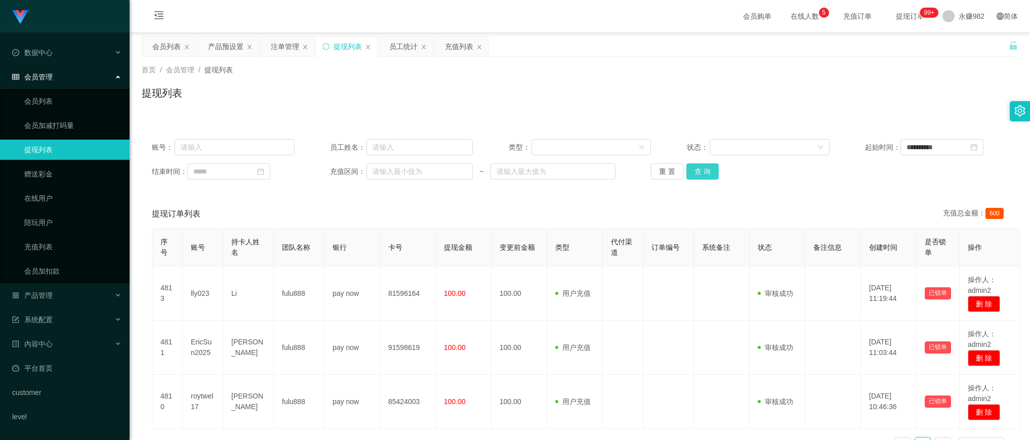
click at [707, 176] on button "查 询" at bounding box center [703, 172] width 32 height 16
click at [170, 47] on div "会员列表" at bounding box center [166, 46] width 28 height 19
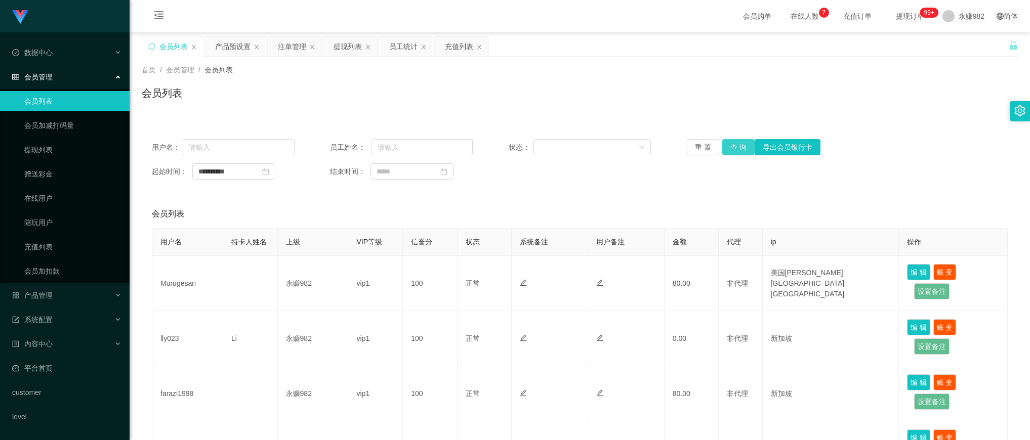
click at [728, 142] on button "查 询" at bounding box center [738, 147] width 32 height 16
click at [226, 44] on div "产品预设置" at bounding box center [232, 46] width 35 height 19
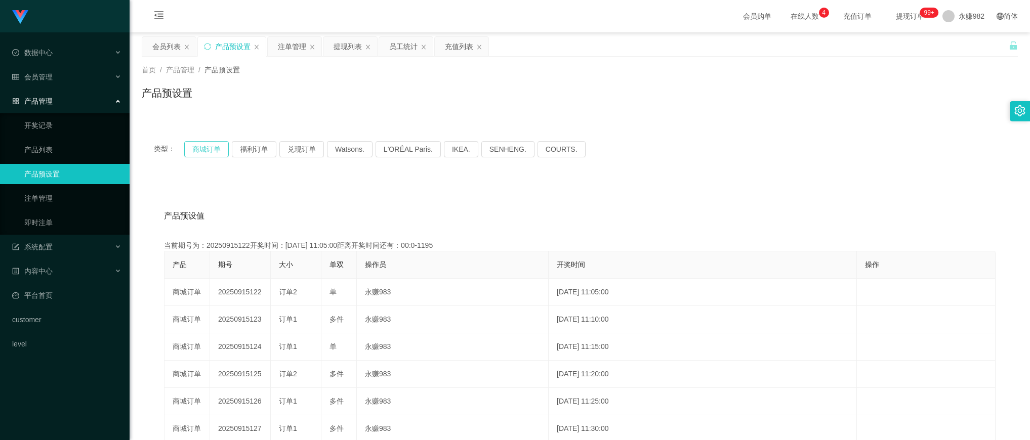
click at [196, 149] on button "商城订单" at bounding box center [206, 149] width 45 height 16
click at [516, 79] on div "首页 / 产品管理 / 产品预设置 / 产品预设置" at bounding box center [580, 87] width 876 height 44
click at [282, 45] on div "注单管理" at bounding box center [292, 46] width 28 height 19
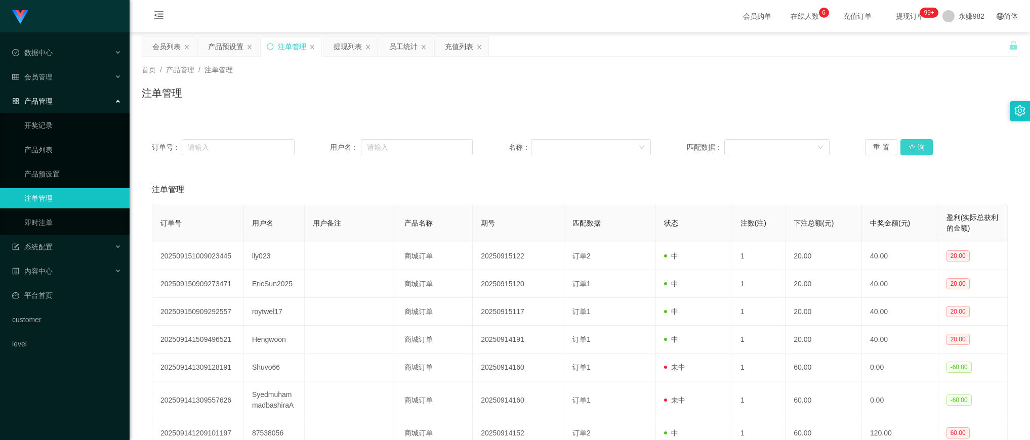
click at [907, 147] on button "查 询" at bounding box center [917, 147] width 32 height 16
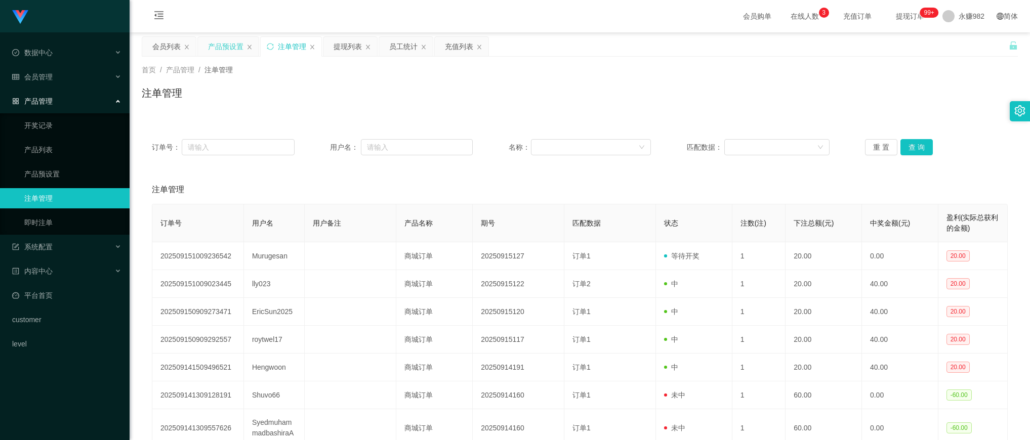
click at [208, 46] on div "产品预设置" at bounding box center [225, 46] width 35 height 19
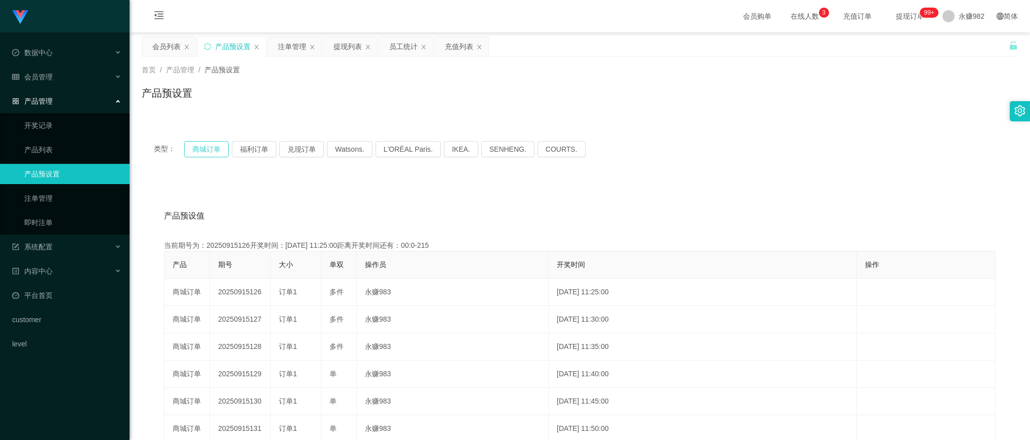
click at [211, 149] on button "商城订单" at bounding box center [206, 149] width 45 height 16
click at [591, 173] on div "类型： 商城订单 福利订单 兑现订单 Watsons. L'ORÉAL Paris. IKEA. [GEOGRAPHIC_DATA]. COURTS. 产品预…" at bounding box center [580, 363] width 876 height 468
click at [346, 46] on div "提现列表" at bounding box center [348, 46] width 28 height 19
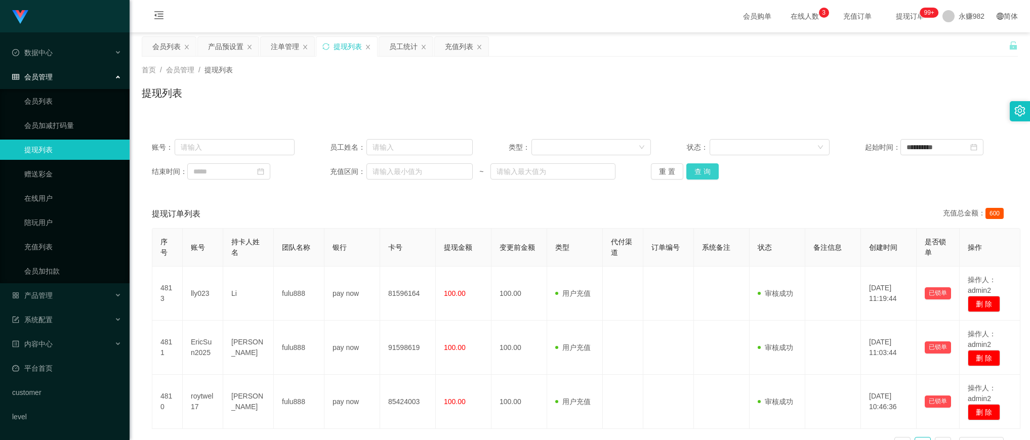
click at [700, 170] on button "查 询" at bounding box center [703, 172] width 32 height 16
click at [693, 168] on button "查 询" at bounding box center [703, 172] width 32 height 16
click at [289, 49] on div "注单管理" at bounding box center [285, 46] width 28 height 19
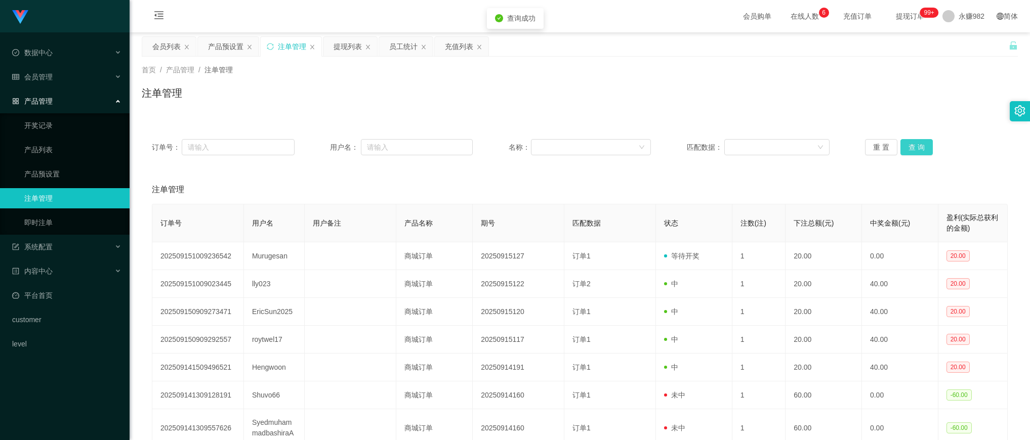
click at [912, 142] on button "查 询" at bounding box center [917, 147] width 32 height 16
click at [627, 72] on div "首页 / 产品管理 / 注单管理 /" at bounding box center [580, 70] width 876 height 11
click at [904, 147] on button "查 询" at bounding box center [917, 147] width 32 height 16
click at [598, 127] on div "订单号： 用户名： 名称： 匹配数据： 重 置 查 询 注单管理 订单号 用户名 用户备注 产品名称 期号 匹配数据 状态 注数(注) 下注总额(元) 中奖金…" at bounding box center [580, 340] width 876 height 447
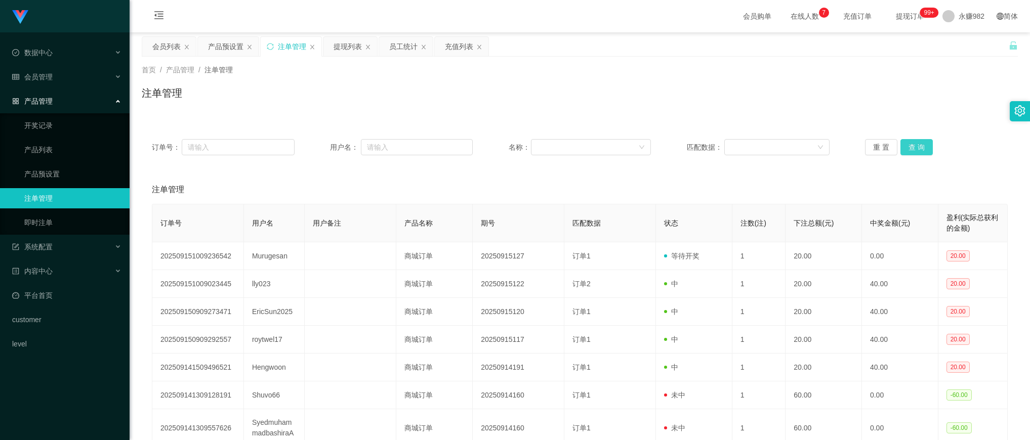
click at [917, 146] on button "查 询" at bounding box center [917, 147] width 32 height 16
click at [916, 142] on button "查 询" at bounding box center [917, 147] width 32 height 16
drag, startPoint x: 232, startPoint y: 188, endPoint x: 381, endPoint y: 189, distance: 149.4
click at [233, 188] on div "注单管理" at bounding box center [580, 190] width 856 height 28
click at [912, 147] on button "查 询" at bounding box center [917, 147] width 32 height 16
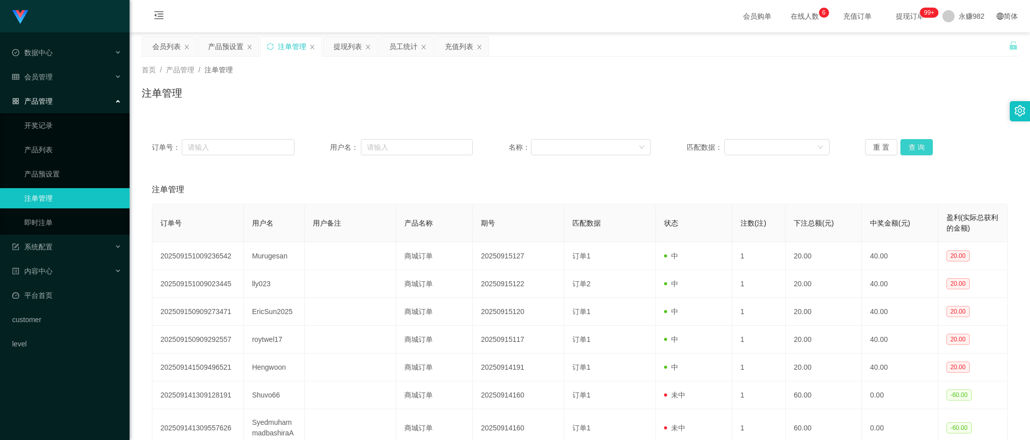
click at [913, 152] on button "查 询" at bounding box center [917, 147] width 32 height 16
click at [224, 49] on div "产品预设置" at bounding box center [225, 46] width 35 height 19
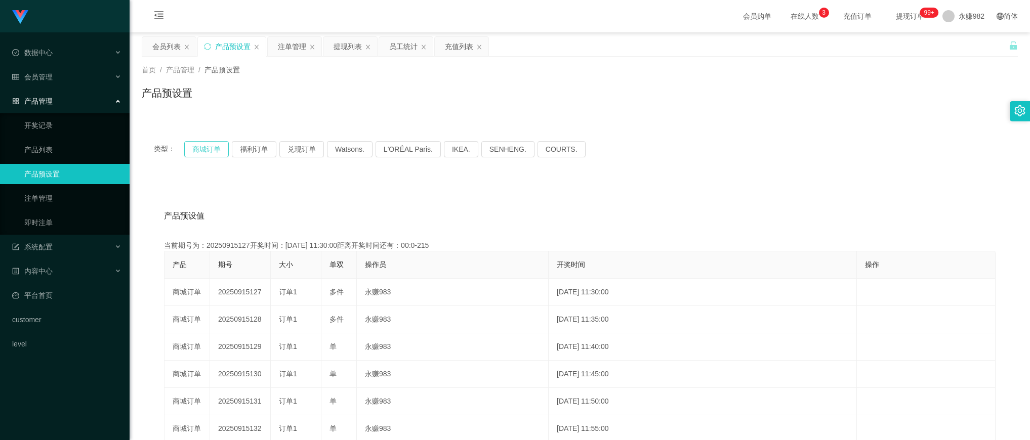
click at [198, 151] on button "商城订单" at bounding box center [206, 149] width 45 height 16
click at [292, 55] on div "注单管理" at bounding box center [292, 46] width 28 height 19
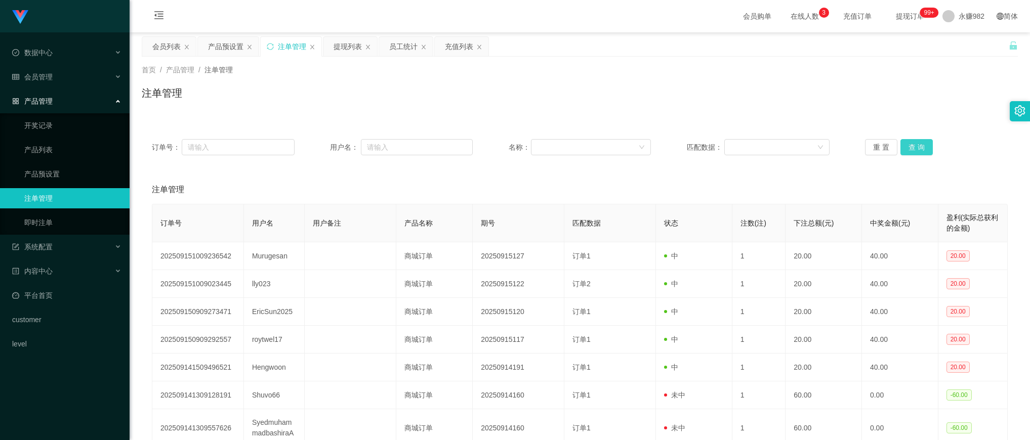
click at [915, 148] on button "查 询" at bounding box center [917, 147] width 32 height 16
click at [160, 47] on div "会员列表" at bounding box center [166, 46] width 28 height 19
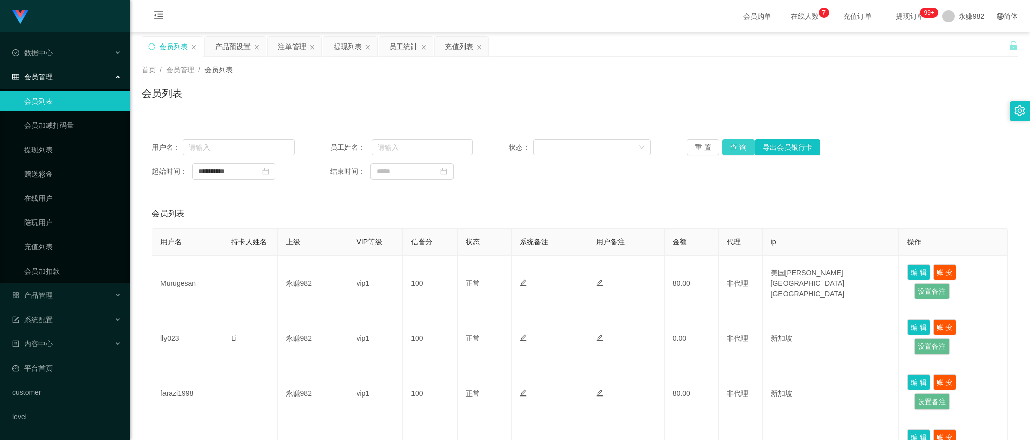
click at [732, 149] on button "查 询" at bounding box center [738, 147] width 32 height 16
click at [727, 147] on button "查 询" at bounding box center [738, 147] width 32 height 16
click at [457, 76] on div "首页 / 会员管理 / 会员列表 / 会员列表" at bounding box center [580, 87] width 876 height 44
click at [730, 150] on button "查 询" at bounding box center [738, 147] width 32 height 16
click at [299, 46] on div "注单管理" at bounding box center [292, 46] width 28 height 19
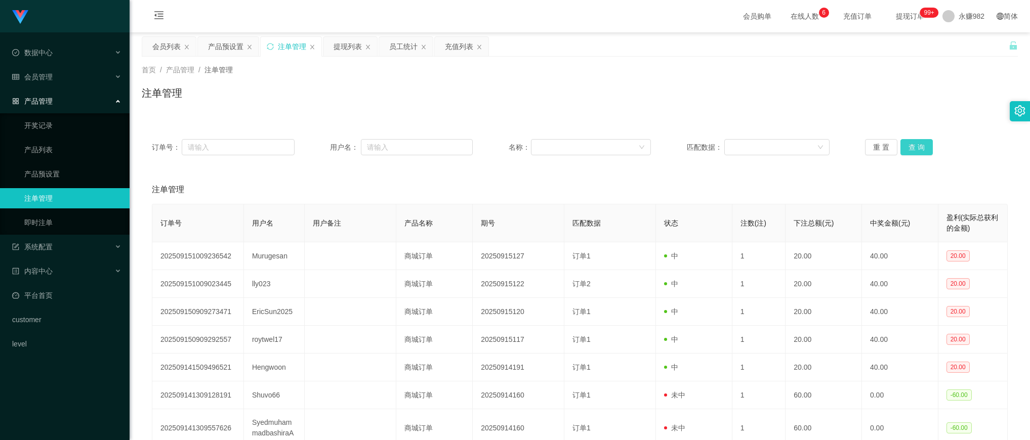
click at [914, 147] on button "查 询" at bounding box center [917, 147] width 32 height 16
click at [905, 144] on button "查 询" at bounding box center [917, 147] width 32 height 16
click at [348, 47] on div "提现列表" at bounding box center [348, 46] width 28 height 19
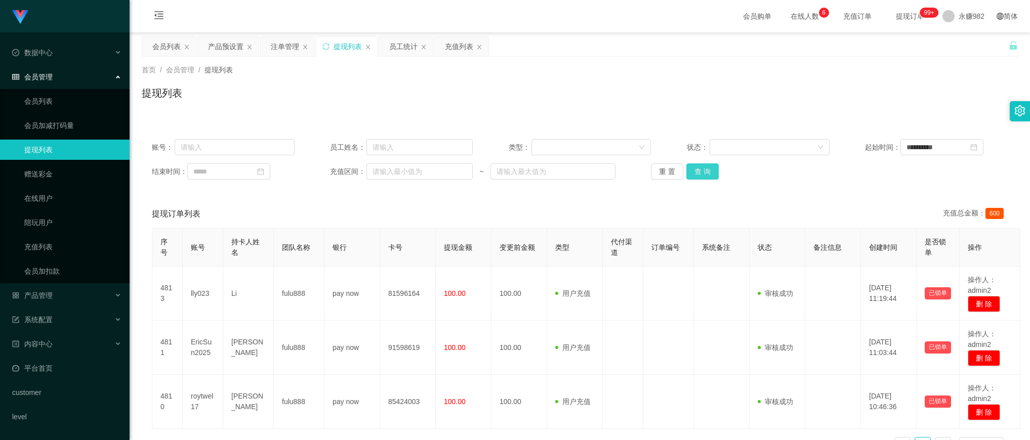
click at [700, 169] on button "查 询" at bounding box center [703, 172] width 32 height 16
click at [699, 172] on button "查 询" at bounding box center [703, 172] width 32 height 16
click at [704, 174] on button "查 询" at bounding box center [703, 172] width 32 height 16
click at [284, 42] on div "注单管理" at bounding box center [285, 46] width 28 height 19
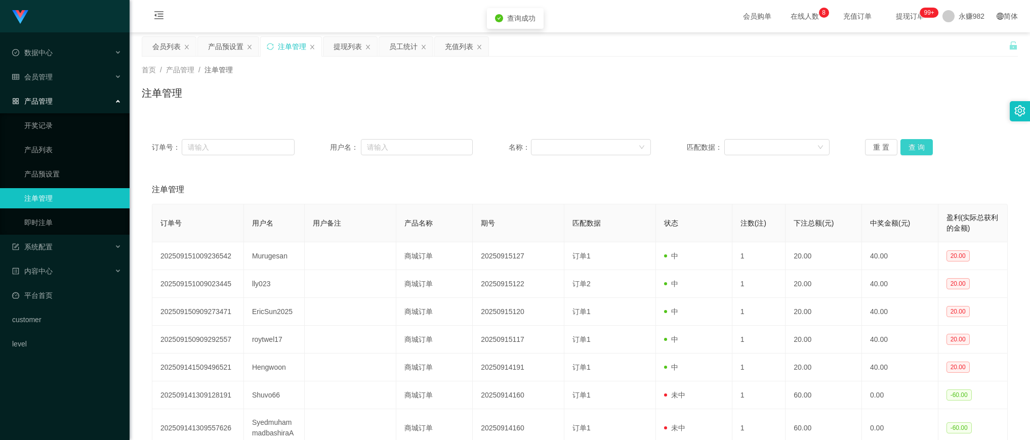
click at [911, 144] on button "查 询" at bounding box center [917, 147] width 32 height 16
click at [922, 152] on button "查 询" at bounding box center [917, 147] width 32 height 16
click at [918, 147] on button "查 询" at bounding box center [917, 147] width 32 height 16
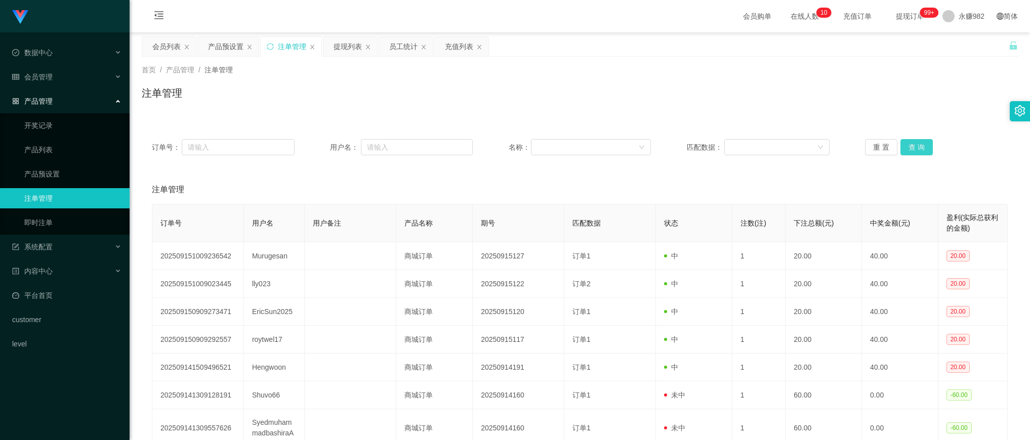
click at [918, 147] on button "查 询" at bounding box center [917, 147] width 32 height 16
click at [917, 148] on button "查 询" at bounding box center [917, 147] width 32 height 16
click at [917, 153] on button "查 询" at bounding box center [917, 147] width 32 height 16
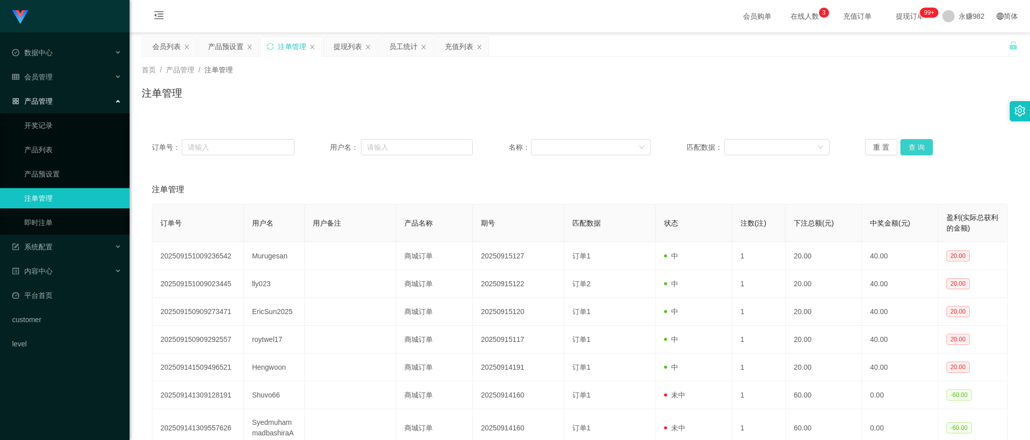
click at [906, 142] on button "查 询" at bounding box center [917, 147] width 32 height 16
drag, startPoint x: 548, startPoint y: 195, endPoint x: 512, endPoint y: 180, distance: 39.3
click at [548, 195] on div "注单管理" at bounding box center [580, 190] width 856 height 28
click at [347, 44] on div "提现列表" at bounding box center [348, 46] width 28 height 19
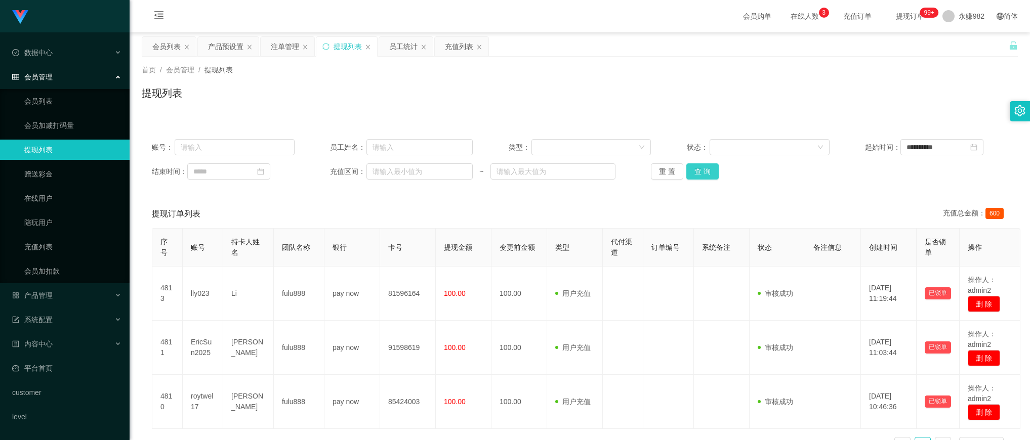
click at [709, 171] on button "查 询" at bounding box center [703, 172] width 32 height 16
click at [699, 166] on button "查 询" at bounding box center [703, 172] width 32 height 16
click at [347, 230] on th "银行" at bounding box center [353, 248] width 56 height 38
click at [287, 48] on div "注单管理" at bounding box center [285, 46] width 28 height 19
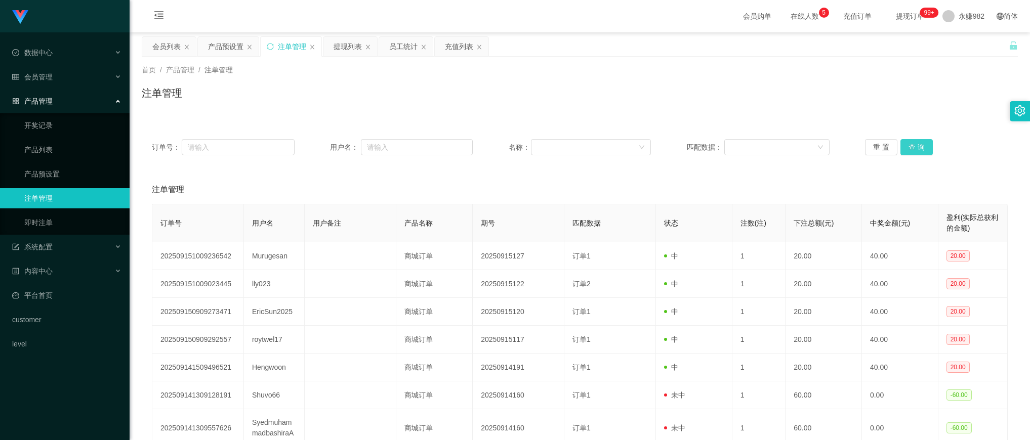
click at [910, 146] on button "查 询" at bounding box center [917, 147] width 32 height 16
click at [269, 192] on div "注单管理" at bounding box center [580, 190] width 856 height 28
click at [335, 44] on div "提现列表" at bounding box center [348, 46] width 28 height 19
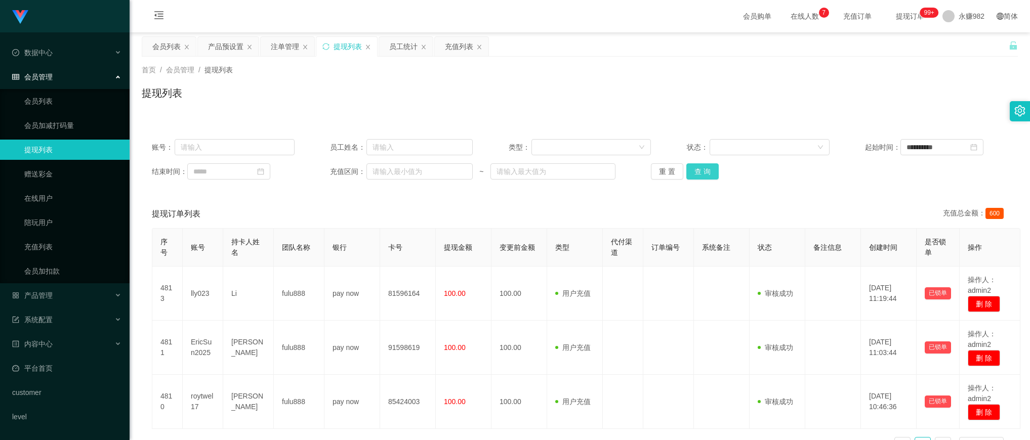
click at [694, 172] on button "查 询" at bounding box center [703, 172] width 32 height 16
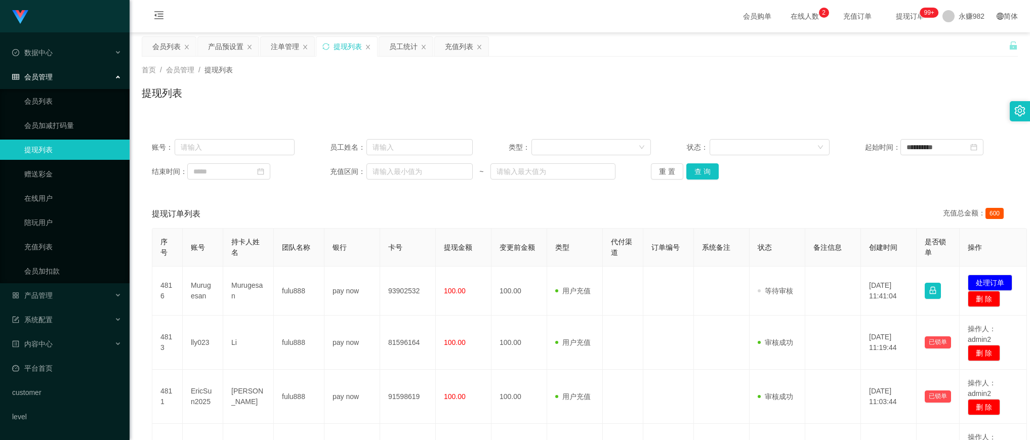
click at [281, 196] on div "**********" at bounding box center [580, 320] width 876 height 382
click at [705, 175] on button "查 询" at bounding box center [703, 172] width 32 height 16
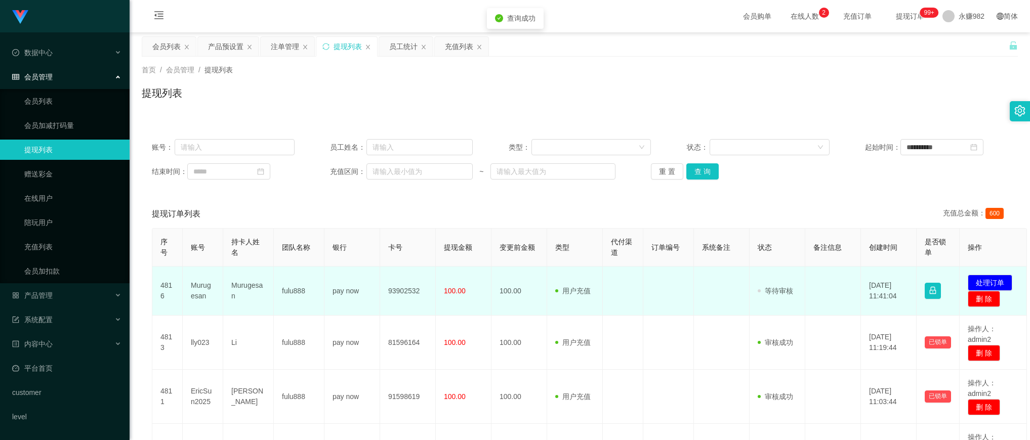
click at [408, 293] on td "93902532" at bounding box center [408, 291] width 56 height 49
click at [201, 290] on td "Murugesan" at bounding box center [203, 291] width 41 height 49
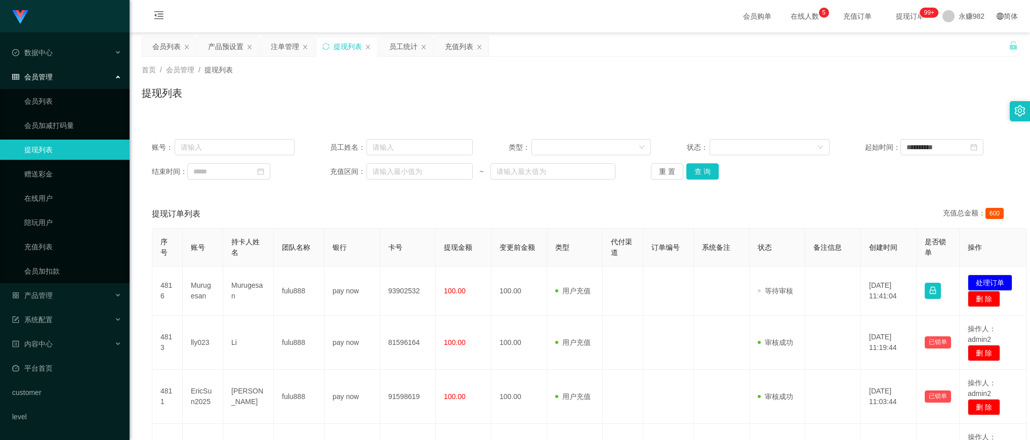
click at [565, 65] on div "首页 / 会员管理 / 提现列表 /" at bounding box center [580, 70] width 876 height 11
click at [702, 168] on button "查 询" at bounding box center [703, 172] width 32 height 16
click at [707, 175] on button "查 询" at bounding box center [703, 172] width 32 height 16
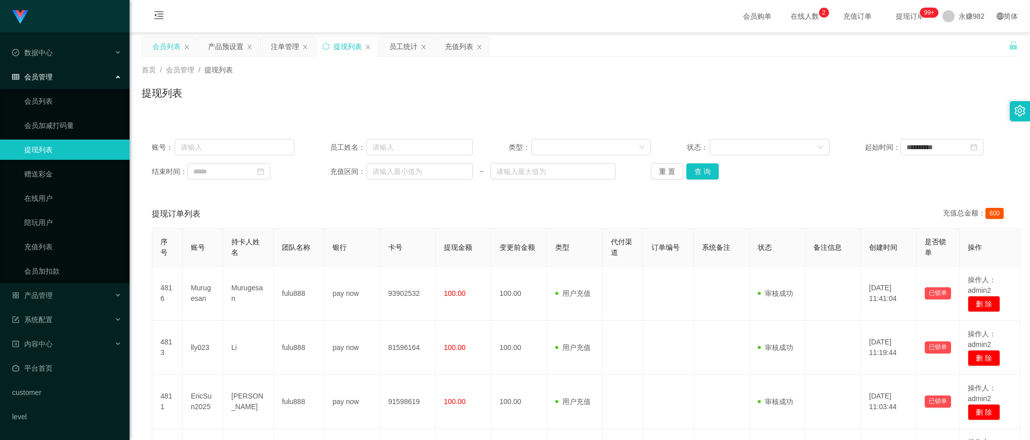
click at [166, 48] on div "会员列表" at bounding box center [166, 46] width 28 height 19
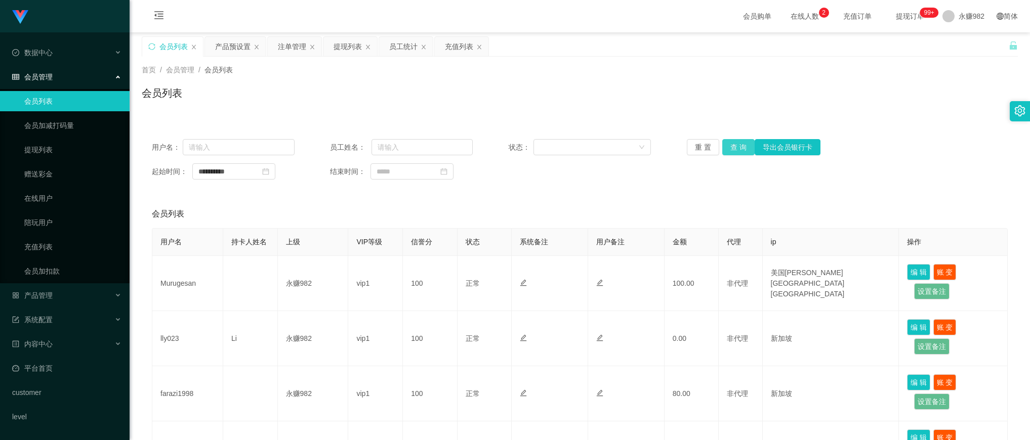
click at [733, 150] on button "查 询" at bounding box center [738, 147] width 32 height 16
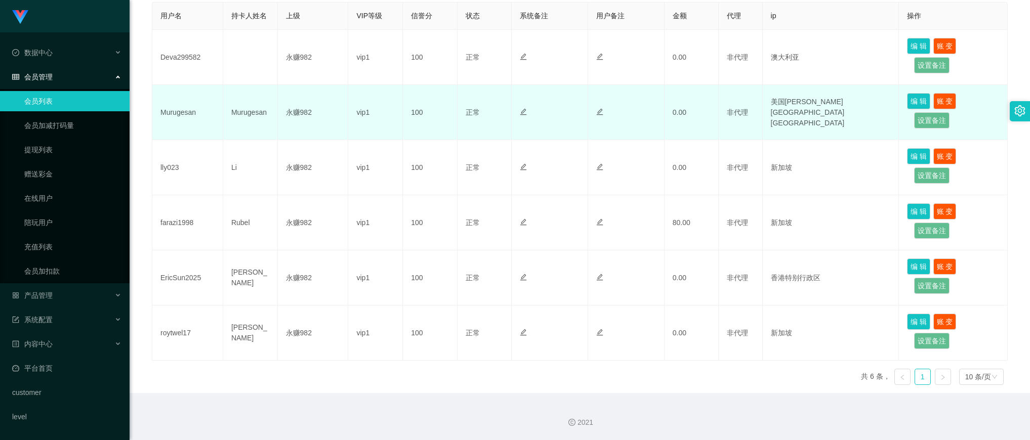
scroll to position [100, 0]
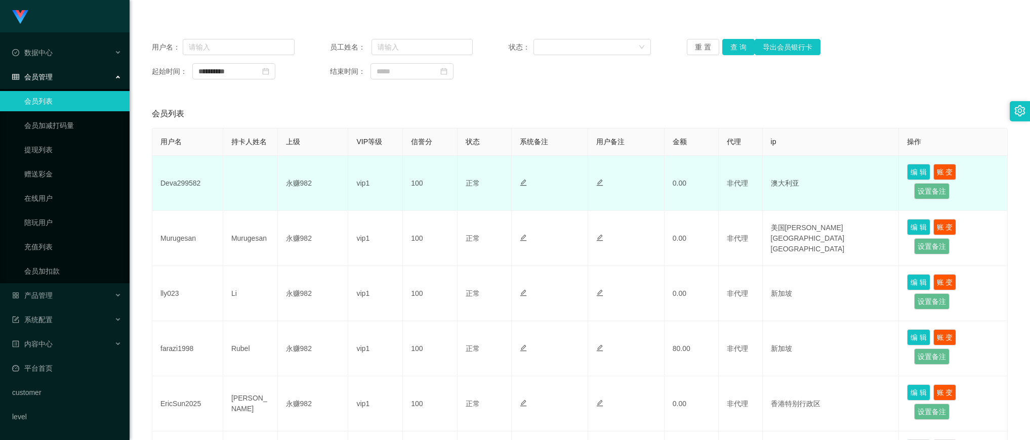
click at [188, 183] on td "Deva299582" at bounding box center [187, 183] width 71 height 55
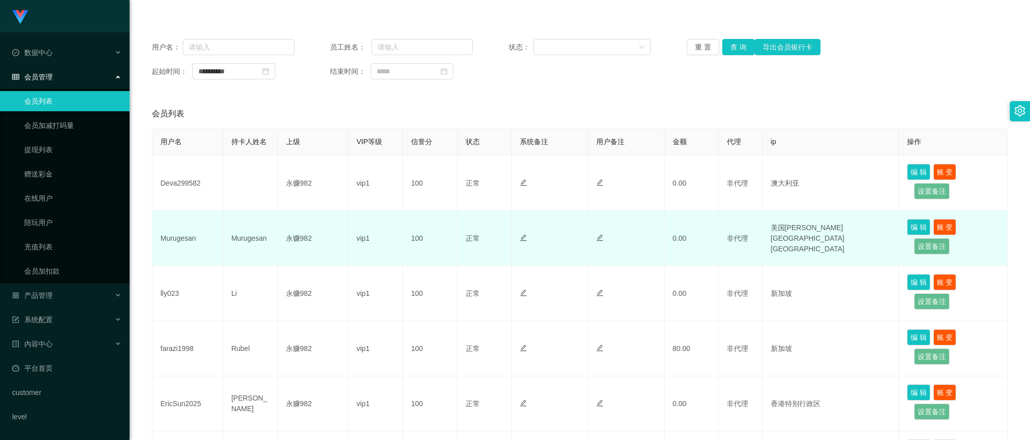
click at [299, 246] on td "永赚982" at bounding box center [313, 238] width 71 height 55
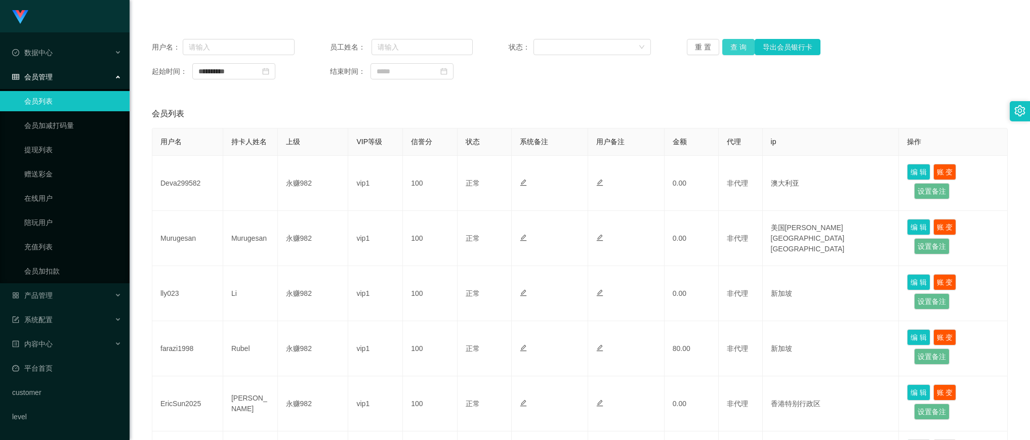
click at [735, 47] on button "查 询" at bounding box center [738, 47] width 32 height 16
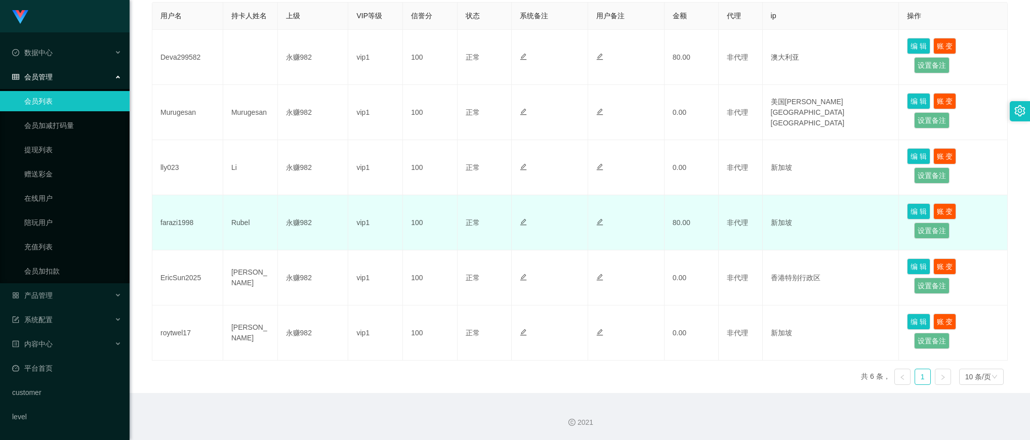
scroll to position [0, 0]
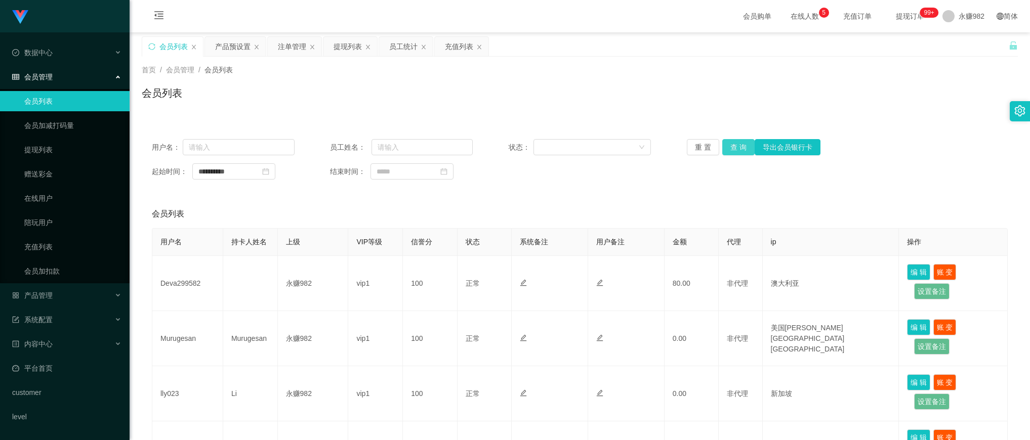
click at [732, 150] on button "查 询" at bounding box center [738, 147] width 32 height 16
click at [353, 47] on div "提现列表" at bounding box center [348, 46] width 28 height 19
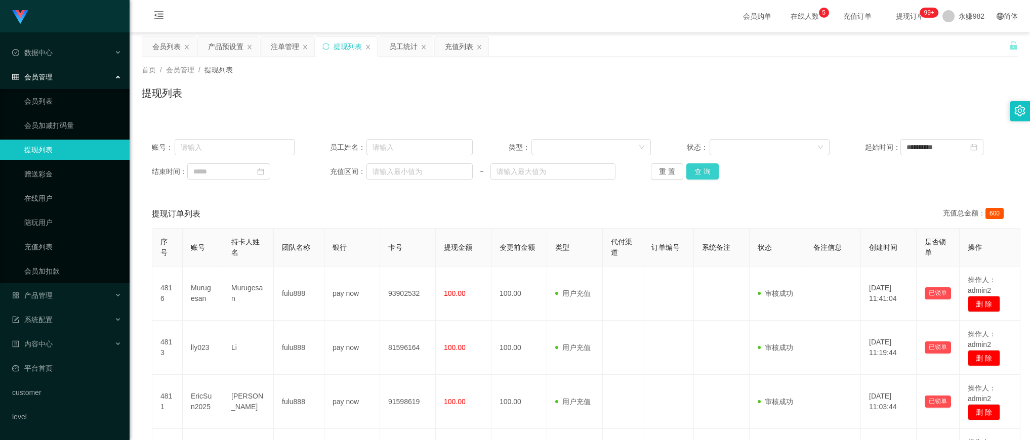
click at [702, 174] on button "查 询" at bounding box center [703, 172] width 32 height 16
click at [287, 42] on div "注单管理" at bounding box center [285, 46] width 28 height 19
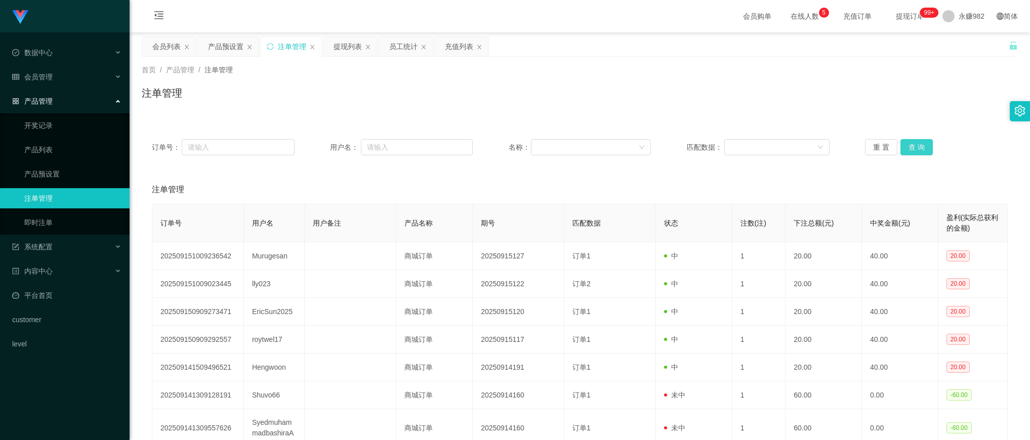
click at [907, 150] on button "查 询" at bounding box center [917, 147] width 32 height 16
click at [228, 52] on div "产品预设置" at bounding box center [225, 46] width 35 height 19
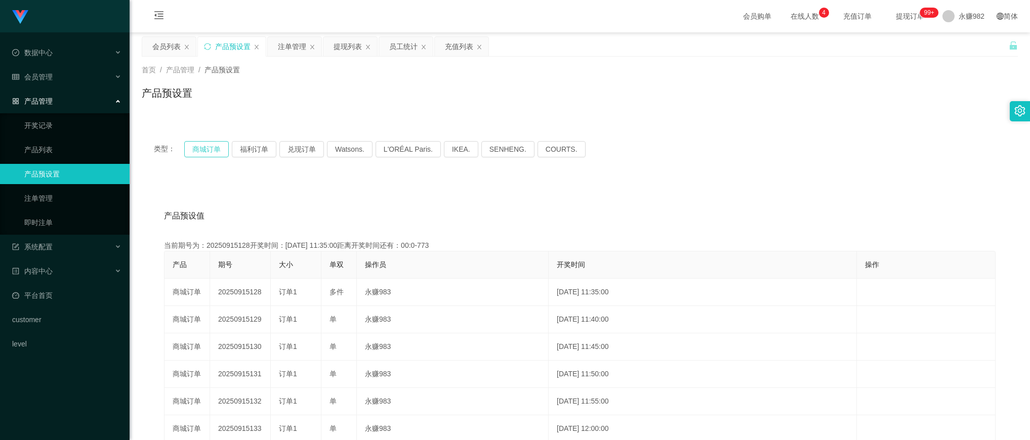
click at [204, 148] on button "商城订单" at bounding box center [206, 149] width 45 height 16
click at [282, 47] on div "注单管理" at bounding box center [292, 46] width 28 height 19
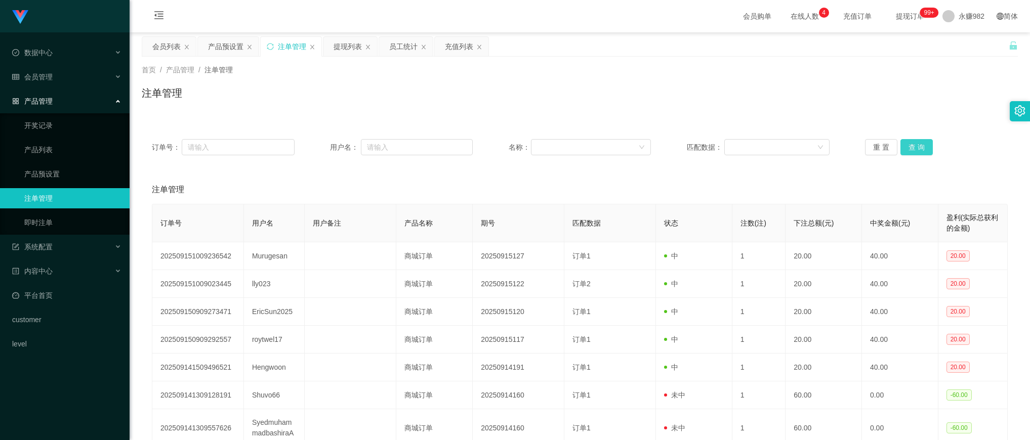
click at [920, 147] on button "查 询" at bounding box center [917, 147] width 32 height 16
click at [369, 186] on div "注单管理" at bounding box center [580, 190] width 856 height 28
click at [907, 147] on button "查 询" at bounding box center [917, 147] width 32 height 16
click at [581, 200] on div "注单管理" at bounding box center [580, 190] width 856 height 28
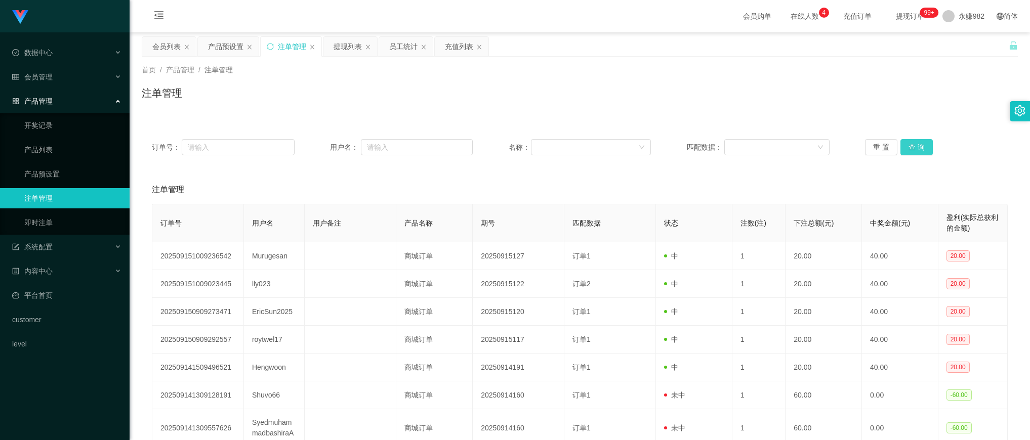
click at [906, 145] on button "查 询" at bounding box center [917, 147] width 32 height 16
click at [902, 151] on button "查 询" at bounding box center [917, 147] width 32 height 16
click at [216, 45] on div "产品预设置" at bounding box center [225, 46] width 35 height 19
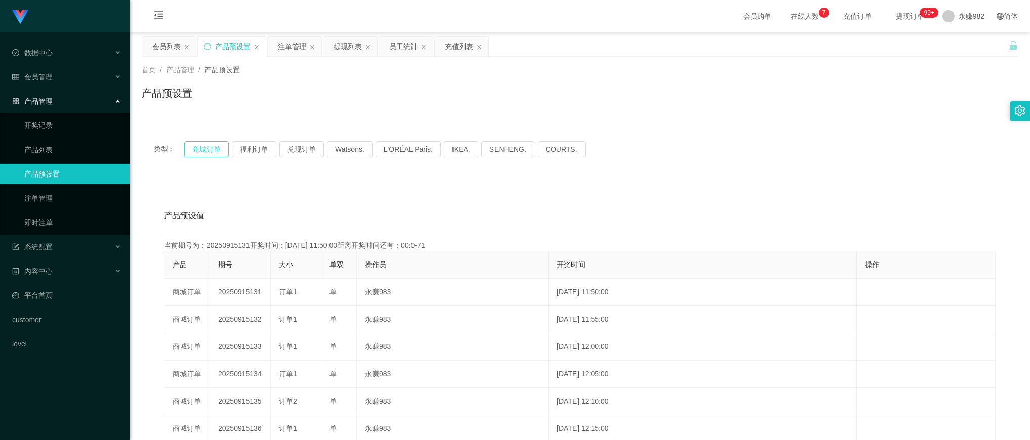
click at [215, 148] on button "商城订单" at bounding box center [206, 149] width 45 height 16
click at [166, 49] on div "会员列表" at bounding box center [166, 46] width 28 height 19
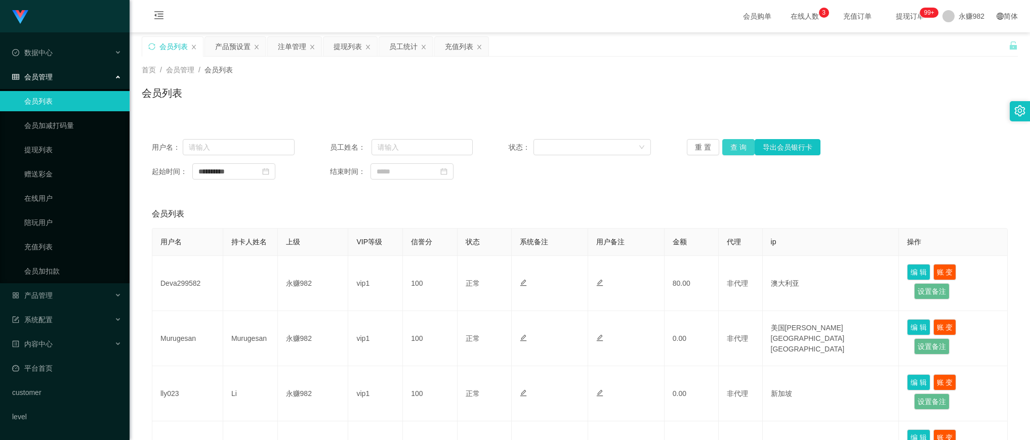
click at [735, 145] on button "查 询" at bounding box center [738, 147] width 32 height 16
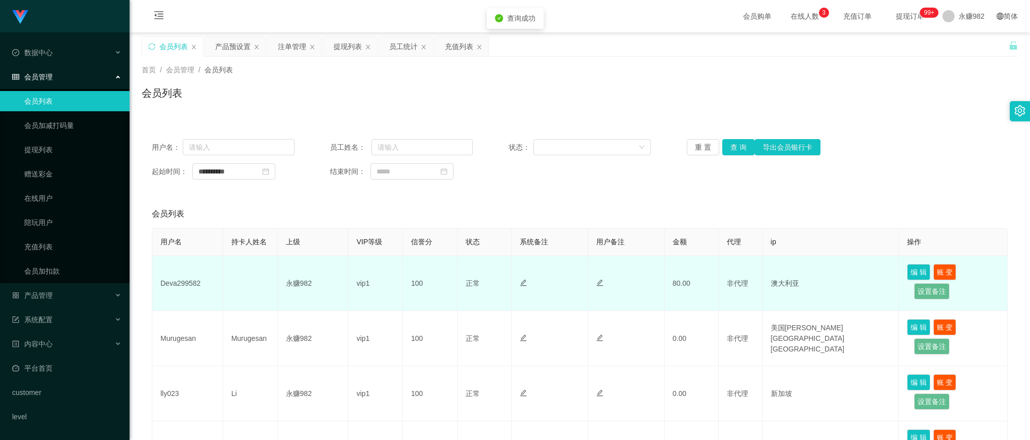
click at [175, 284] on td "Deva299582" at bounding box center [187, 283] width 71 height 55
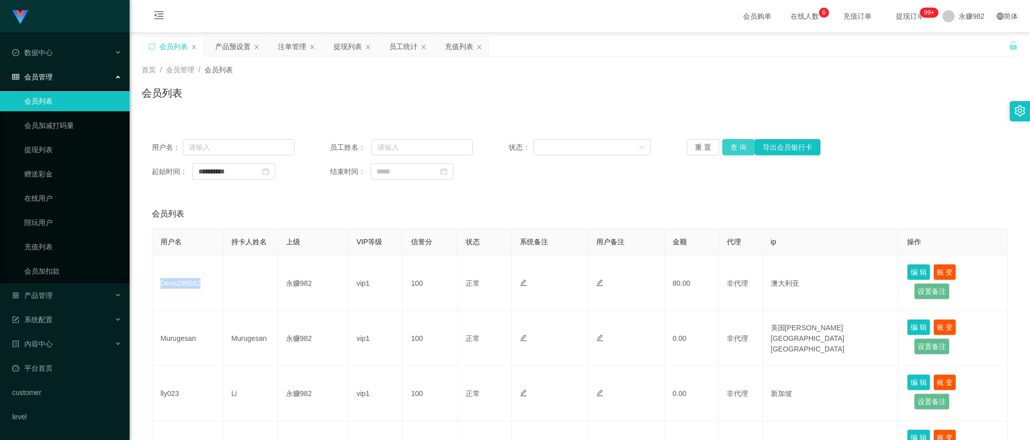
click at [724, 150] on button "查 询" at bounding box center [738, 147] width 32 height 16
click at [378, 106] on div "会员列表" at bounding box center [580, 97] width 876 height 23
click at [730, 144] on button "查 询" at bounding box center [738, 147] width 32 height 16
drag, startPoint x: 547, startPoint y: 185, endPoint x: 585, endPoint y: 182, distance: 37.6
click at [547, 185] on div "**********" at bounding box center [580, 159] width 876 height 61
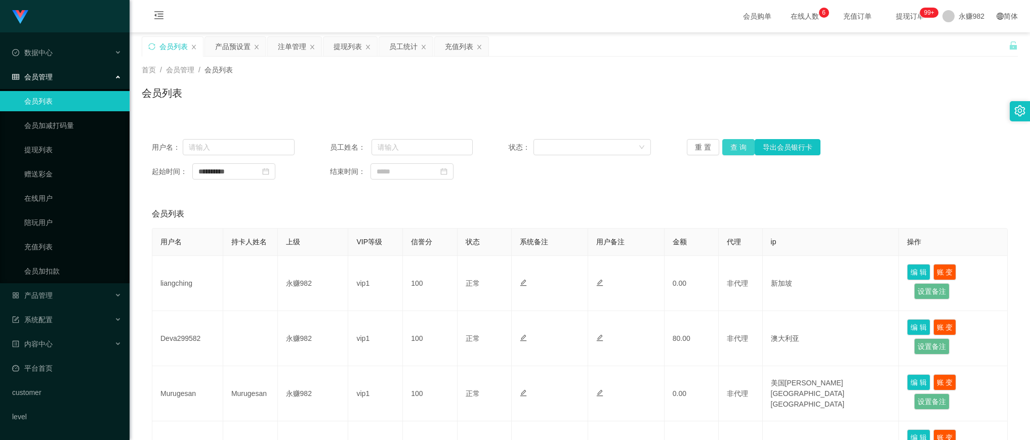
click at [739, 149] on button "查 询" at bounding box center [738, 147] width 32 height 16
click at [526, 87] on div "会员列表" at bounding box center [580, 97] width 876 height 23
click at [735, 152] on button "查 询" at bounding box center [738, 147] width 32 height 16
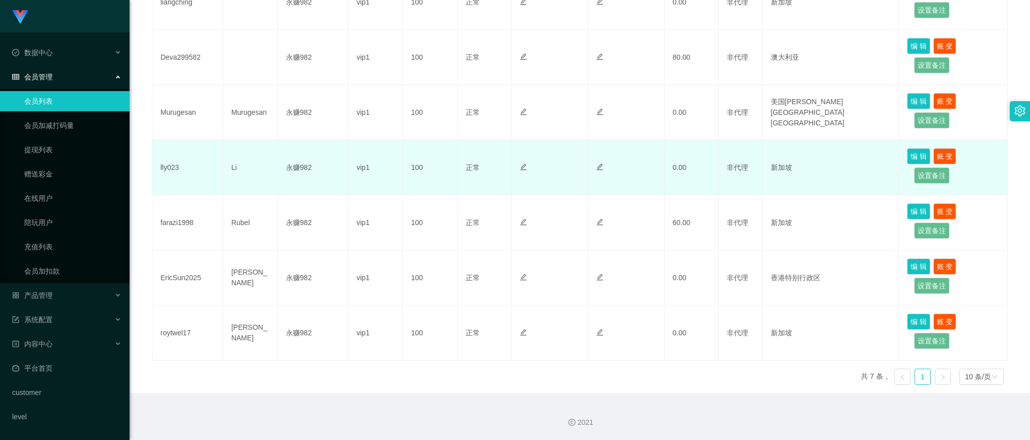
scroll to position [93, 0]
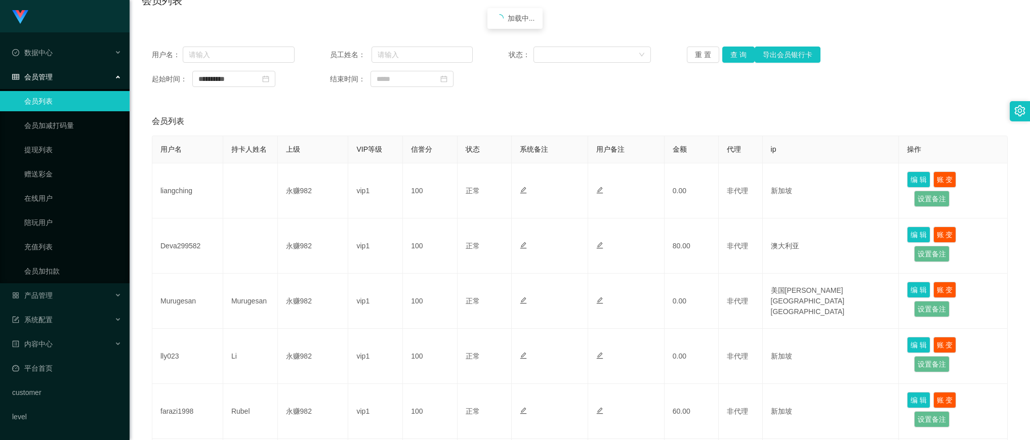
click at [438, 91] on div "**********" at bounding box center [580, 66] width 876 height 61
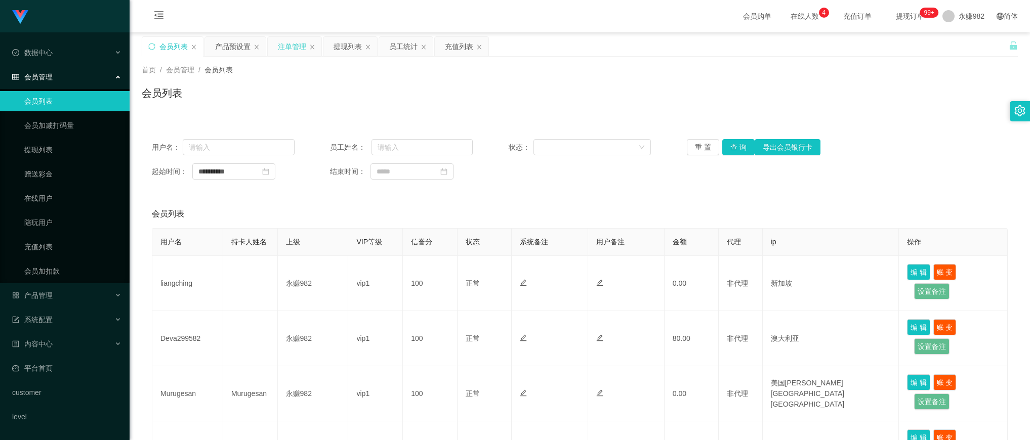
click at [281, 43] on div "注单管理" at bounding box center [292, 46] width 28 height 19
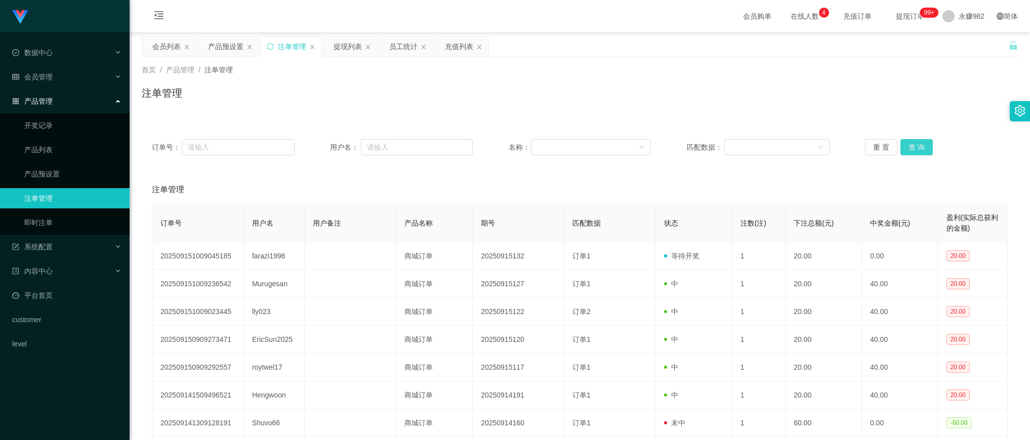
click at [925, 149] on button "查 询" at bounding box center [917, 147] width 32 height 16
click at [476, 100] on div "注单管理" at bounding box center [580, 97] width 876 height 23
click at [907, 147] on button "查 询" at bounding box center [917, 147] width 32 height 16
click at [912, 145] on button "查 询" at bounding box center [917, 147] width 32 height 16
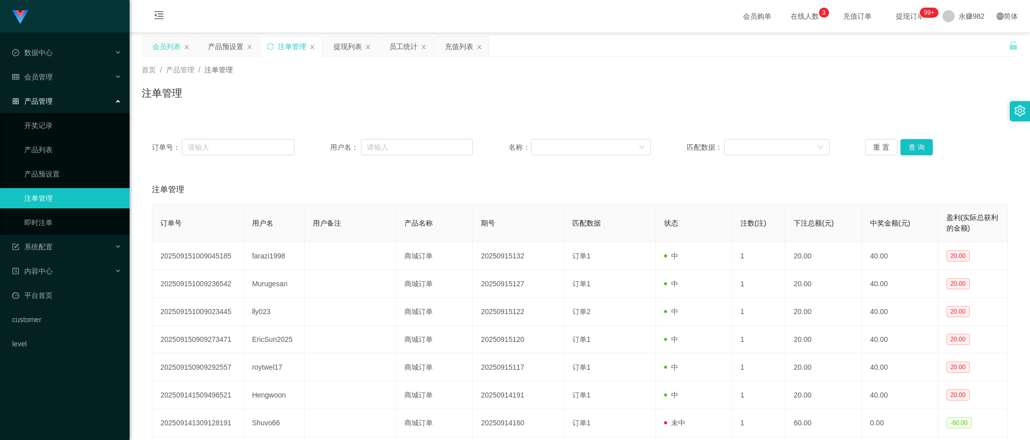
click at [162, 49] on div "会员列表" at bounding box center [166, 46] width 28 height 19
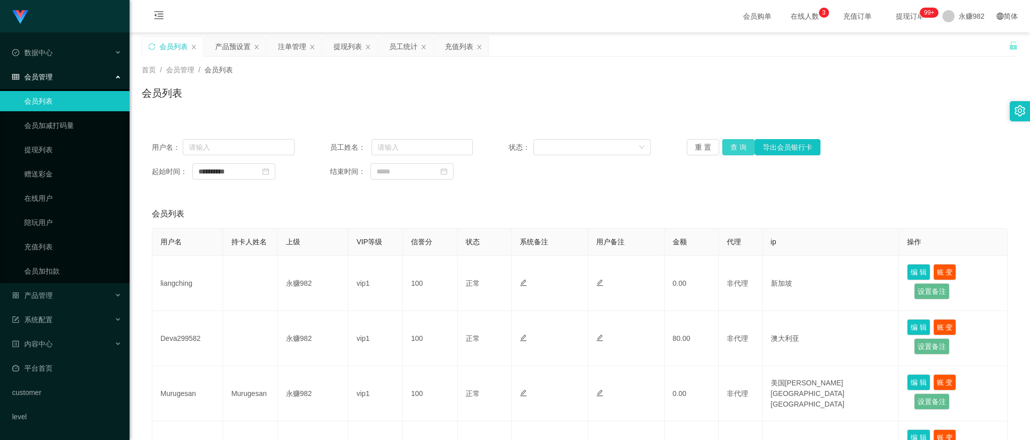
click at [739, 148] on button "查 询" at bounding box center [738, 147] width 32 height 16
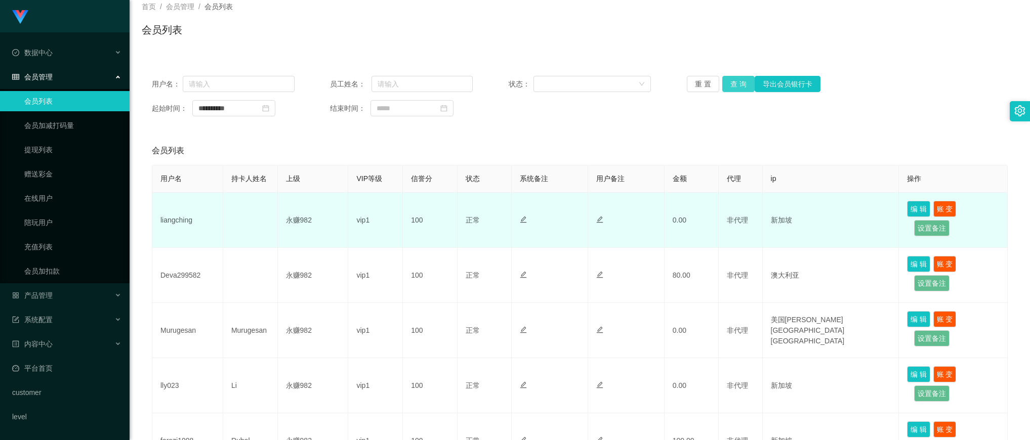
scroll to position [127, 0]
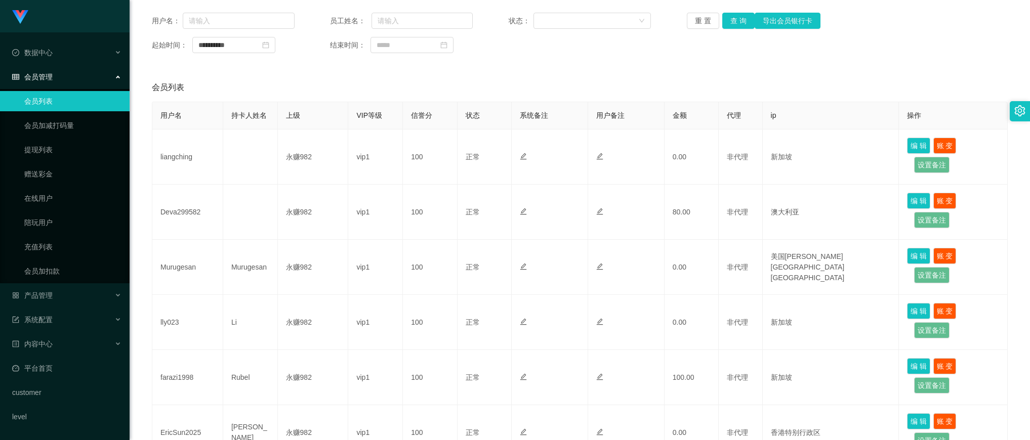
click at [836, 95] on div "会员列表" at bounding box center [580, 87] width 856 height 28
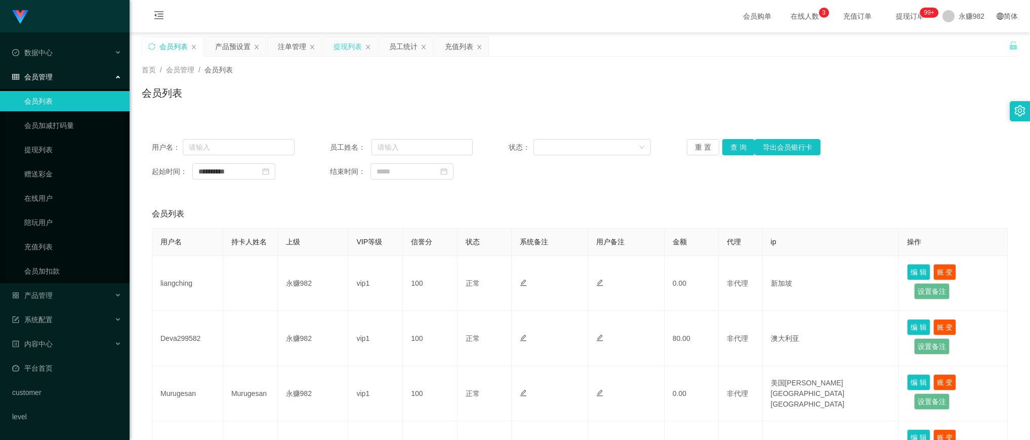
click at [351, 49] on div "提现列表" at bounding box center [348, 46] width 28 height 19
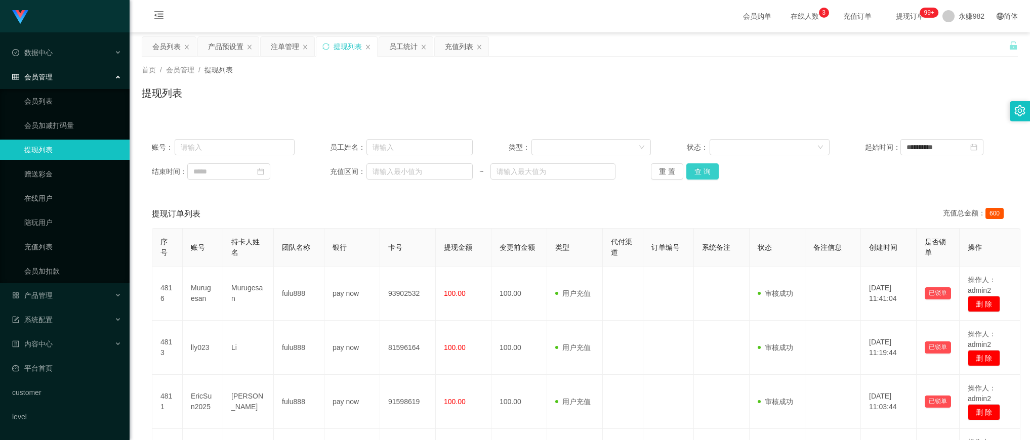
click at [693, 169] on button "查 询" at bounding box center [703, 172] width 32 height 16
drag, startPoint x: 693, startPoint y: 169, endPoint x: 751, endPoint y: 186, distance: 60.9
click at [693, 169] on button "查 询" at bounding box center [703, 172] width 32 height 16
drag, startPoint x: 166, startPoint y: 41, endPoint x: 171, endPoint y: 42, distance: 5.2
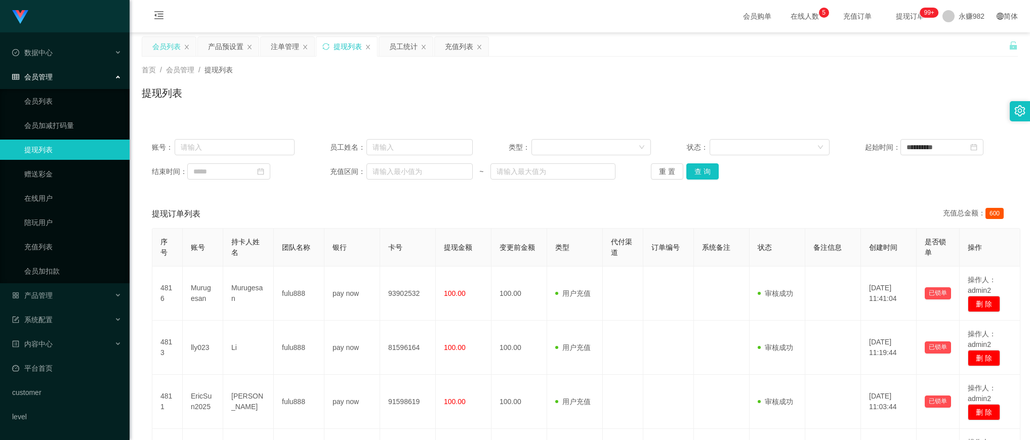
click at [166, 41] on div "会员列表" at bounding box center [166, 46] width 28 height 19
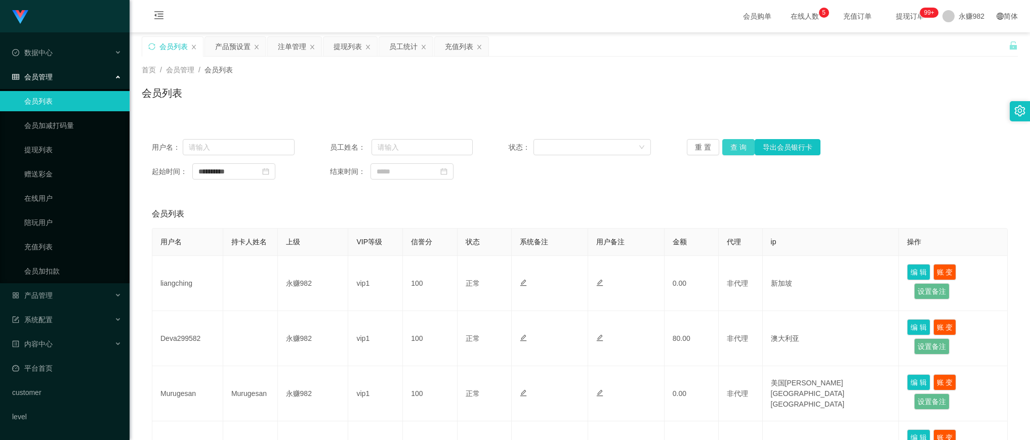
click at [740, 150] on button "查 询" at bounding box center [738, 147] width 32 height 16
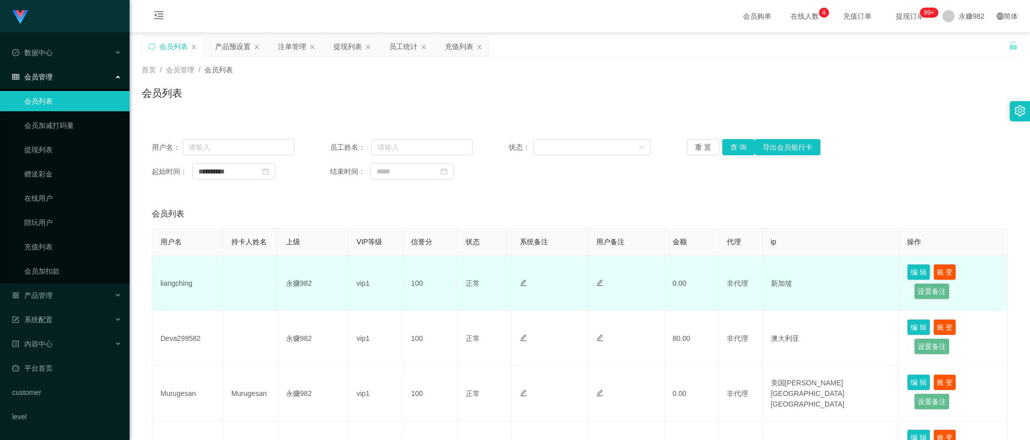
click at [188, 285] on td "liangching" at bounding box center [187, 283] width 71 height 55
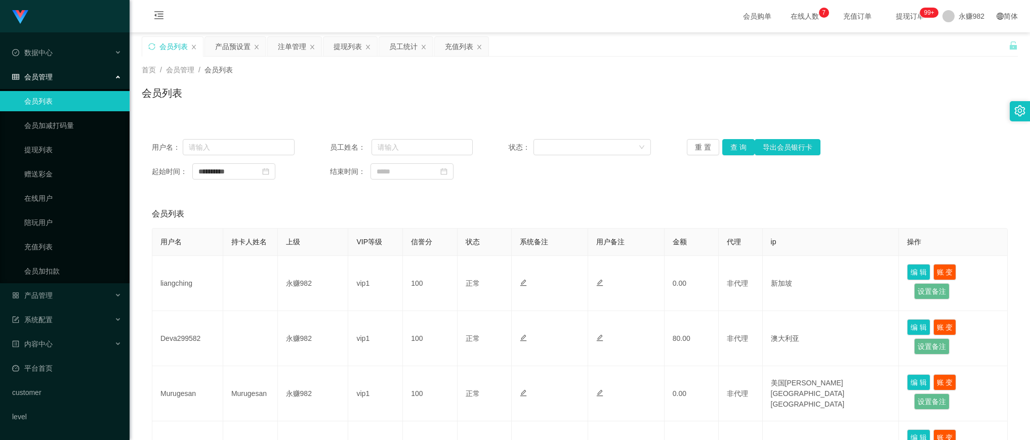
click at [507, 181] on div "**********" at bounding box center [580, 159] width 876 height 61
click at [740, 152] on button "查 询" at bounding box center [738, 147] width 32 height 16
click at [525, 178] on div "**********" at bounding box center [580, 172] width 856 height 16
click at [735, 149] on button "查 询" at bounding box center [738, 147] width 32 height 16
click at [734, 147] on button "查 询" at bounding box center [738, 147] width 32 height 16
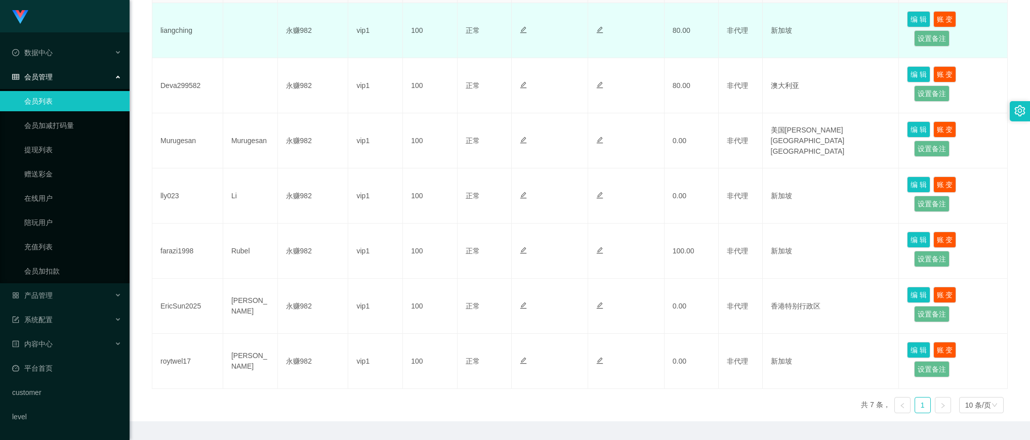
scroll to position [127, 0]
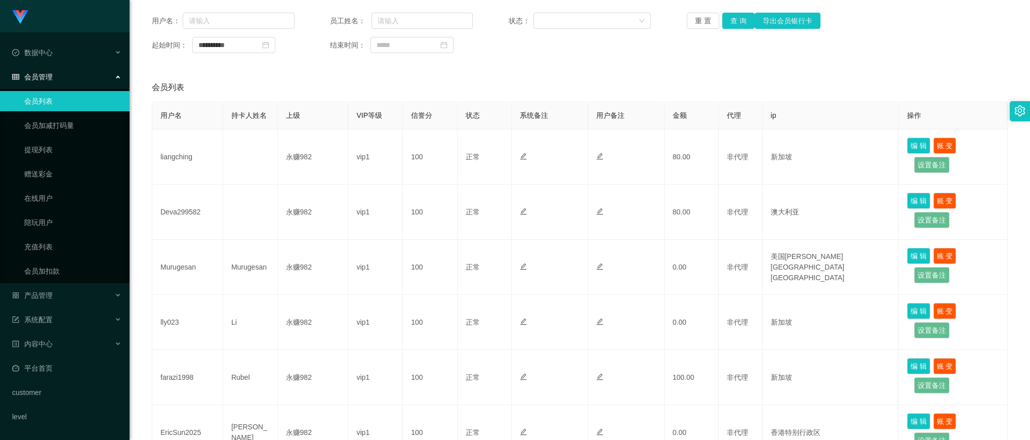
click at [271, 69] on div "**********" at bounding box center [580, 276] width 876 height 546
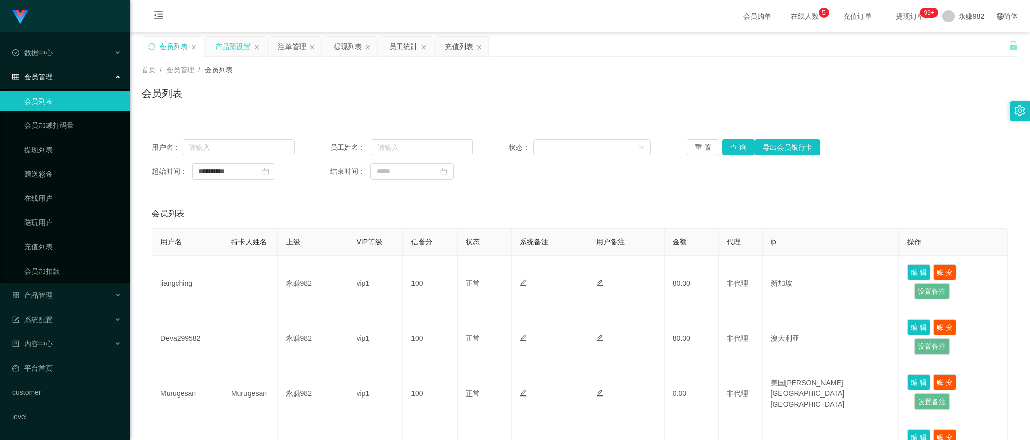
click at [234, 50] on div "产品预设置" at bounding box center [232, 46] width 35 height 19
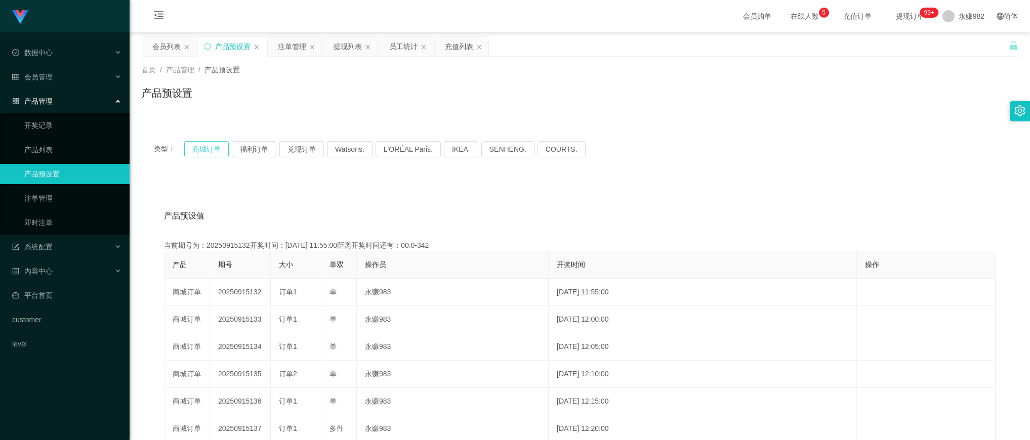
click at [200, 149] on button "商城订单" at bounding box center [206, 149] width 45 height 16
click at [289, 49] on div "注单管理" at bounding box center [292, 46] width 28 height 19
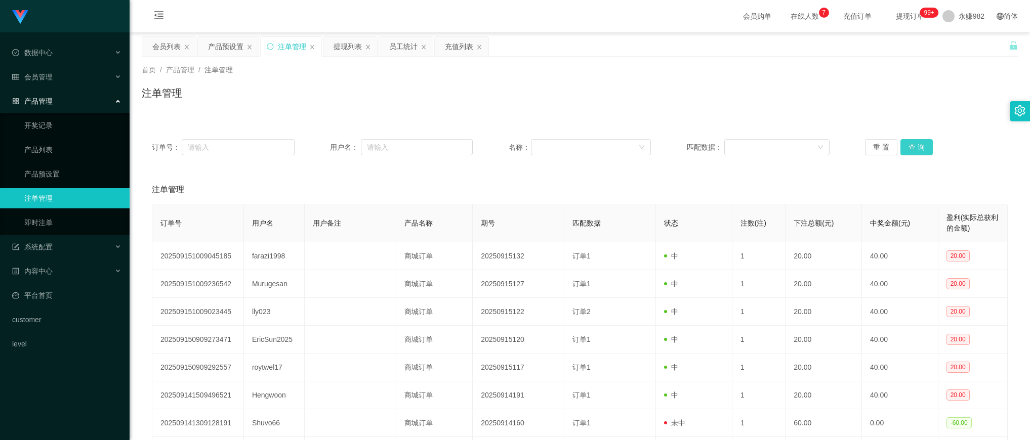
click at [922, 143] on button "查 询" at bounding box center [917, 147] width 32 height 16
click at [917, 145] on button "查 询" at bounding box center [917, 147] width 32 height 16
click at [910, 145] on button "查 询" at bounding box center [917, 147] width 32 height 16
click at [917, 142] on button "查 询" at bounding box center [917, 147] width 32 height 16
drag, startPoint x: 166, startPoint y: 51, endPoint x: 325, endPoint y: 79, distance: 161.5
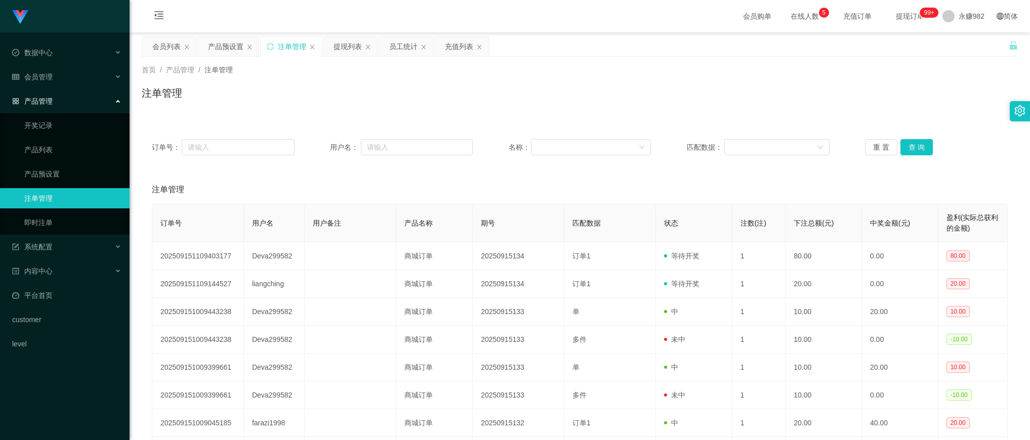
click at [166, 51] on div "会员列表" at bounding box center [166, 46] width 28 height 19
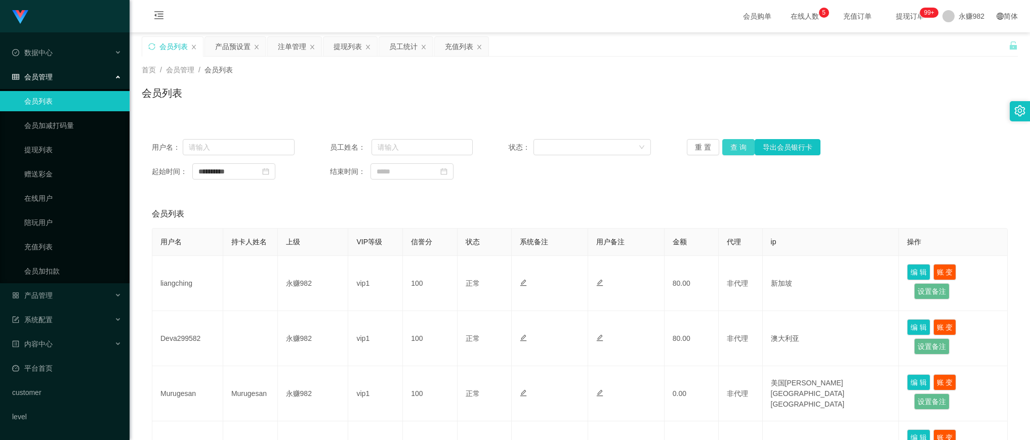
click at [738, 145] on button "查 询" at bounding box center [738, 147] width 32 height 16
click at [290, 49] on div "注单管理" at bounding box center [292, 46] width 28 height 19
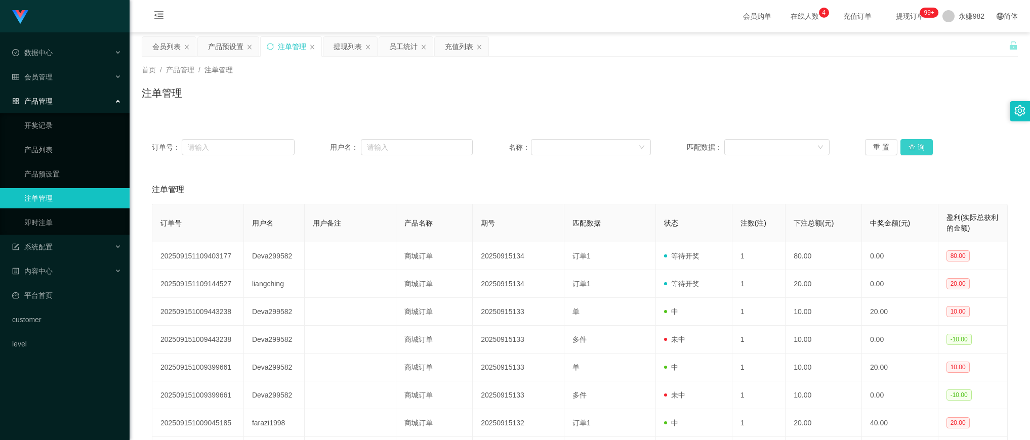
click at [917, 145] on button "查 询" at bounding box center [917, 147] width 32 height 16
click at [508, 104] on div "注单管理" at bounding box center [580, 97] width 876 height 23
click at [913, 147] on button "查 询" at bounding box center [917, 147] width 32 height 16
click at [558, 186] on div "注单管理" at bounding box center [580, 190] width 856 height 28
click at [905, 147] on button "查 询" at bounding box center [917, 147] width 32 height 16
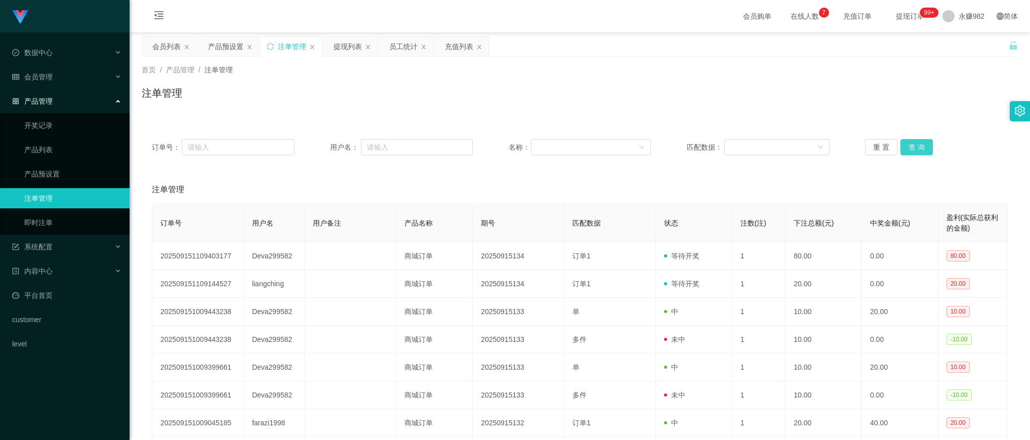
click at [905, 147] on button "查 询" at bounding box center [917, 147] width 32 height 16
click at [912, 143] on button "查 询" at bounding box center [917, 147] width 32 height 16
click at [921, 140] on button "查 询" at bounding box center [917, 147] width 32 height 16
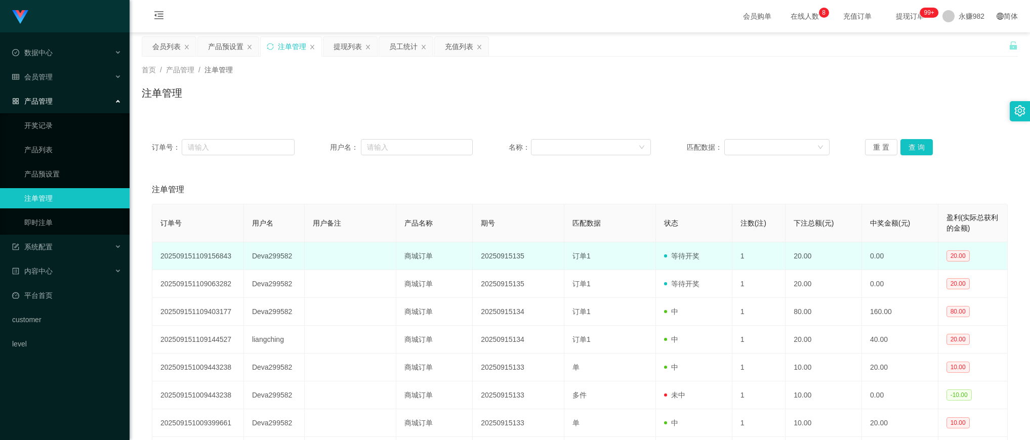
click at [280, 254] on td "Deva299582" at bounding box center [274, 257] width 61 height 28
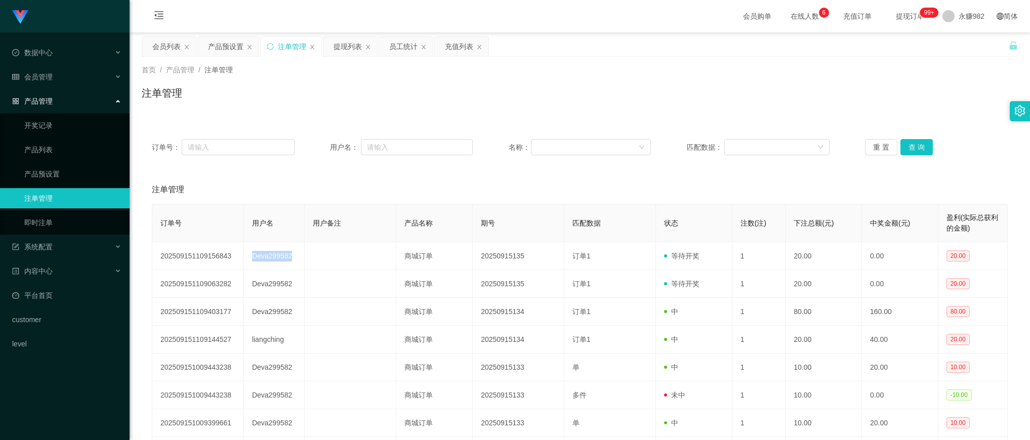
click at [490, 180] on div "注单管理" at bounding box center [580, 190] width 856 height 28
click at [452, 47] on div "充值列表" at bounding box center [459, 46] width 28 height 19
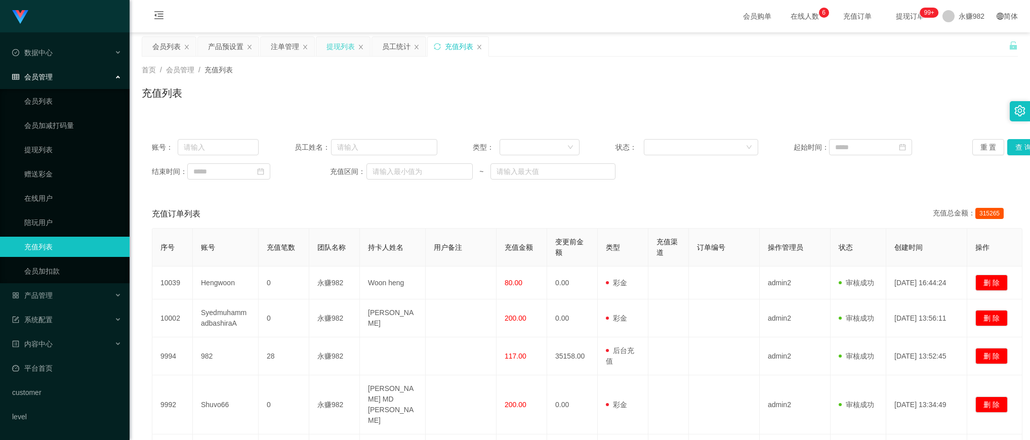
click at [338, 51] on div "提现列表" at bounding box center [341, 46] width 28 height 19
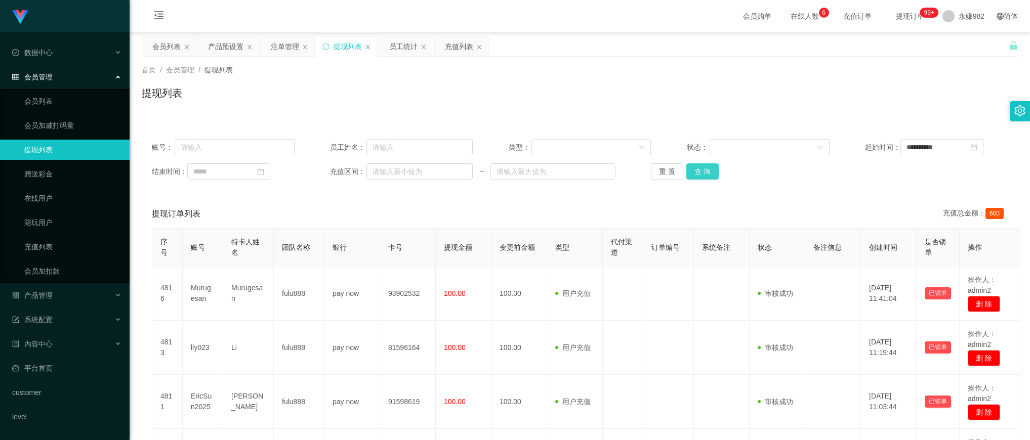
click at [709, 179] on button "查 询" at bounding box center [703, 172] width 32 height 16
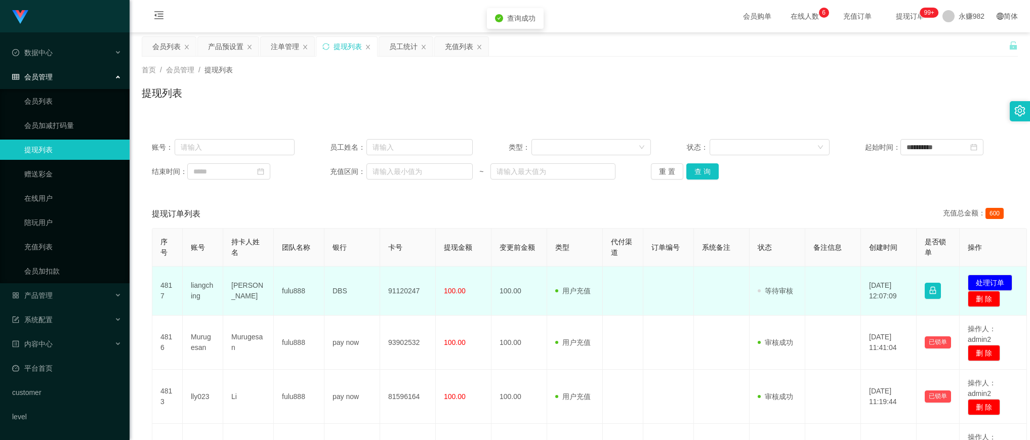
click at [407, 287] on td "91120247" at bounding box center [408, 291] width 56 height 49
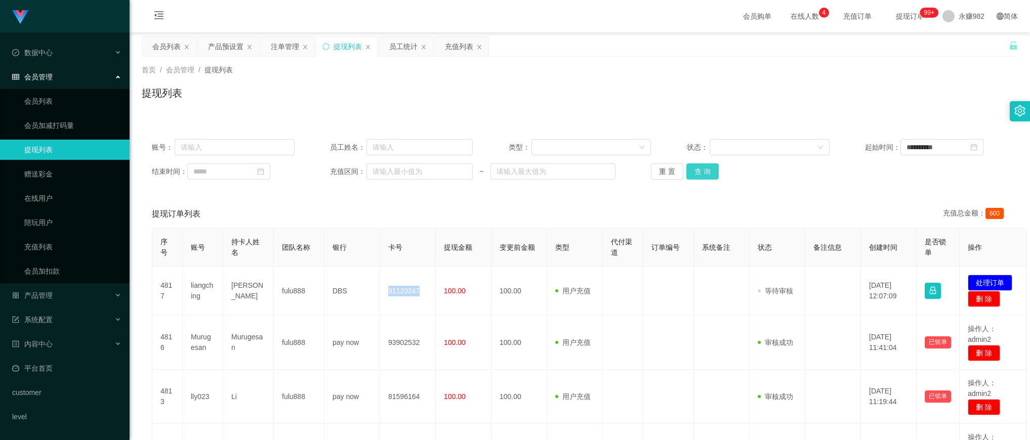
click at [697, 169] on button "查 询" at bounding box center [703, 172] width 32 height 16
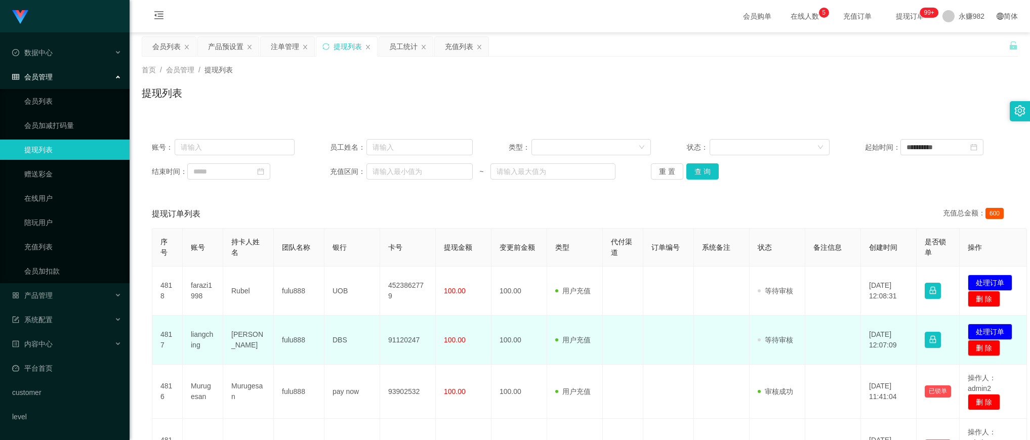
click at [193, 335] on td "liangching" at bounding box center [203, 340] width 41 height 49
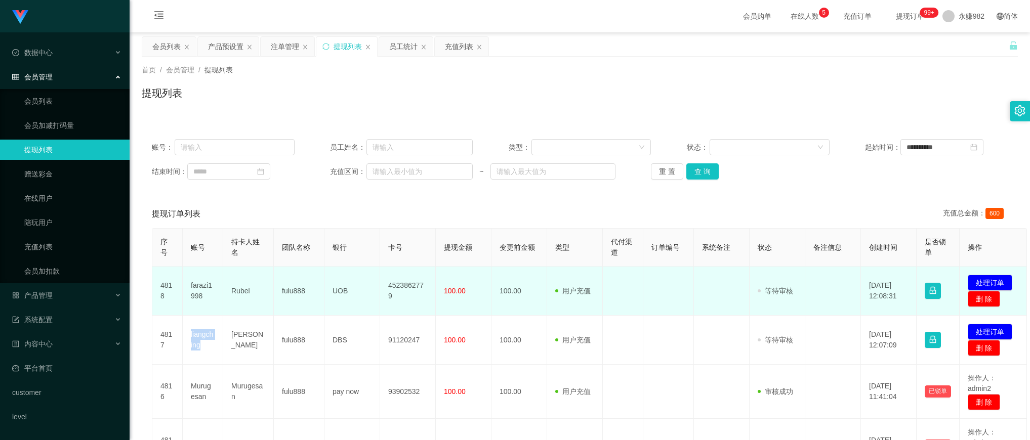
click at [203, 287] on td "farazi1998" at bounding box center [203, 291] width 41 height 49
click at [255, 297] on td "Rubel" at bounding box center [248, 291] width 51 height 49
click at [414, 289] on td "4523862779" at bounding box center [408, 291] width 56 height 49
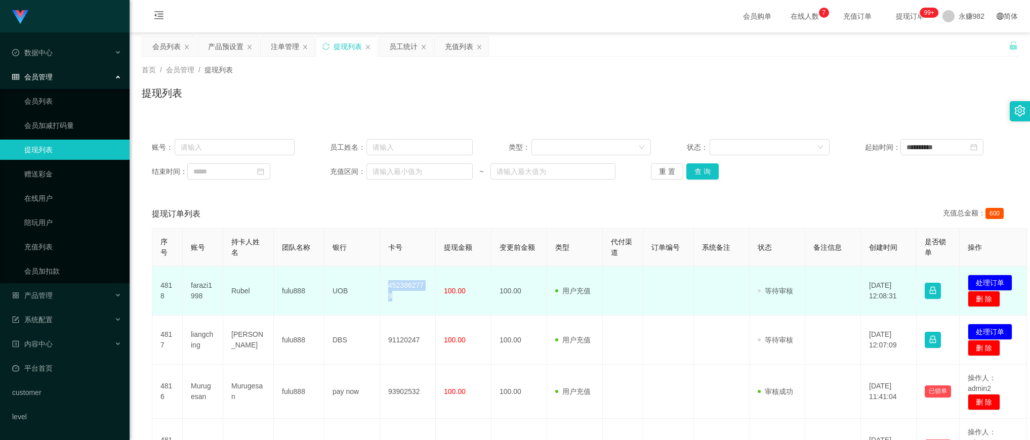
click at [414, 289] on td "4523862779" at bounding box center [408, 291] width 56 height 49
click at [236, 292] on td "Rubel" at bounding box center [248, 291] width 51 height 49
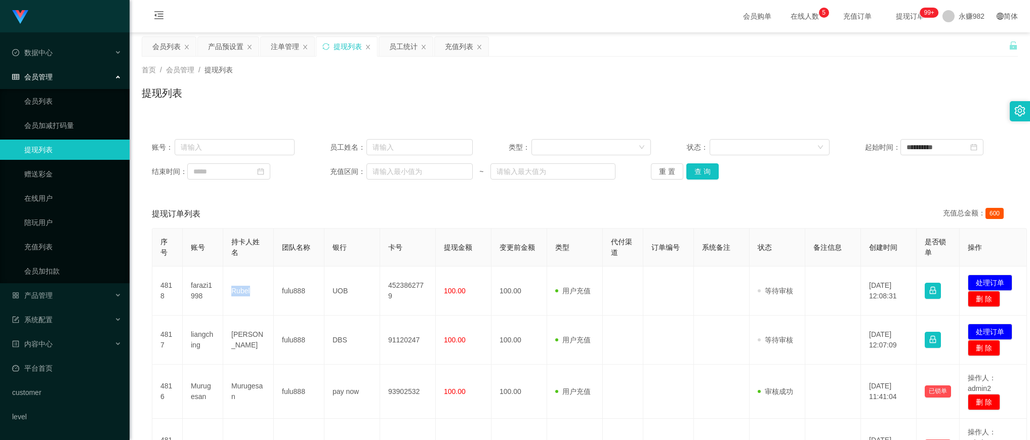
drag, startPoint x: 577, startPoint y: 87, endPoint x: 590, endPoint y: 87, distance: 13.2
click at [577, 87] on div "提现列表" at bounding box center [580, 97] width 876 height 23
click at [701, 173] on button "查 询" at bounding box center [703, 172] width 32 height 16
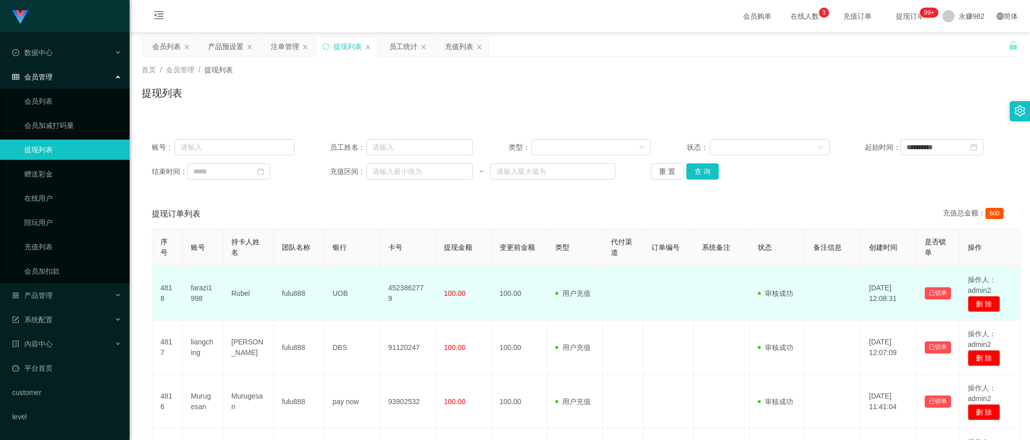
click at [695, 307] on td at bounding box center [722, 294] width 56 height 54
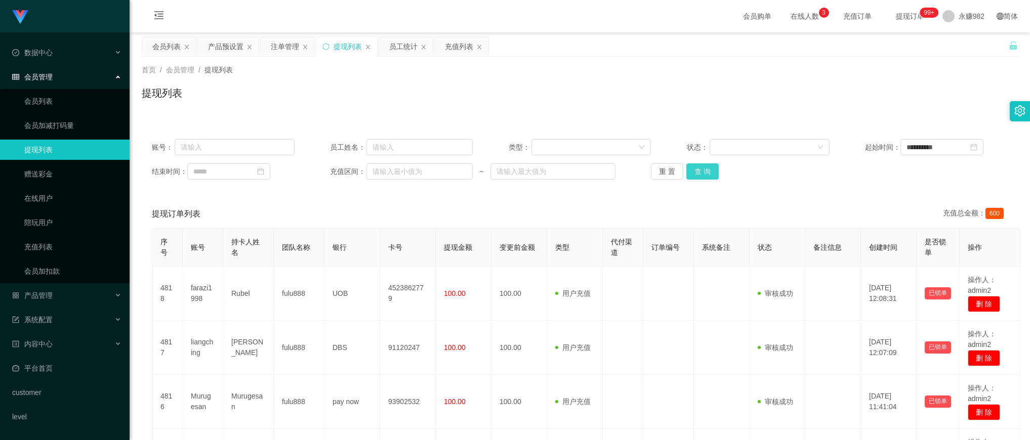
click at [704, 168] on button "查 询" at bounding box center [703, 172] width 32 height 16
click at [715, 170] on button "查 询" at bounding box center [703, 172] width 32 height 16
click at [705, 176] on button "查 询" at bounding box center [703, 172] width 32 height 16
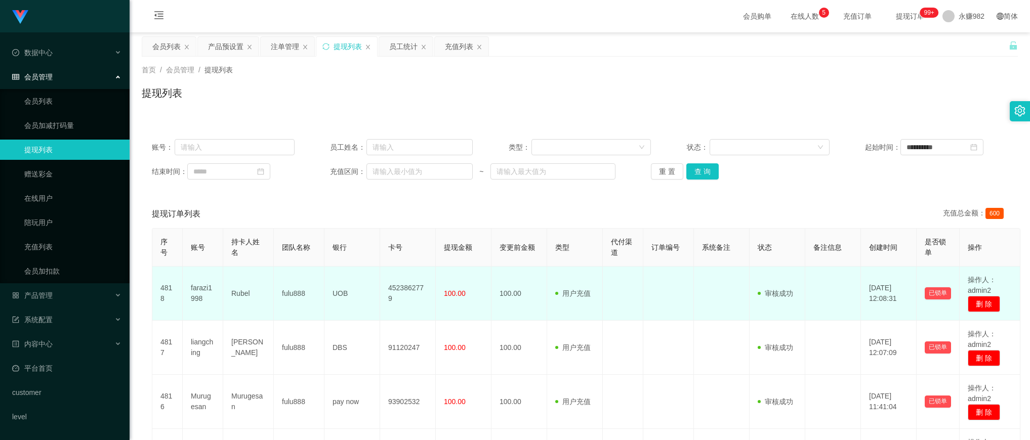
click at [369, 277] on td "UOB" at bounding box center [353, 294] width 56 height 54
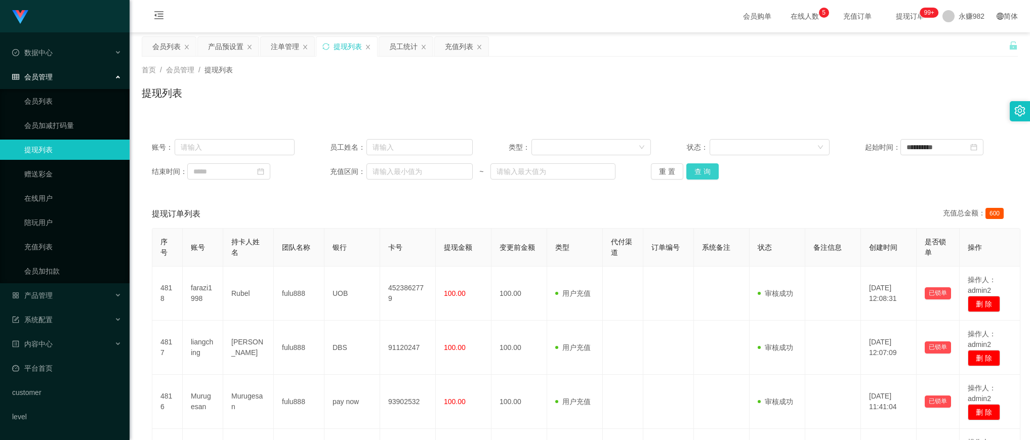
click at [701, 165] on button "查 询" at bounding box center [703, 172] width 32 height 16
click at [697, 173] on button "查 询" at bounding box center [703, 172] width 32 height 16
click at [699, 166] on button "查 询" at bounding box center [703, 172] width 32 height 16
click at [704, 173] on button "查 询" at bounding box center [703, 172] width 32 height 16
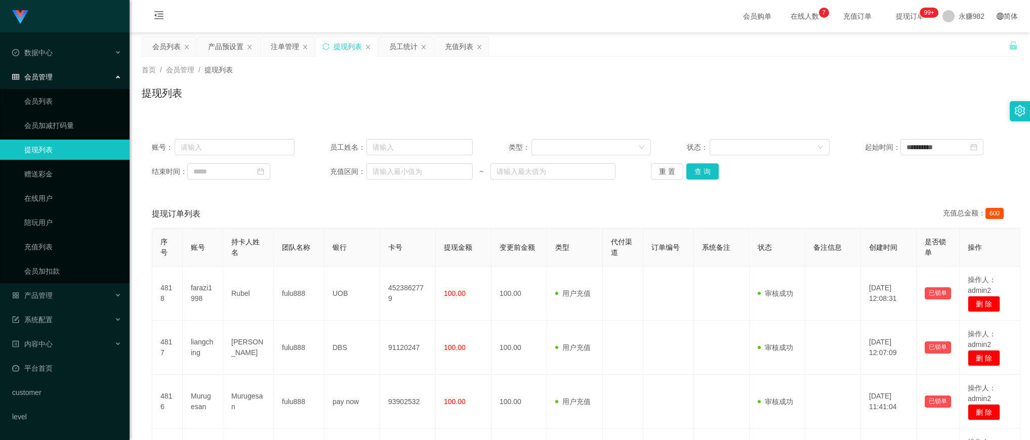
click at [592, 102] on div "提现列表" at bounding box center [580, 97] width 876 height 23
click at [697, 172] on button "查 询" at bounding box center [703, 172] width 32 height 16
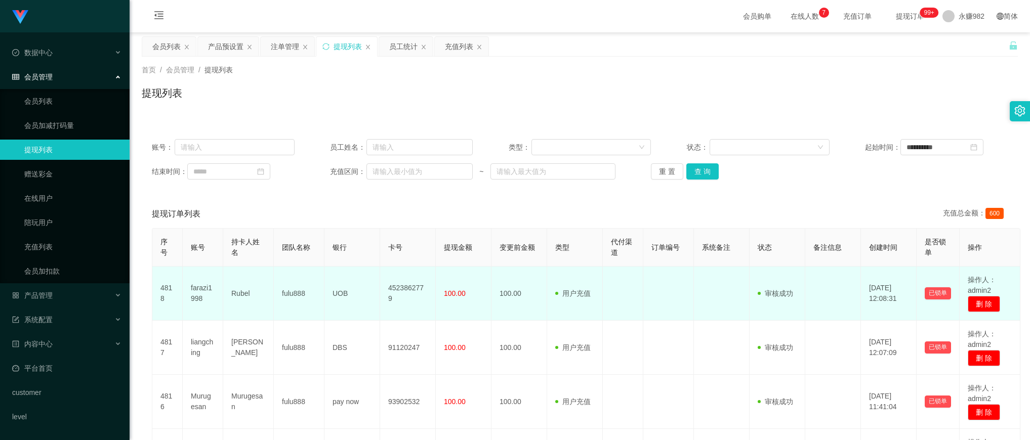
click at [237, 295] on td "Rubel" at bounding box center [248, 294] width 51 height 54
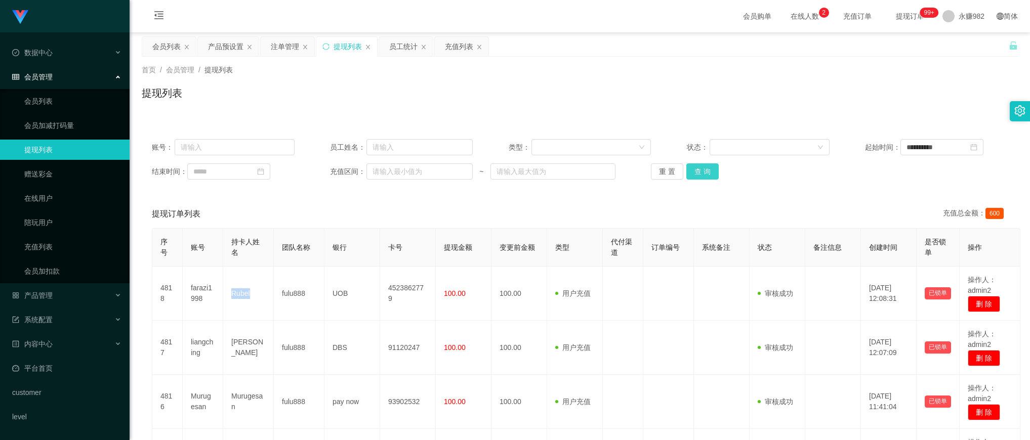
click at [708, 173] on button "查 询" at bounding box center [703, 172] width 32 height 16
click at [708, 172] on button "查 询" at bounding box center [703, 172] width 32 height 16
click at [706, 175] on button "查 询" at bounding box center [703, 172] width 32 height 16
click at [611, 107] on div "提现列表" at bounding box center [580, 97] width 876 height 23
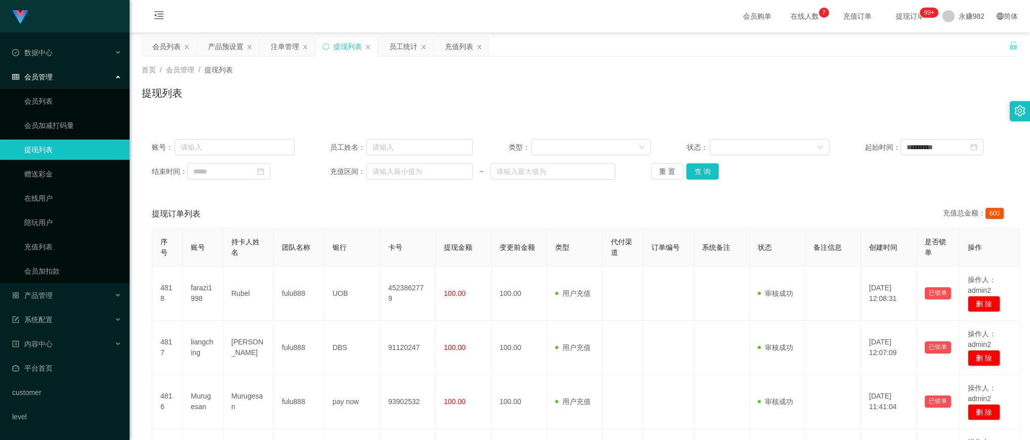
click at [578, 200] on div "提现订单列表 充值总金额： 600" at bounding box center [580, 214] width 856 height 28
click at [699, 171] on button "查 询" at bounding box center [703, 172] width 32 height 16
click at [701, 168] on button "查 询" at bounding box center [703, 172] width 32 height 16
click at [159, 45] on div "会员列表" at bounding box center [166, 46] width 28 height 19
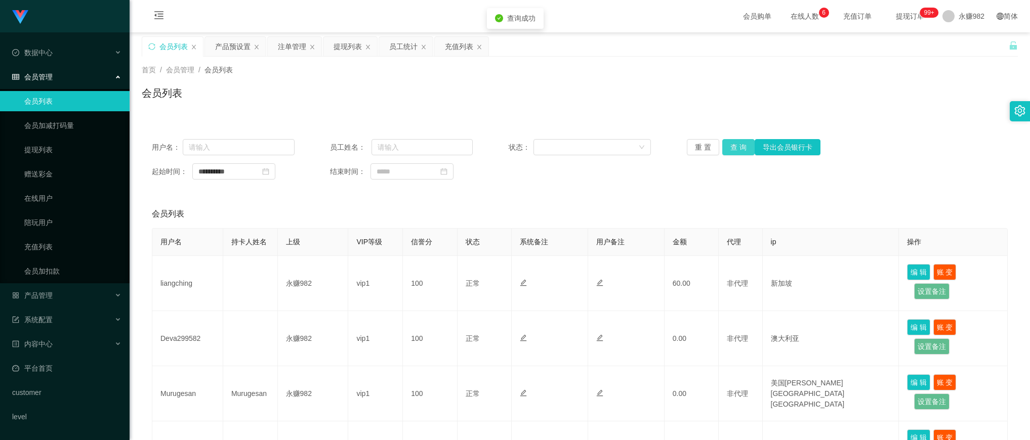
click at [727, 145] on button "查 询" at bounding box center [738, 147] width 32 height 16
click at [581, 84] on div "首页 / 会员管理 / 会员列表 / 会员列表" at bounding box center [580, 87] width 876 height 44
click at [733, 150] on button "查 询" at bounding box center [738, 147] width 32 height 16
drag, startPoint x: 733, startPoint y: 150, endPoint x: 710, endPoint y: 142, distance: 23.7
click at [733, 150] on button "查 询" at bounding box center [738, 147] width 32 height 16
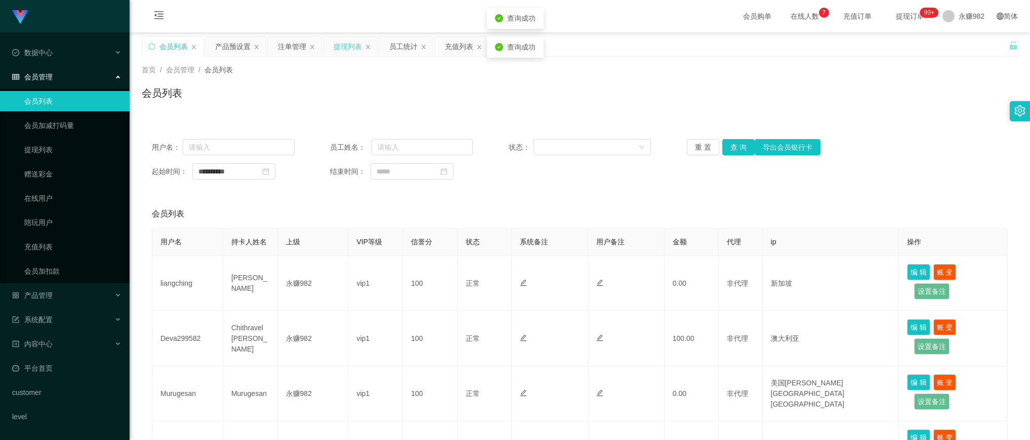
click at [351, 47] on div "提现列表" at bounding box center [348, 46] width 28 height 19
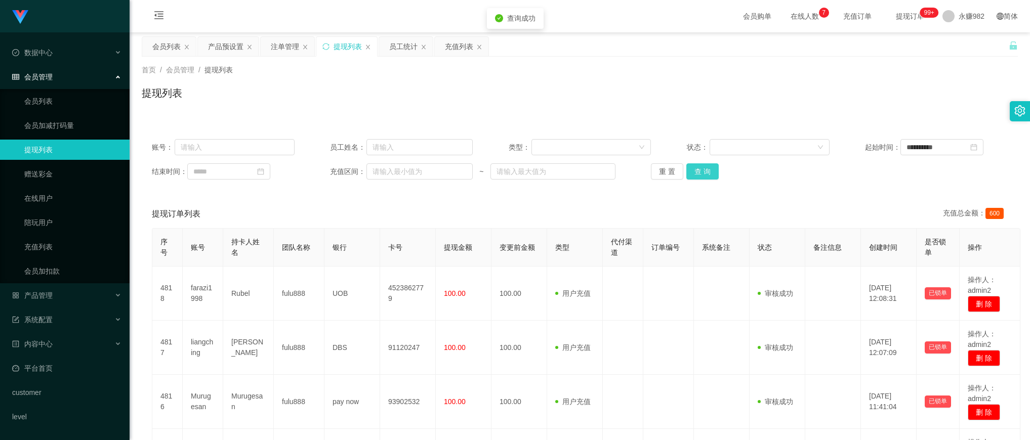
click at [702, 169] on button "查 询" at bounding box center [703, 172] width 32 height 16
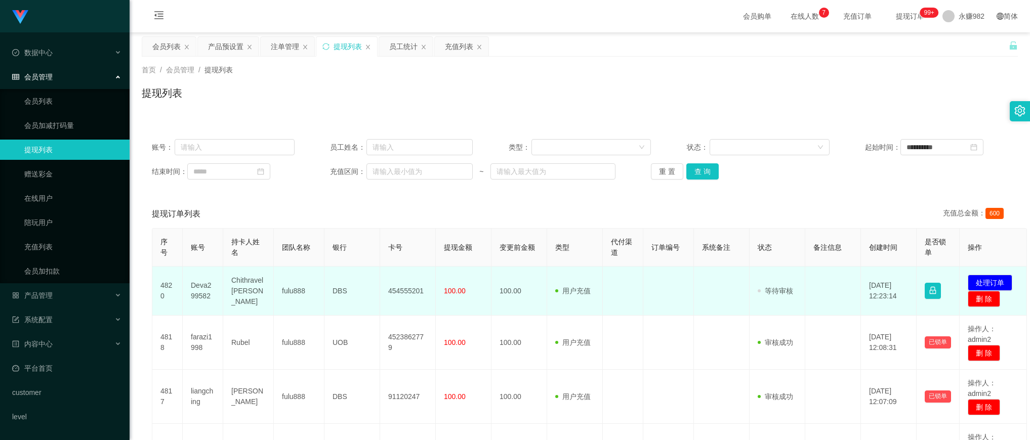
click at [401, 289] on td "454555201" at bounding box center [408, 291] width 56 height 49
click at [243, 287] on td "Chithravel [PERSON_NAME]" at bounding box center [248, 291] width 51 height 49
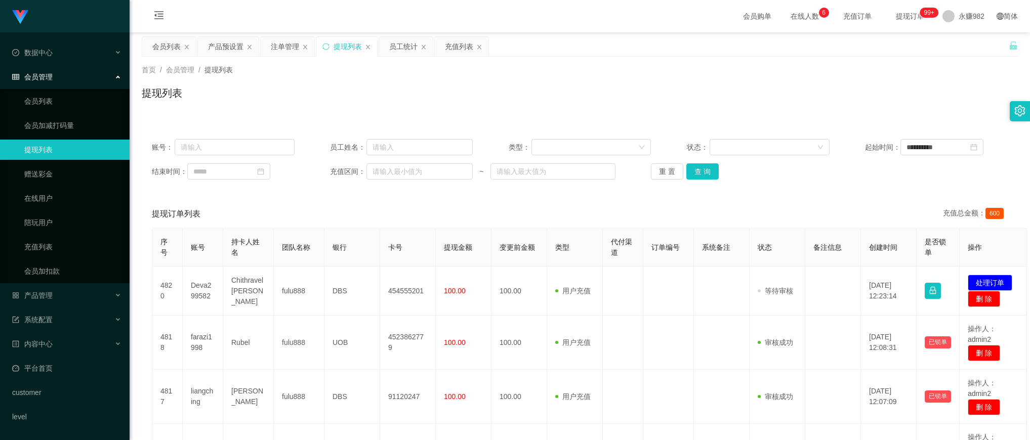
drag, startPoint x: 495, startPoint y: 211, endPoint x: 578, endPoint y: 195, distance: 84.0
click at [495, 211] on div "提现订单列表 充值总金额： 600" at bounding box center [580, 214] width 856 height 28
click at [695, 171] on button "查 询" at bounding box center [703, 172] width 32 height 16
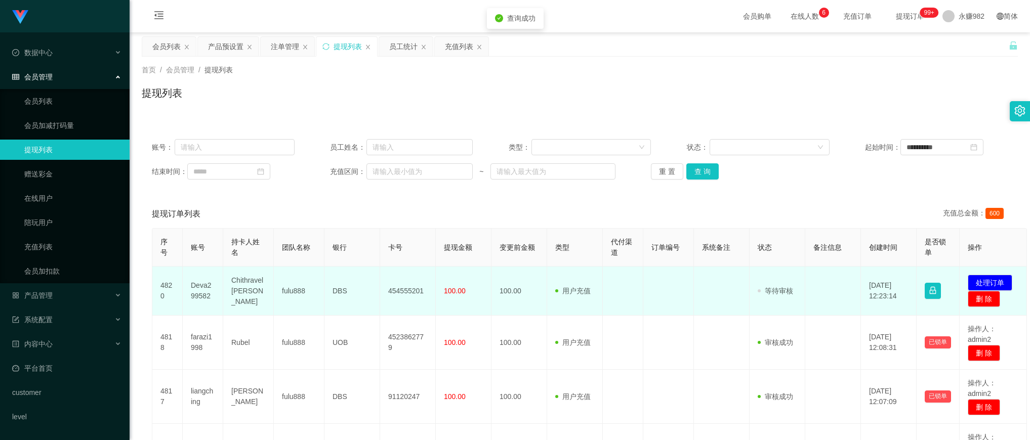
click at [204, 287] on td "Deva299582" at bounding box center [203, 291] width 41 height 49
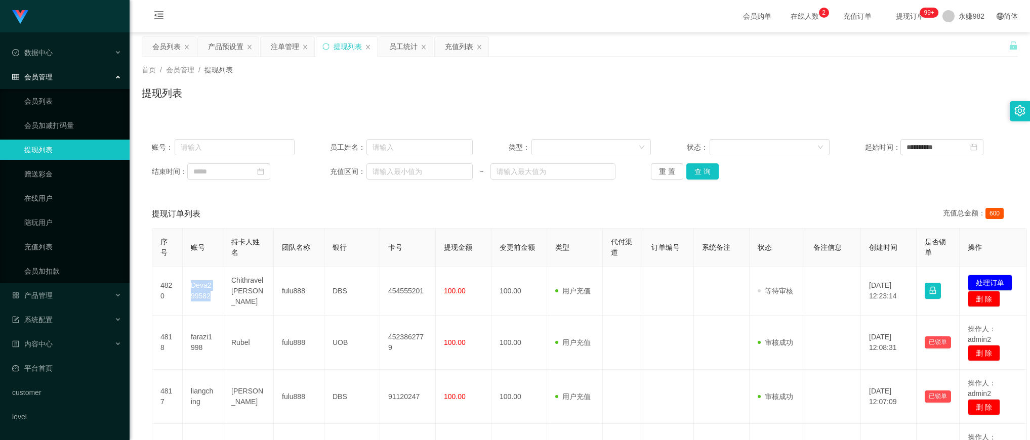
drag, startPoint x: 601, startPoint y: 97, endPoint x: 615, endPoint y: 114, distance: 22.4
click at [601, 97] on div "提现列表" at bounding box center [580, 97] width 876 height 23
click at [710, 168] on button "查 询" at bounding box center [703, 172] width 32 height 16
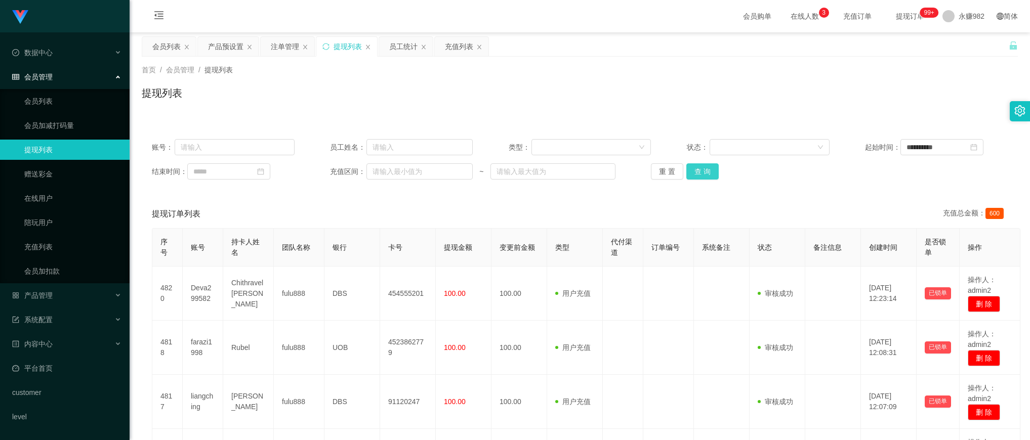
click at [711, 175] on button "查 询" at bounding box center [703, 172] width 32 height 16
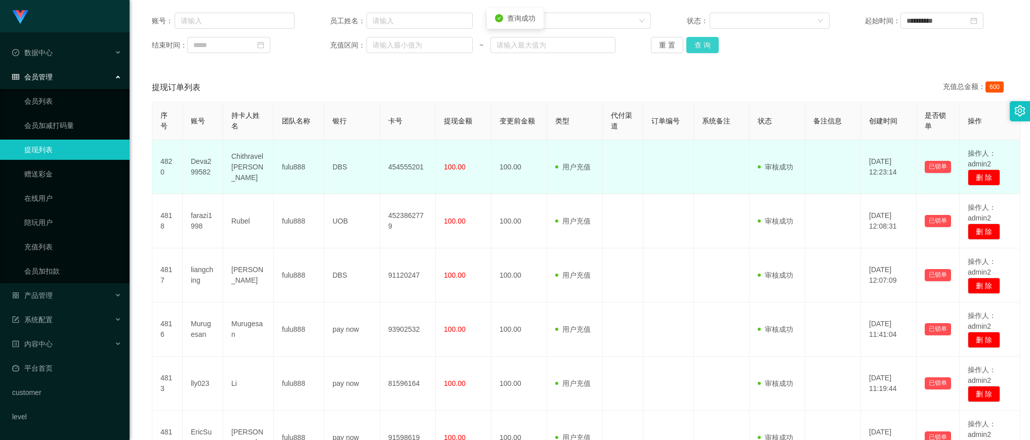
scroll to position [253, 0]
